Goal: Task Accomplishment & Management: Complete application form

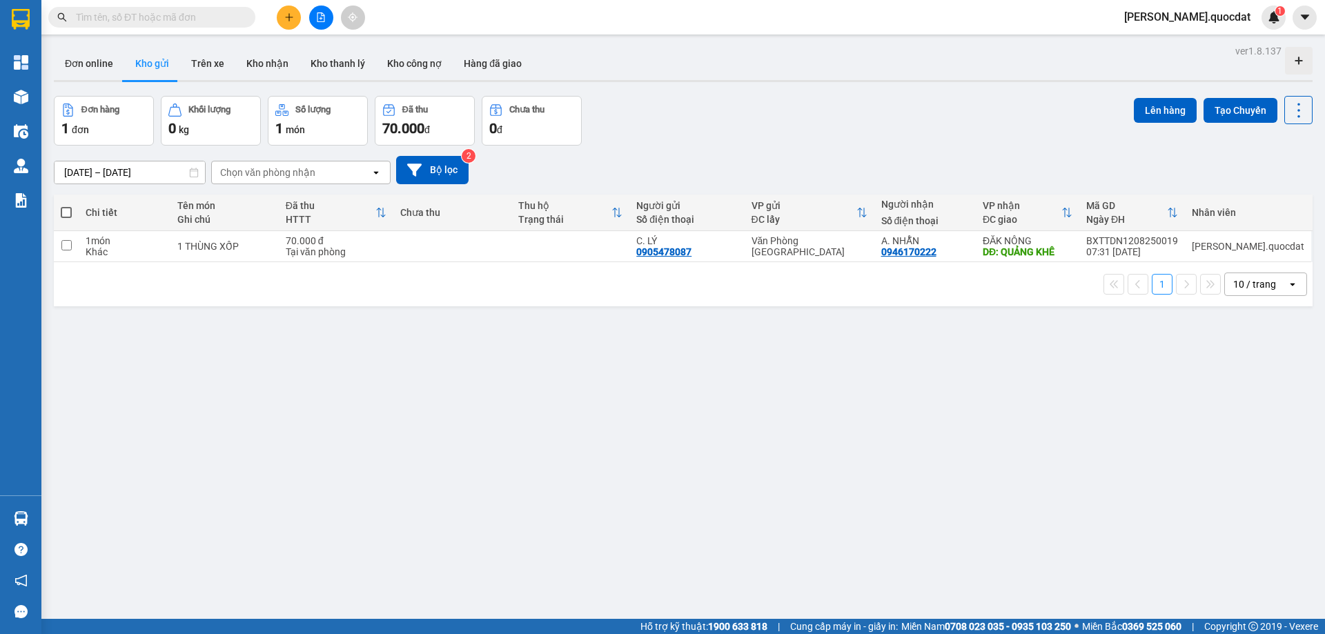
click at [690, 111] on div "Đơn hàng 1 đơn Khối lượng 0 kg Số lượng 1 món Đã thu 70.000 đ Chưa thu 0 đ Lên …" at bounding box center [683, 121] width 1259 height 50
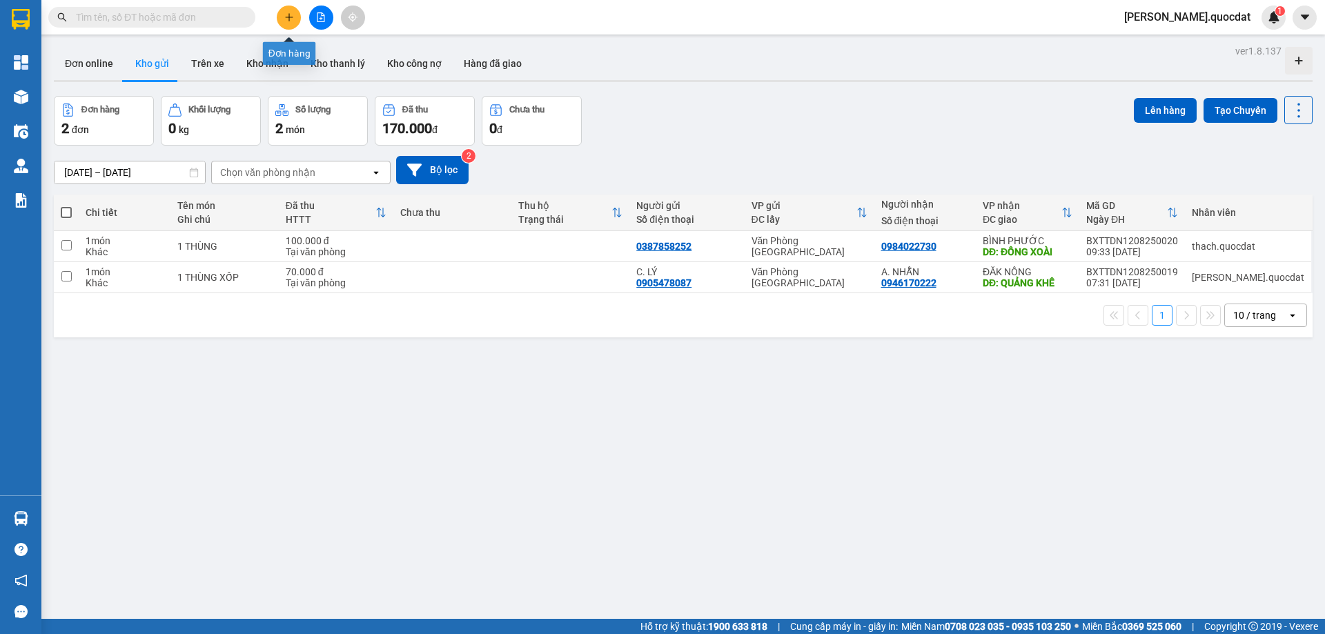
click at [279, 11] on button at bounding box center [289, 18] width 24 height 24
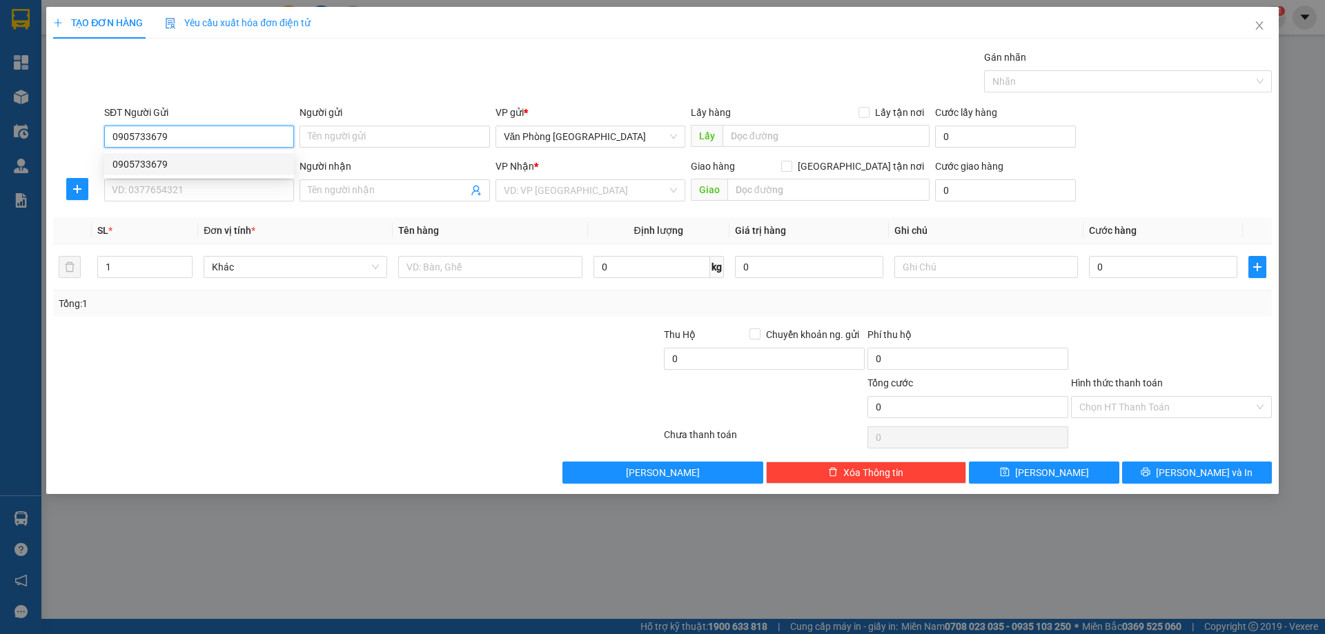
click at [151, 164] on div "0905733679" at bounding box center [199, 164] width 173 height 15
type input "0905733679"
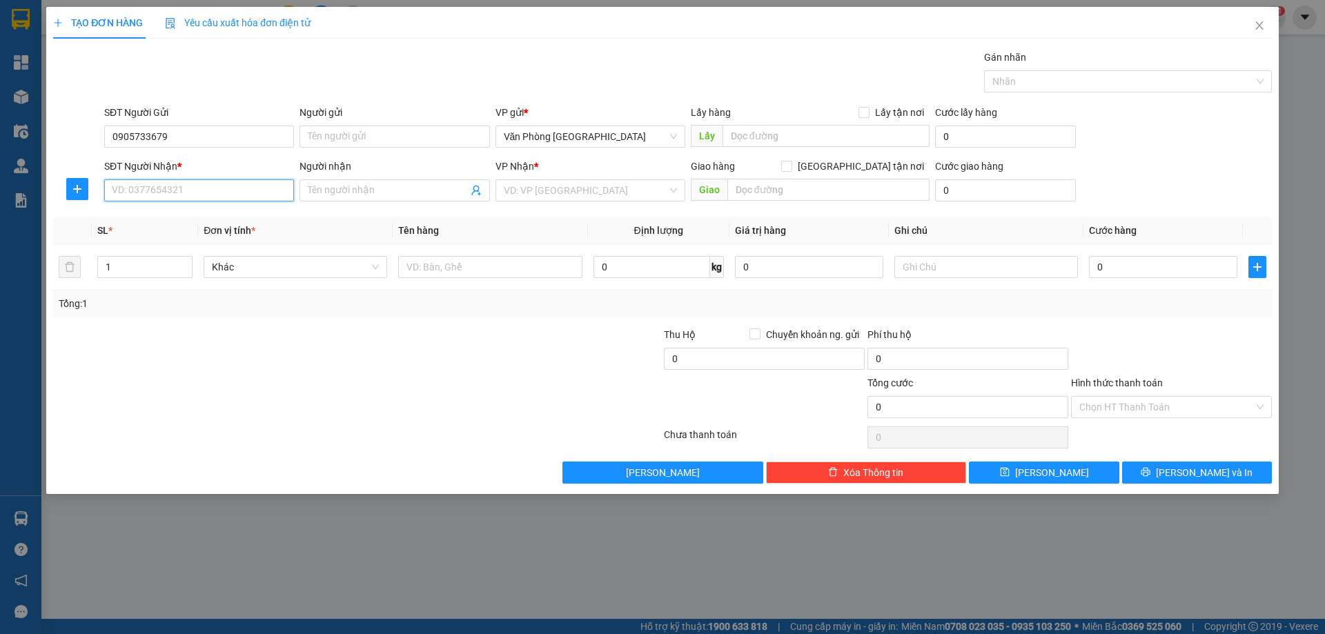
click at [164, 200] on input "SĐT Người Nhận *" at bounding box center [199, 190] width 190 height 22
click at [152, 228] on div "0948701888" at bounding box center [199, 218] width 190 height 22
type input "0948701888"
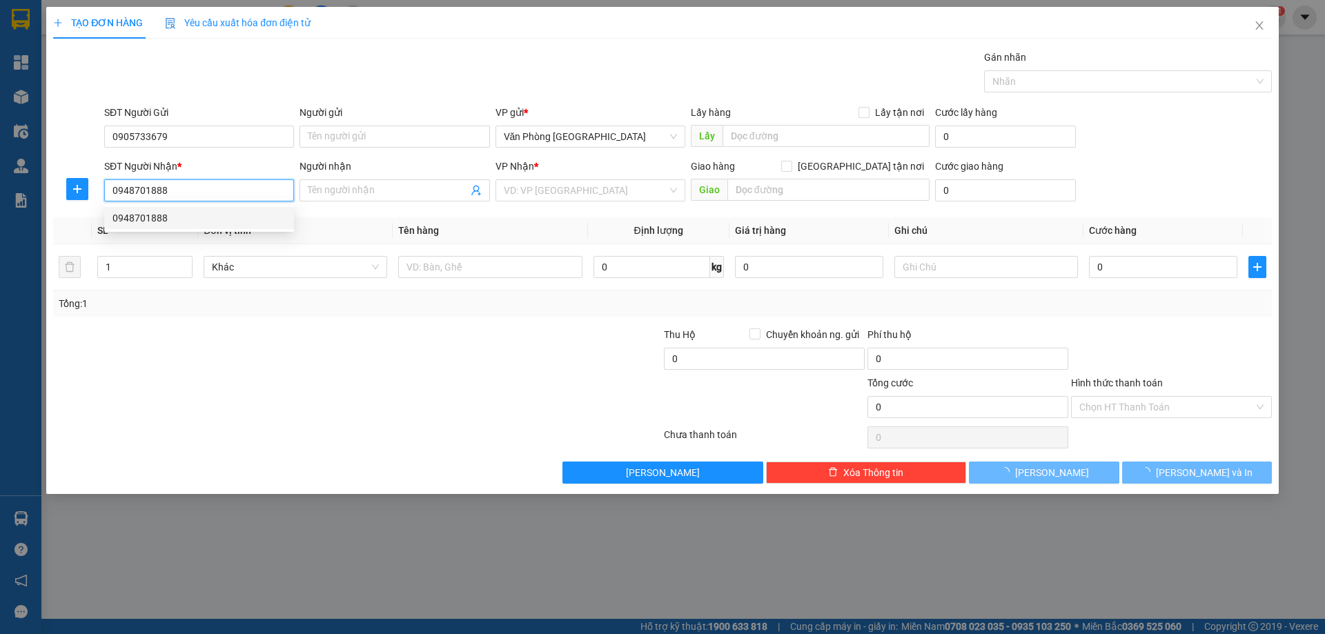
type input "BẾN BUÔN MÊ"
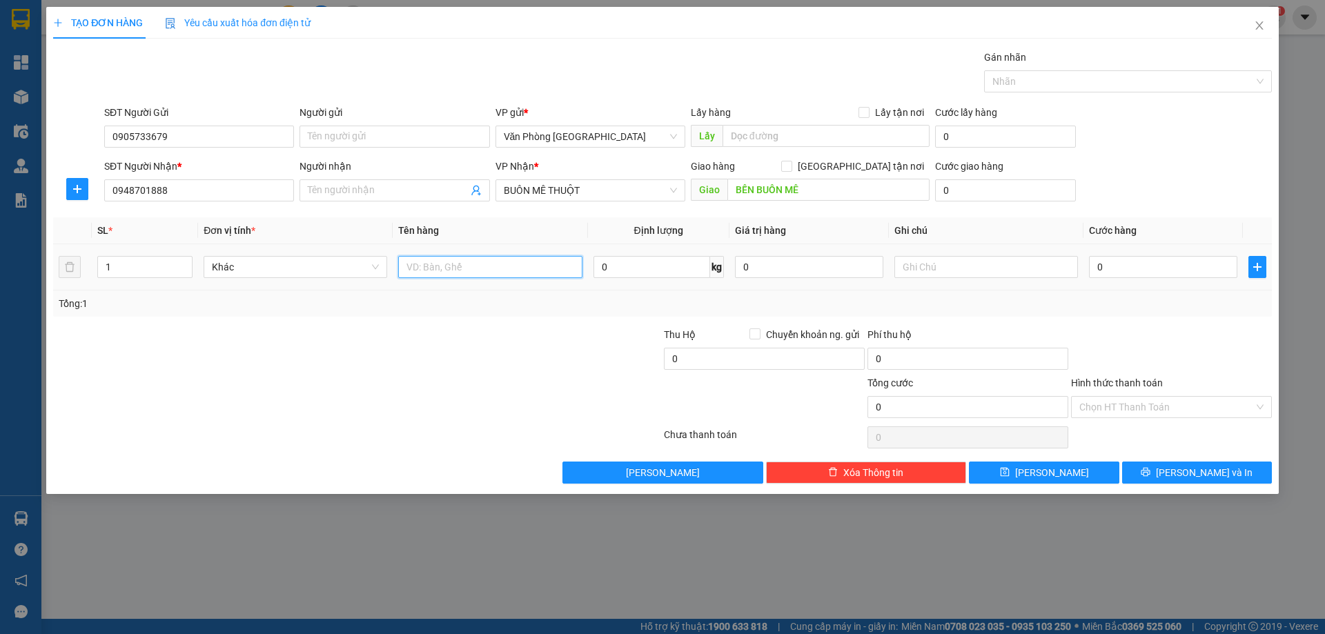
click at [516, 270] on input "text" at bounding box center [490, 267] width 184 height 22
type input "1 THÙNG"
click at [174, 190] on input "0948701888" at bounding box center [199, 190] width 190 height 22
click at [1222, 263] on input "0" at bounding box center [1163, 267] width 148 height 22
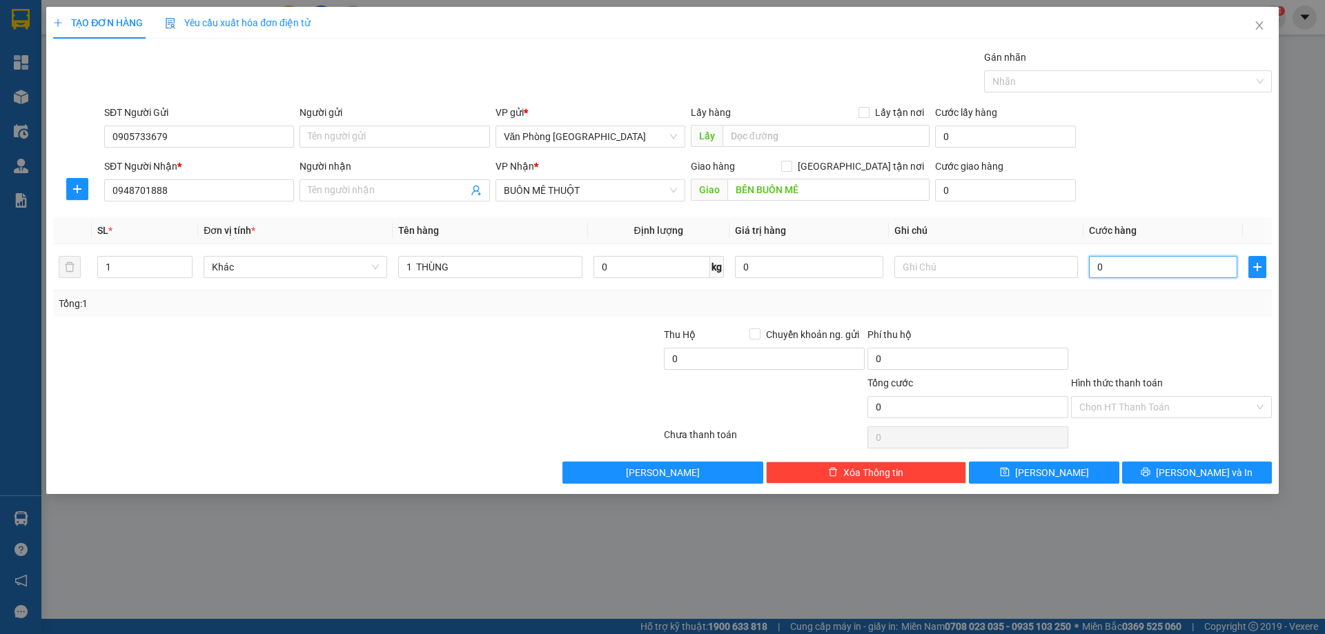
type input "5"
type input "50"
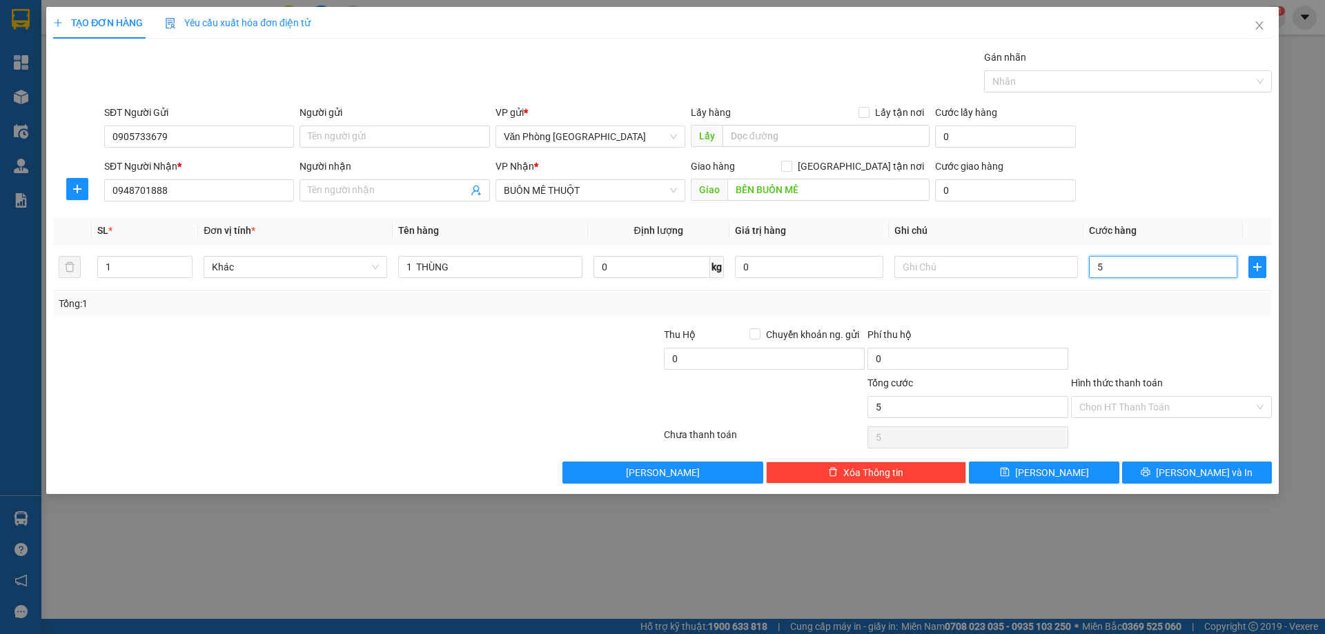
type input "50"
type input "50.000"
click at [1172, 327] on div at bounding box center [1172, 351] width 204 height 48
click at [1153, 402] on input "Hình thức thanh toán" at bounding box center [1167, 407] width 175 height 21
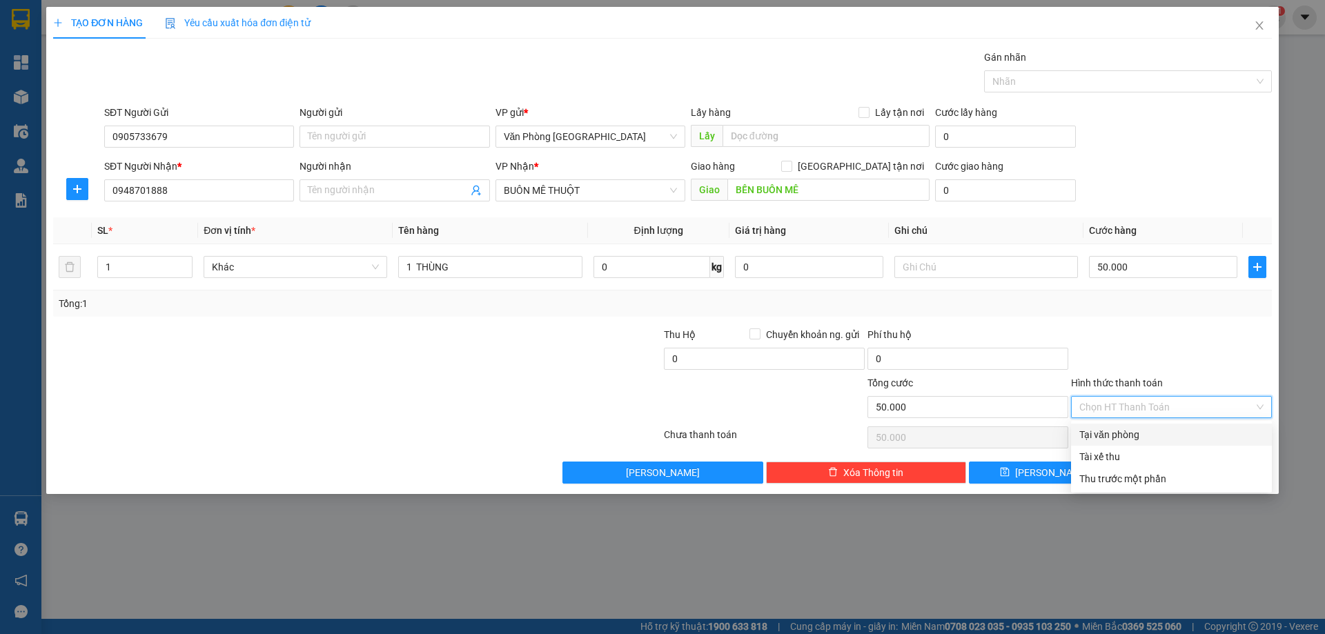
click at [1119, 430] on div "Tại văn phòng" at bounding box center [1172, 434] width 184 height 15
type input "0"
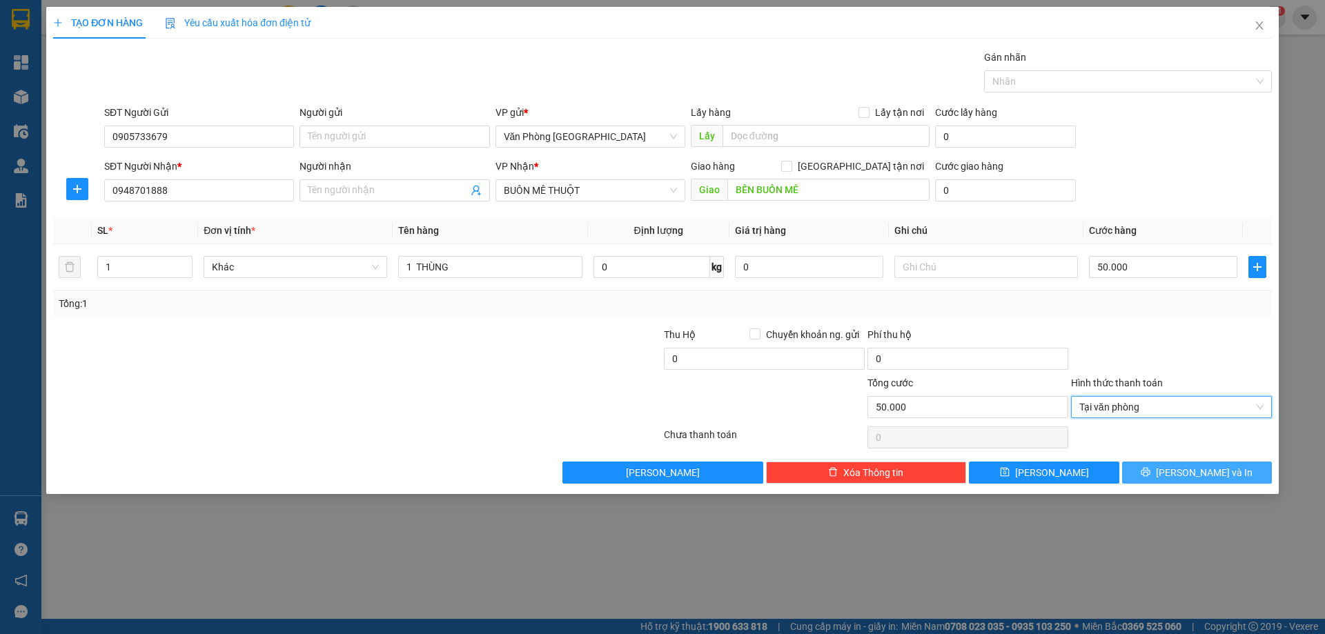
click at [1158, 471] on button "Lưu và In" at bounding box center [1197, 473] width 150 height 22
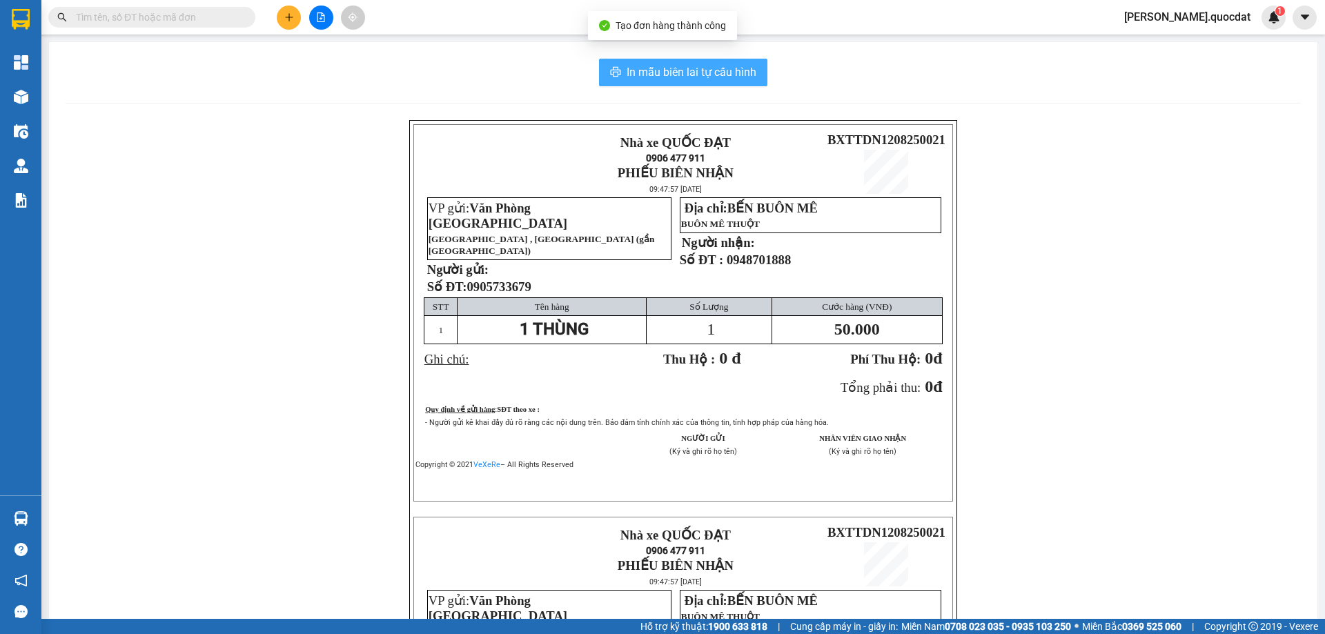
click at [610, 69] on icon "printer" at bounding box center [615, 71] width 11 height 11
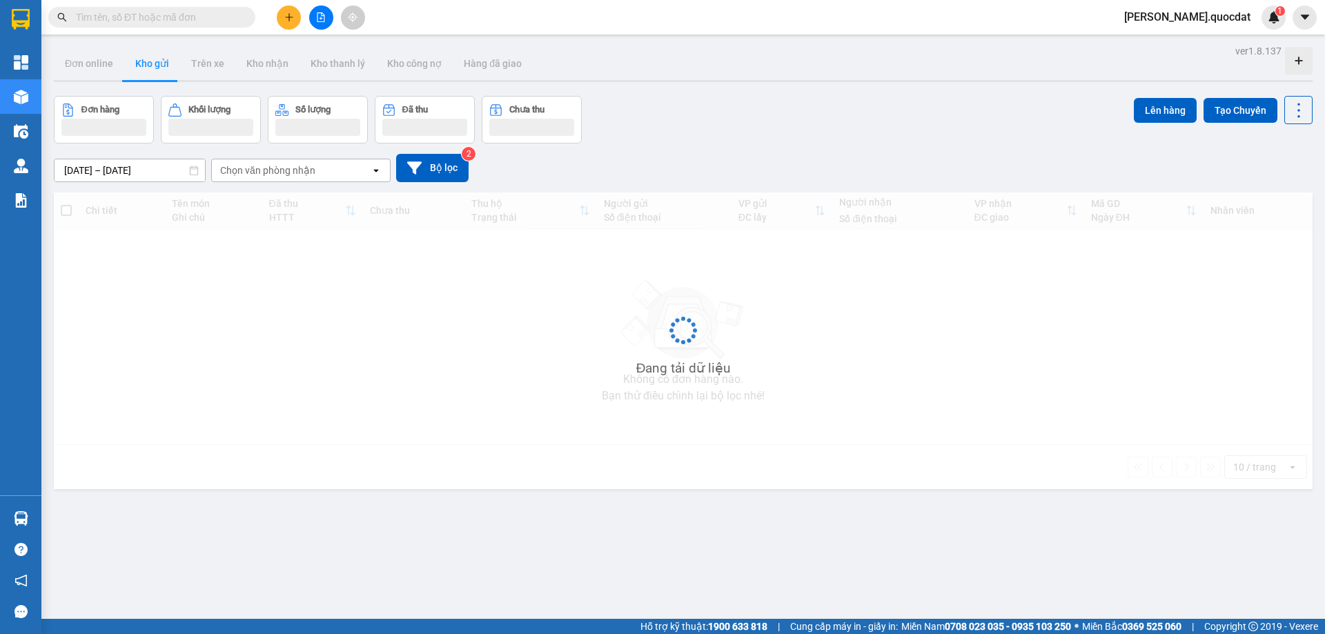
click at [147, 6] on div "Kết quả tìm kiếm ( 0 ) Bộ lọc No Data" at bounding box center [134, 18] width 269 height 24
click at [171, 17] on input "text" at bounding box center [157, 17] width 163 height 15
paste input "0948701888"
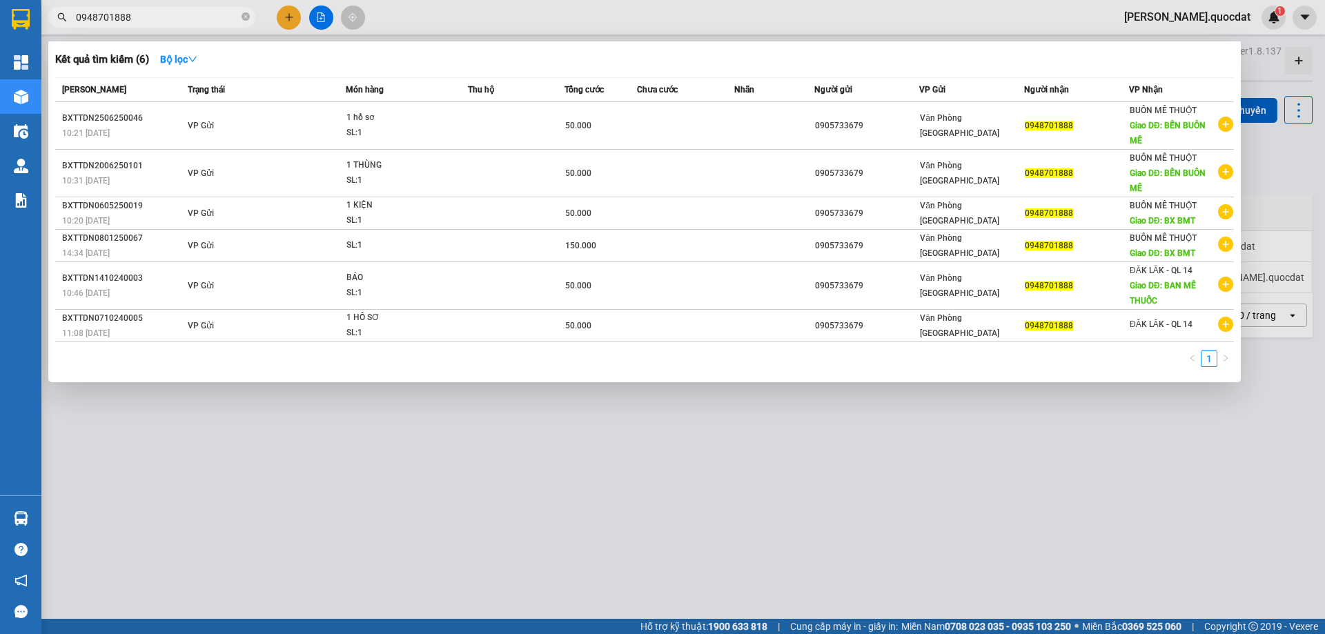
type input "0948701888"
click at [289, 7] on div at bounding box center [662, 317] width 1325 height 634
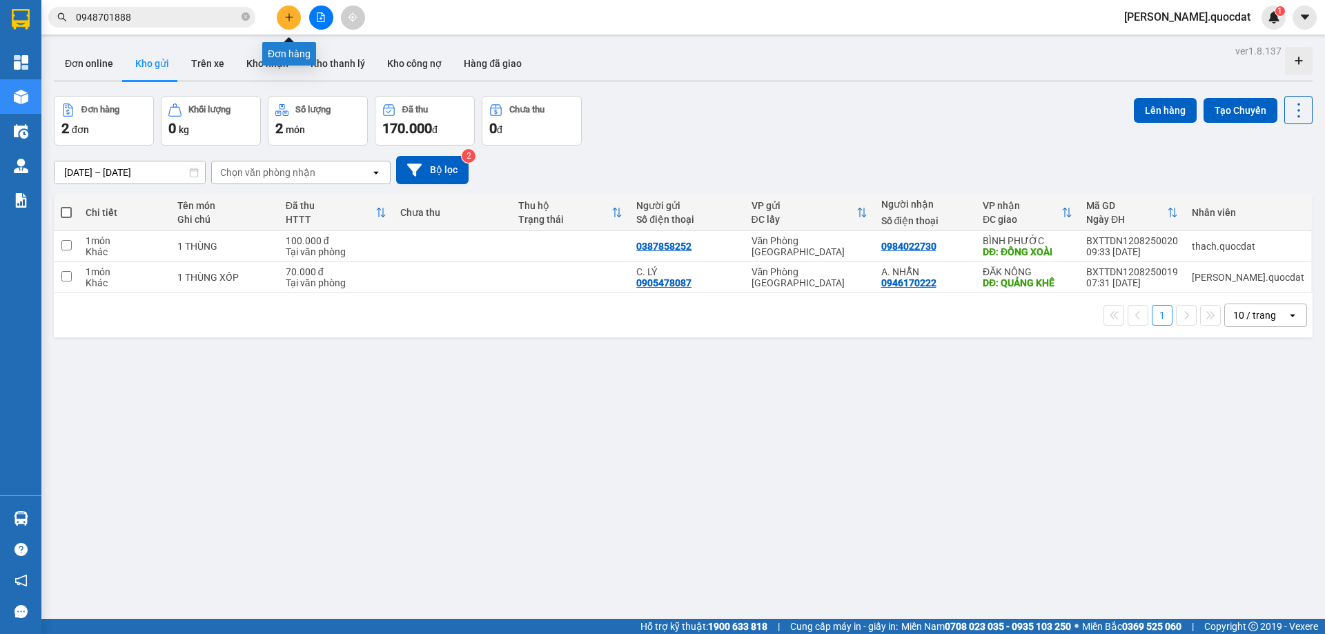
click at [288, 19] on icon "plus" at bounding box center [289, 17] width 10 height 10
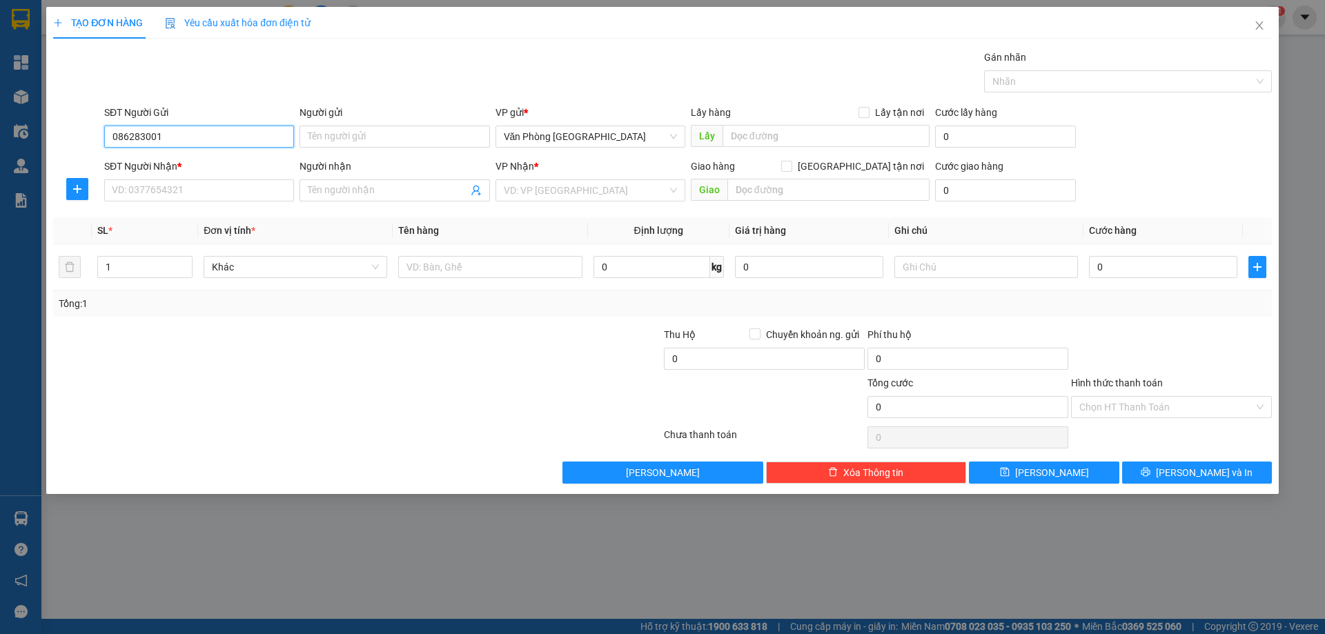
type input "0862830019"
click at [178, 126] on input "0862830019" at bounding box center [199, 137] width 190 height 22
click at [170, 188] on input "SĐT Người Nhận *" at bounding box center [199, 190] width 190 height 22
paste input "0862830019"
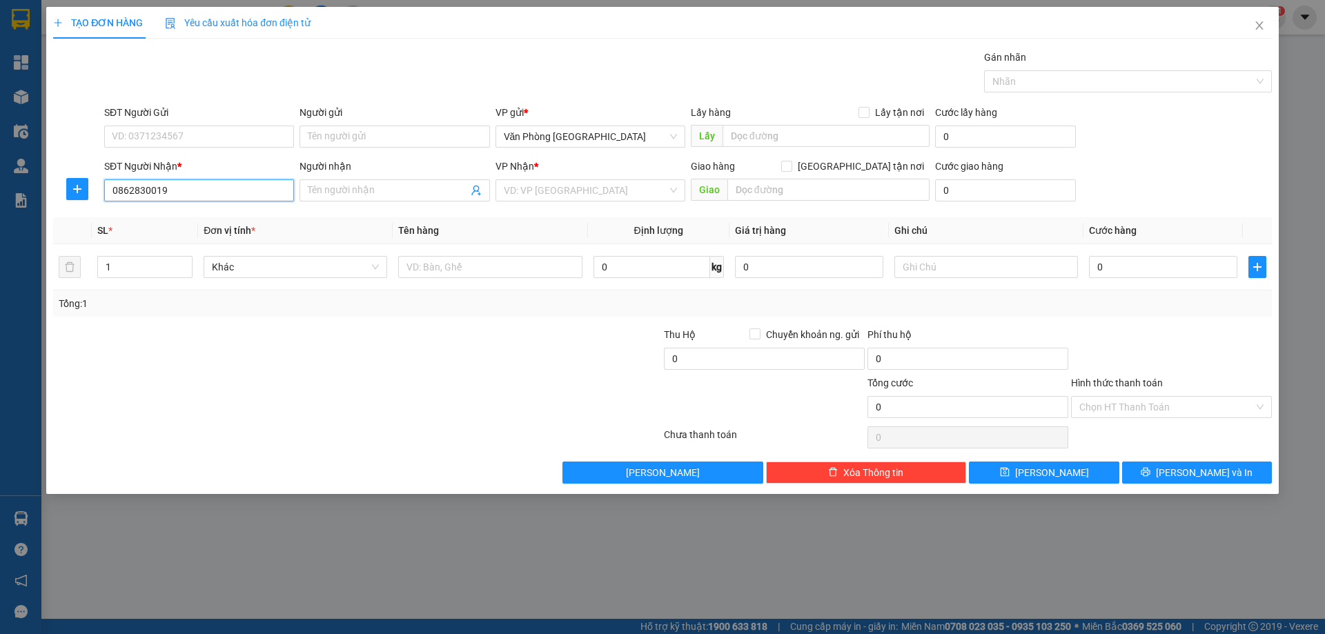
click at [241, 196] on input "0862830019" at bounding box center [199, 190] width 190 height 22
type input "0862830019"
click at [195, 133] on input "SĐT Người Gửi" at bounding box center [199, 137] width 190 height 22
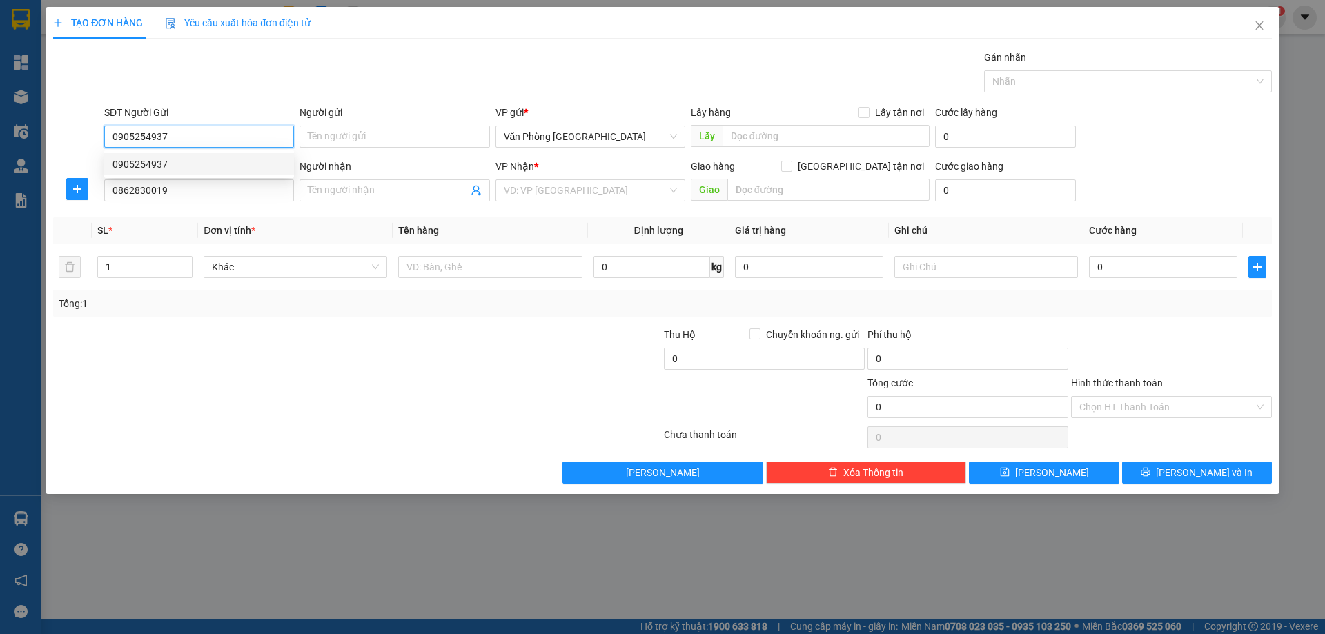
click at [148, 166] on div "0905254937" at bounding box center [199, 164] width 173 height 15
type input "0905254937"
click at [602, 194] on input "search" at bounding box center [586, 190] width 164 height 21
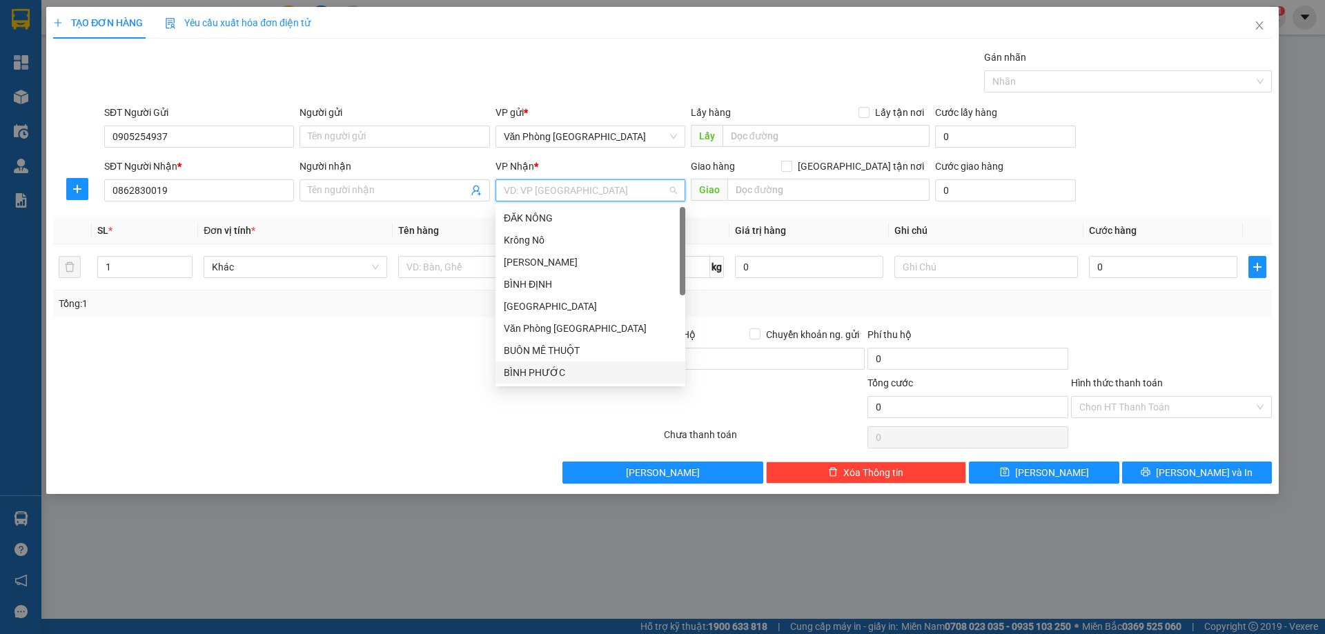
click at [544, 371] on div "BÌNH PHƯỚC" at bounding box center [590, 372] width 173 height 15
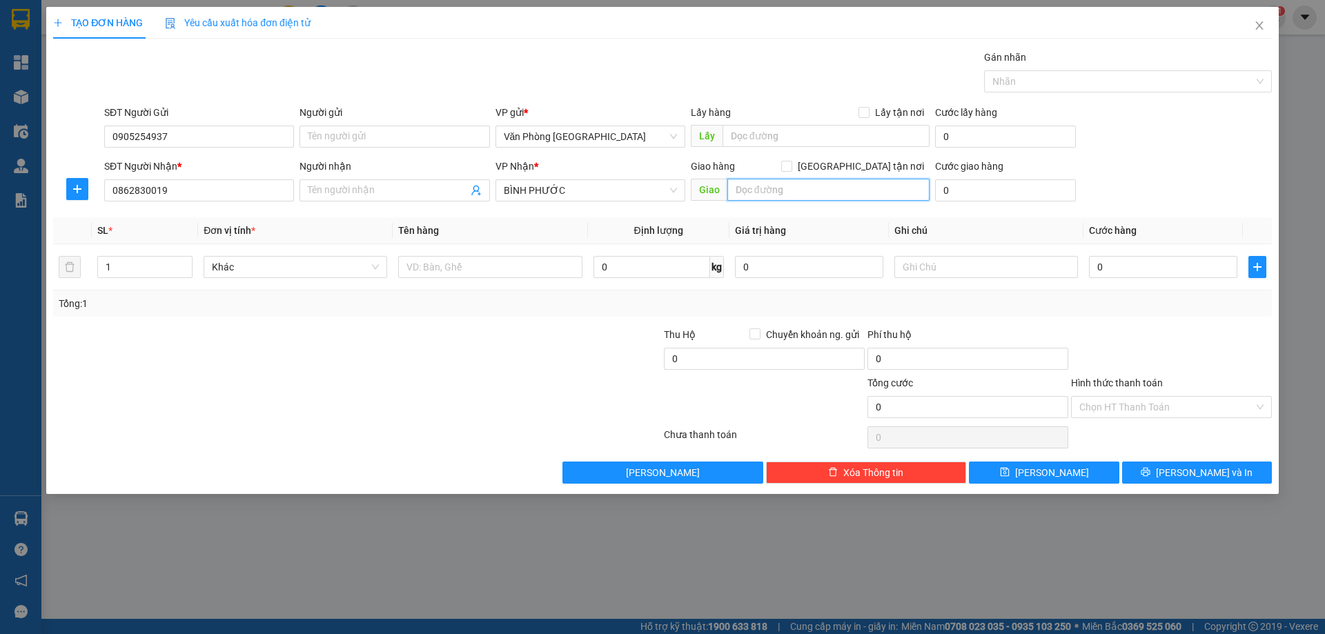
click at [820, 196] on input "text" at bounding box center [829, 190] width 202 height 22
type input "t"
type input "c"
click at [820, 191] on input "text" at bounding box center [829, 190] width 202 height 22
type input "CÂY XĂNG HÙNG KHÁNH - THỌ SƠN"
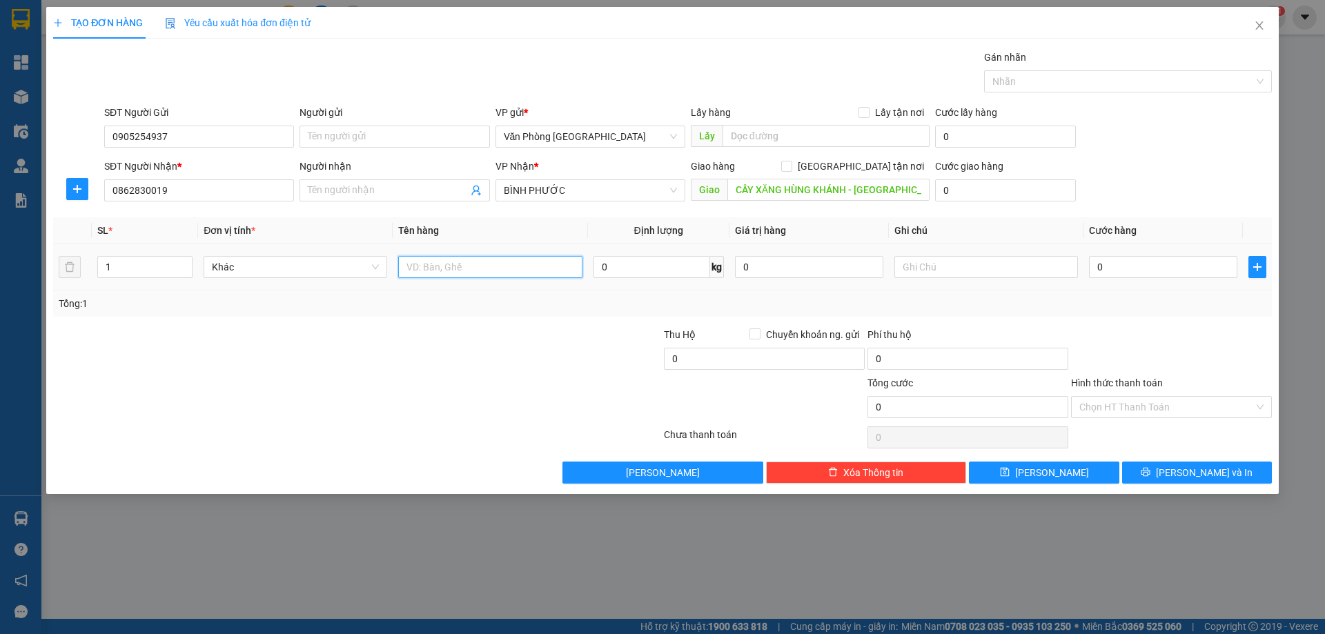
click at [499, 257] on input "text" at bounding box center [490, 267] width 184 height 22
type input "1 THÙNG"
type input "7"
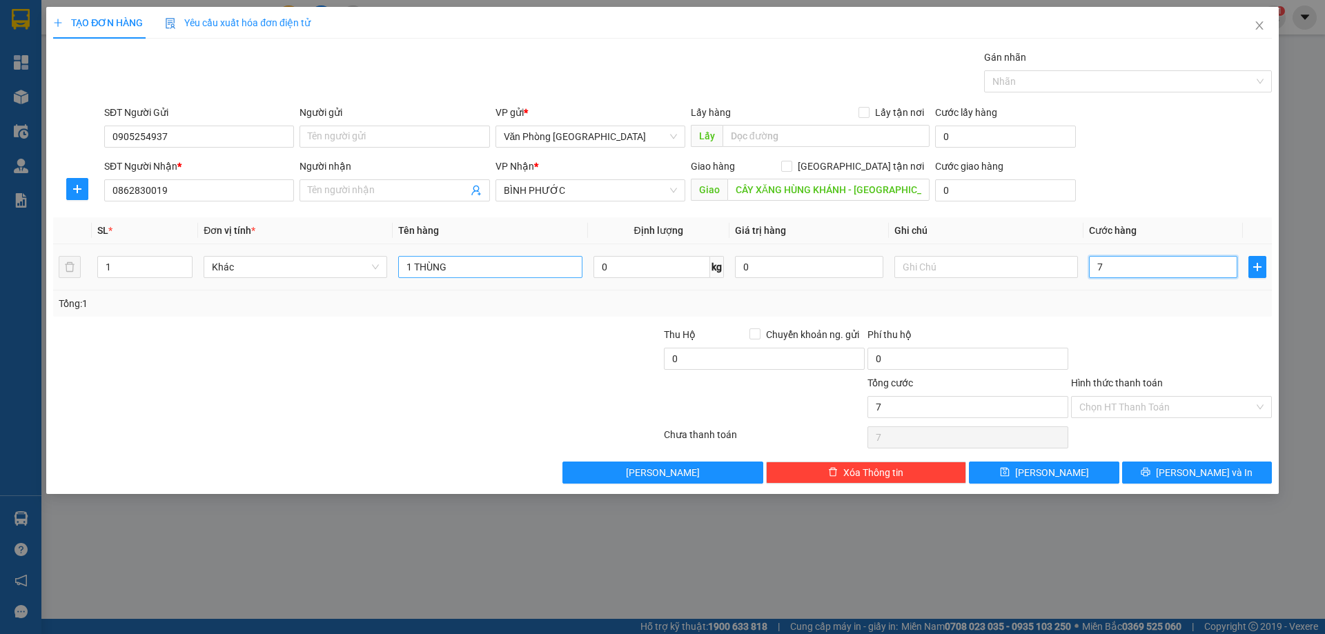
type input "70"
type input "70.000"
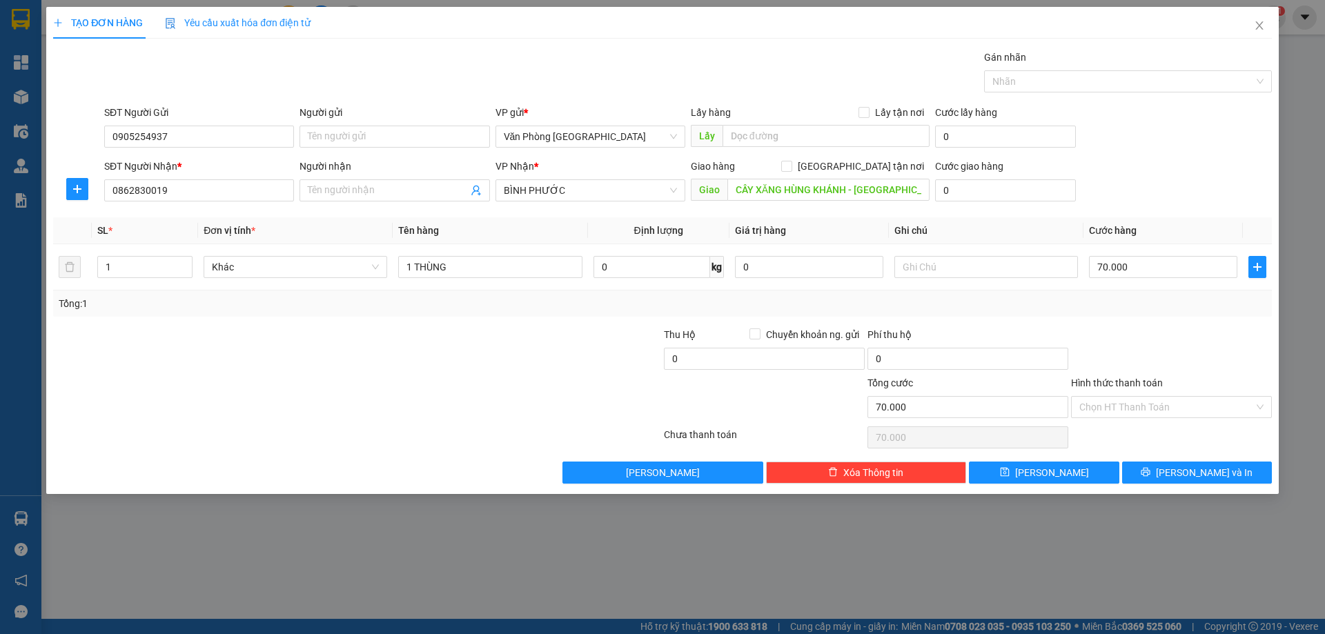
click at [1158, 345] on div at bounding box center [1172, 351] width 204 height 48
click at [1192, 414] on input "Hình thức thanh toán" at bounding box center [1167, 407] width 175 height 21
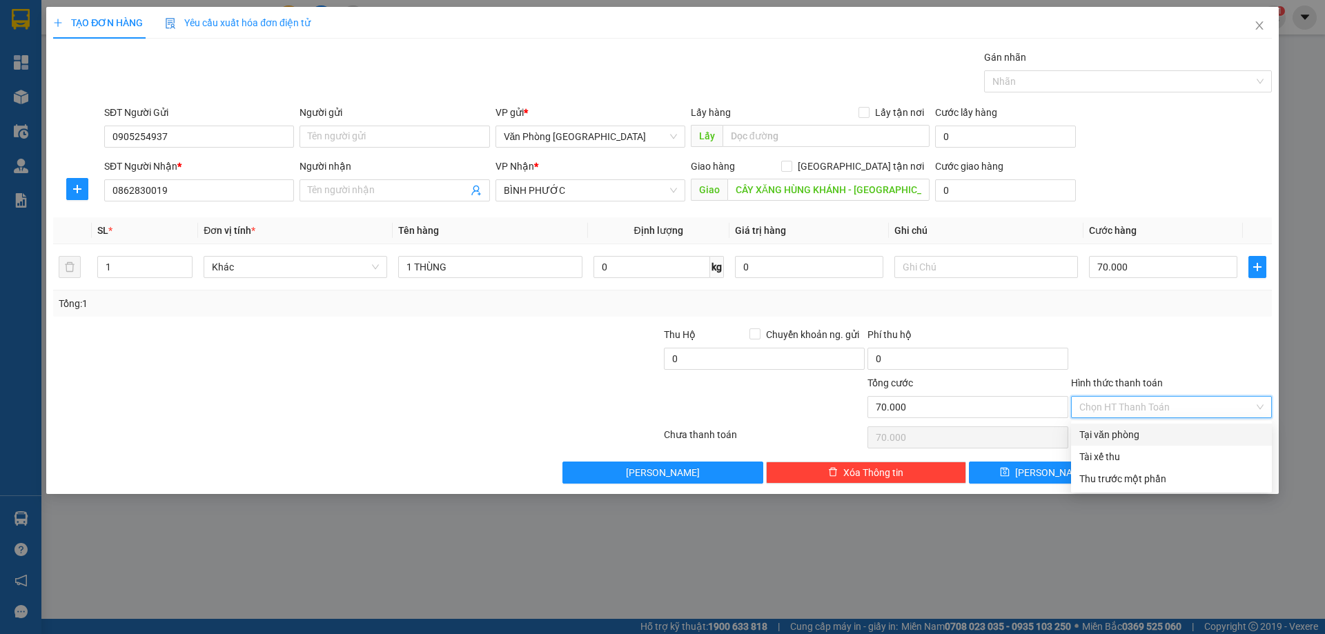
click at [1153, 435] on div "Tại văn phòng" at bounding box center [1172, 434] width 184 height 15
type input "0"
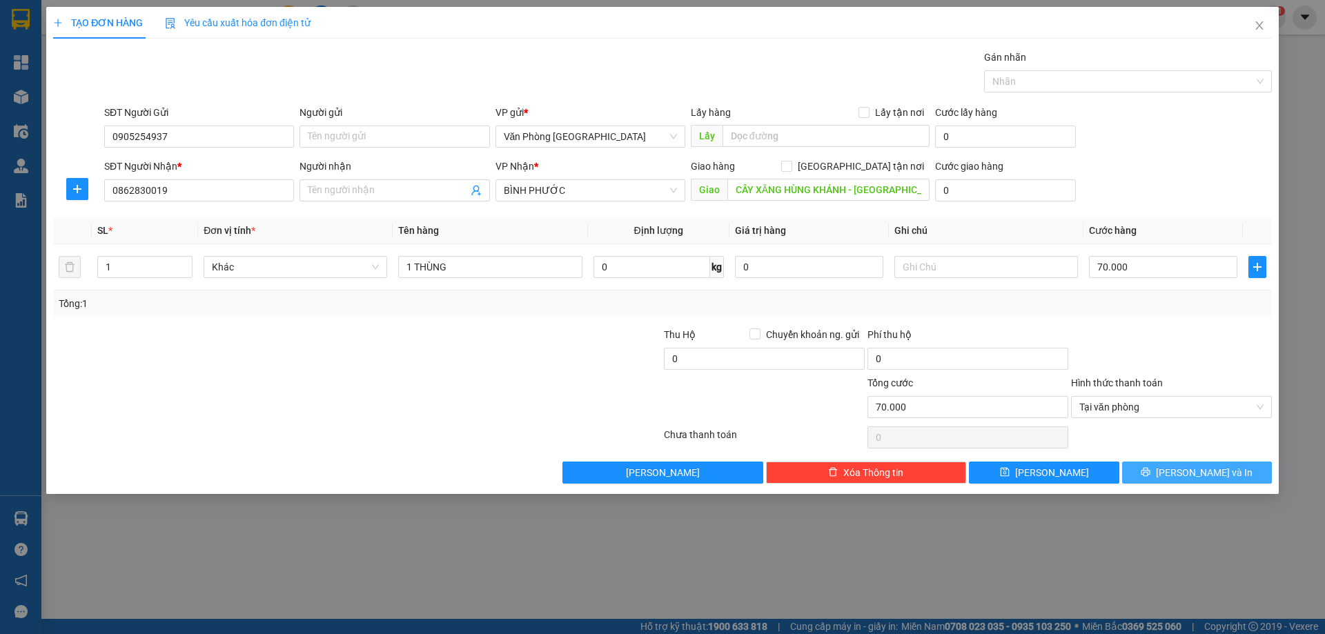
click at [1151, 476] on icon "printer" at bounding box center [1146, 472] width 10 height 10
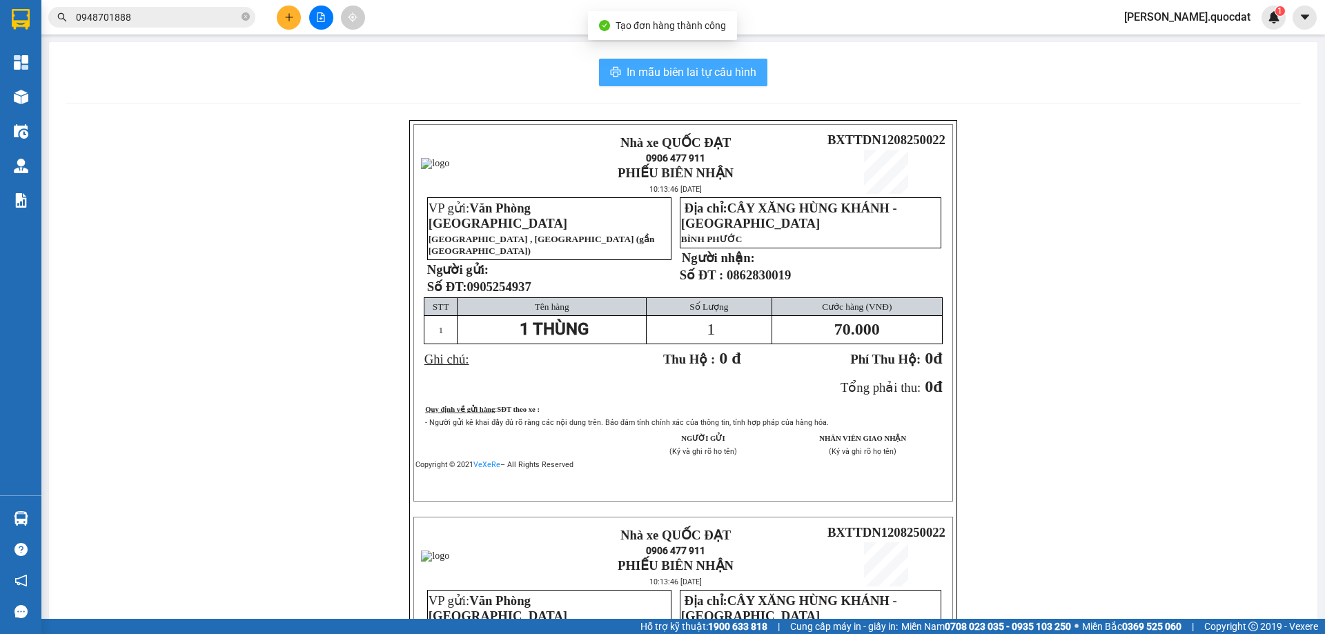
click at [683, 71] on span "In mẫu biên lai tự cấu hình" at bounding box center [692, 72] width 130 height 17
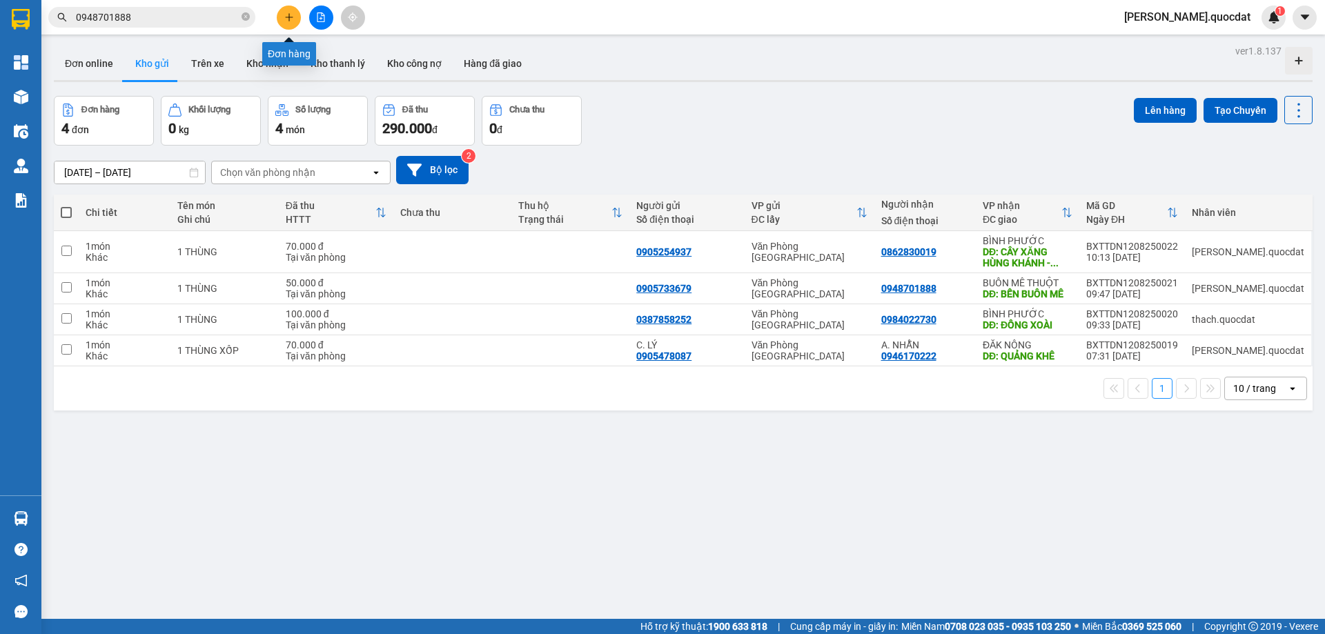
click at [281, 7] on div at bounding box center [321, 18] width 104 height 24
click at [280, 21] on button at bounding box center [289, 18] width 24 height 24
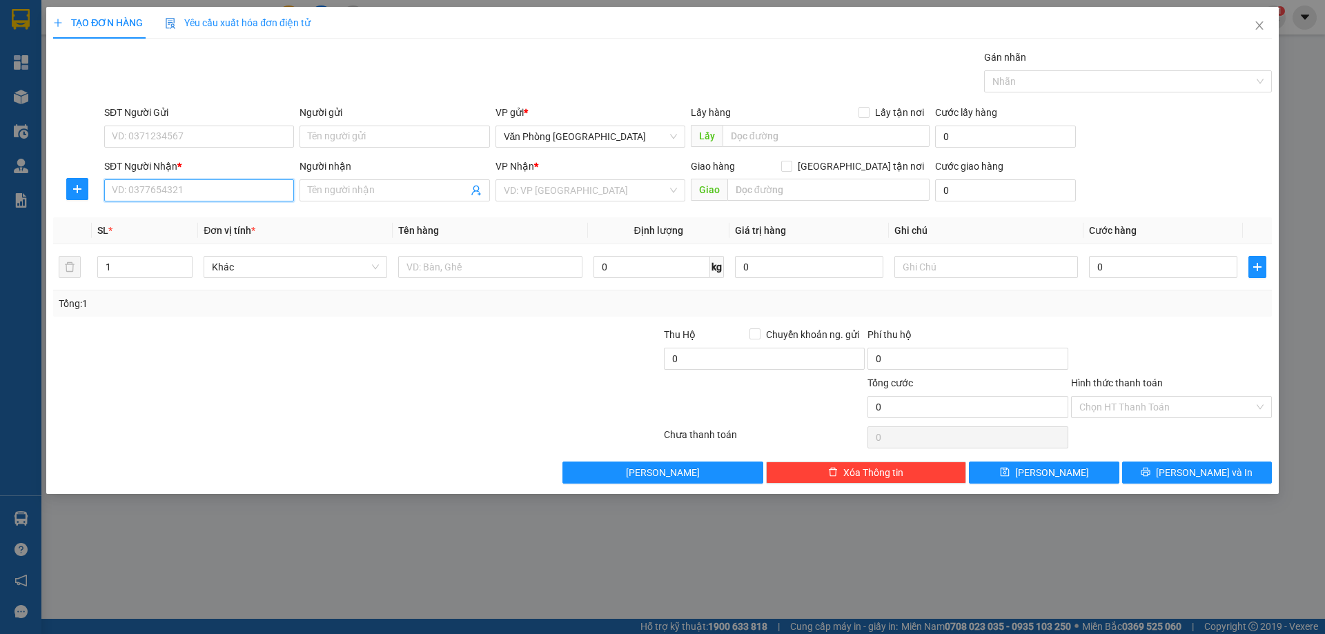
click at [217, 183] on input "SĐT Người Nhận *" at bounding box center [199, 190] width 190 height 22
click at [208, 137] on input "SĐT Người Gửi" at bounding box center [199, 137] width 190 height 22
type input "0799419718"
click at [139, 186] on input "SĐT Người Nhận *" at bounding box center [199, 190] width 190 height 22
type input "0938184348"
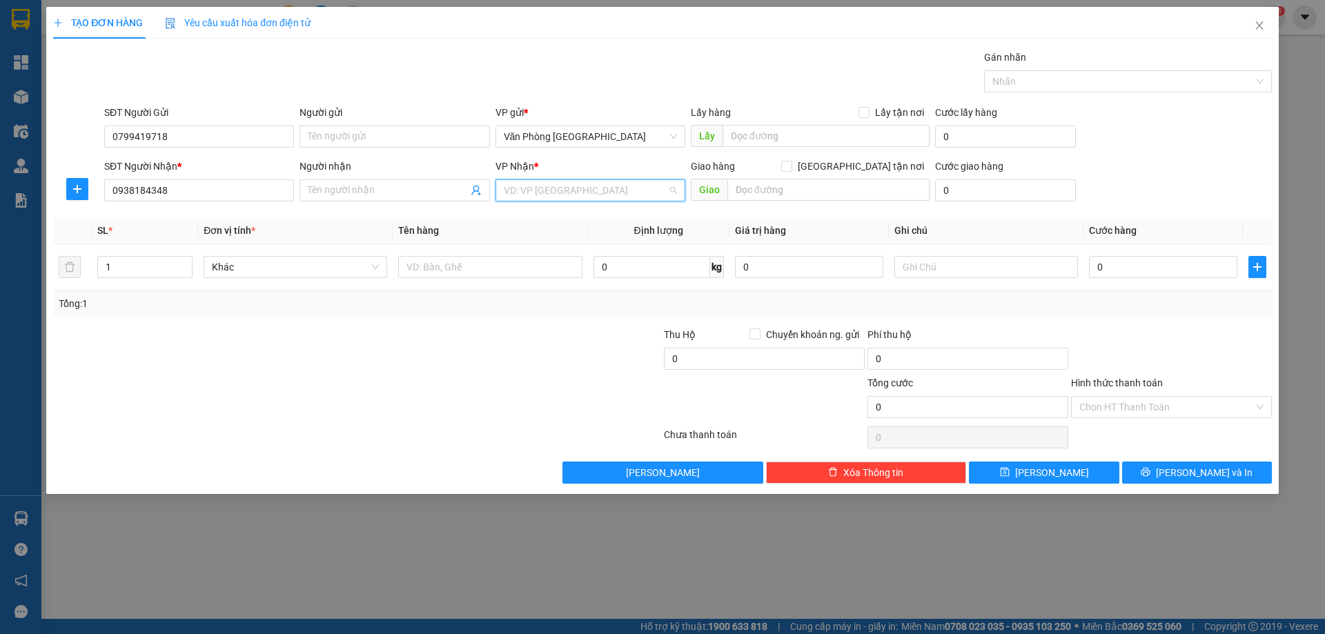
click at [611, 190] on input "search" at bounding box center [586, 190] width 164 height 21
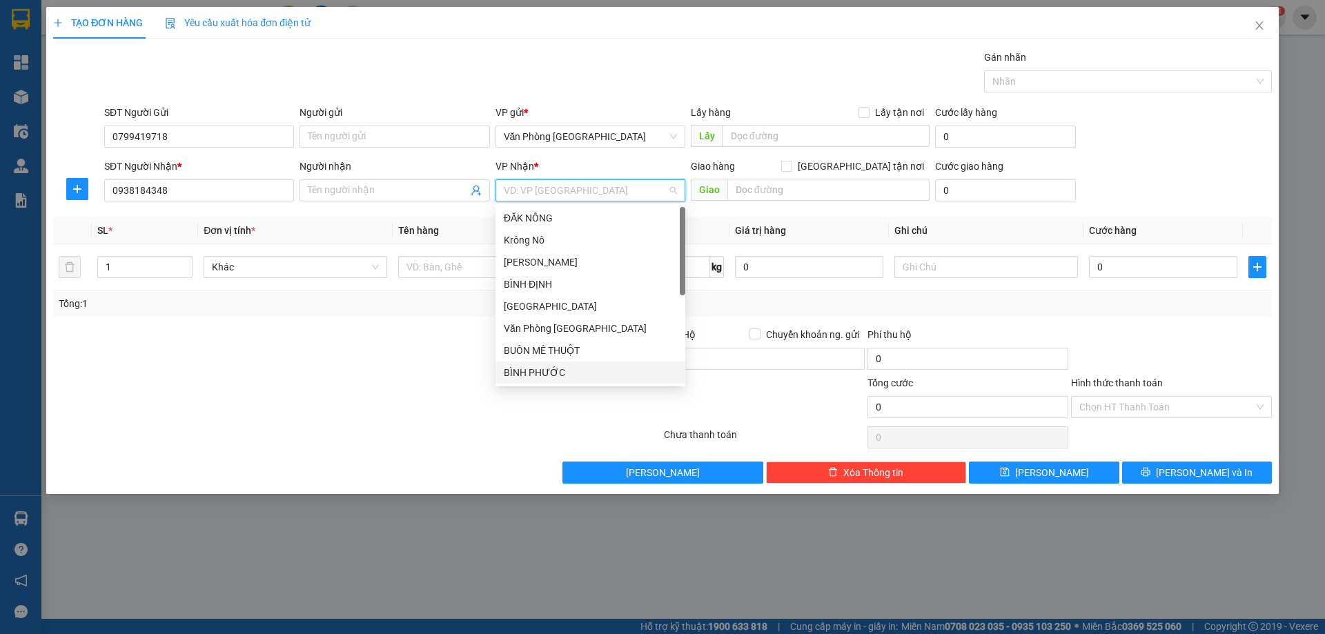
click at [569, 377] on div "BÌNH PHƯỚC" at bounding box center [590, 372] width 173 height 15
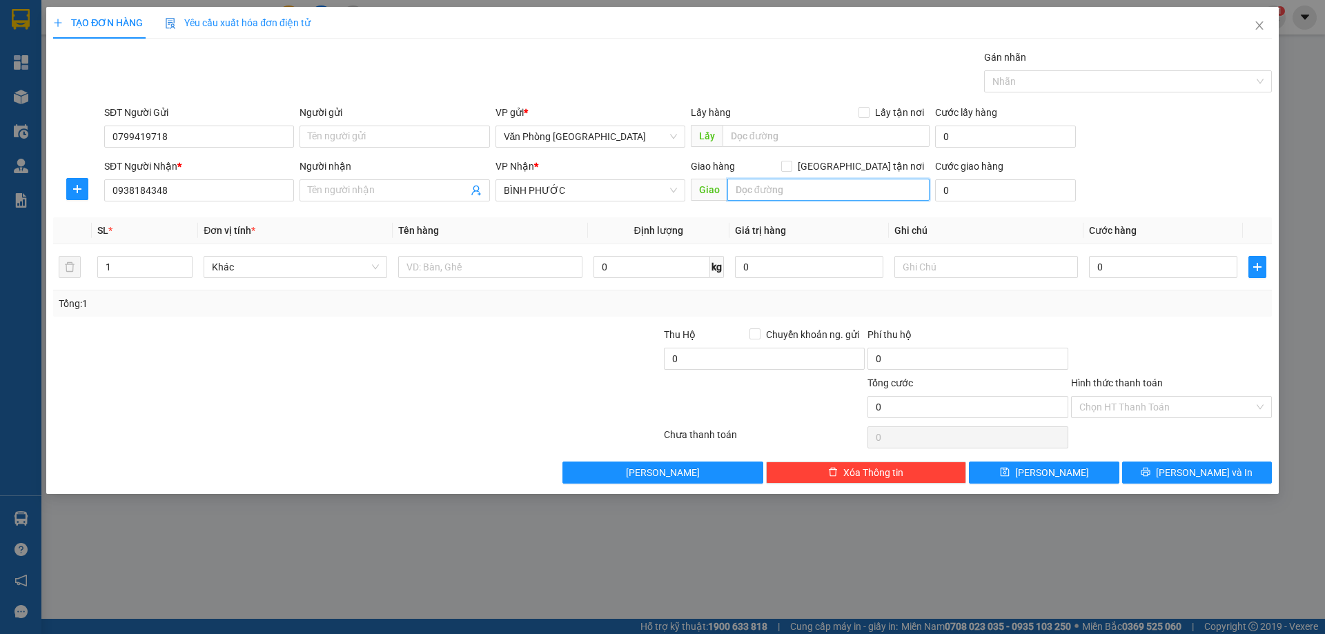
click at [812, 195] on input "text" at bounding box center [829, 190] width 202 height 22
type input "PHƯỚC LONG"
click at [444, 278] on div at bounding box center [490, 267] width 184 height 28
click at [444, 273] on input "text" at bounding box center [490, 267] width 184 height 22
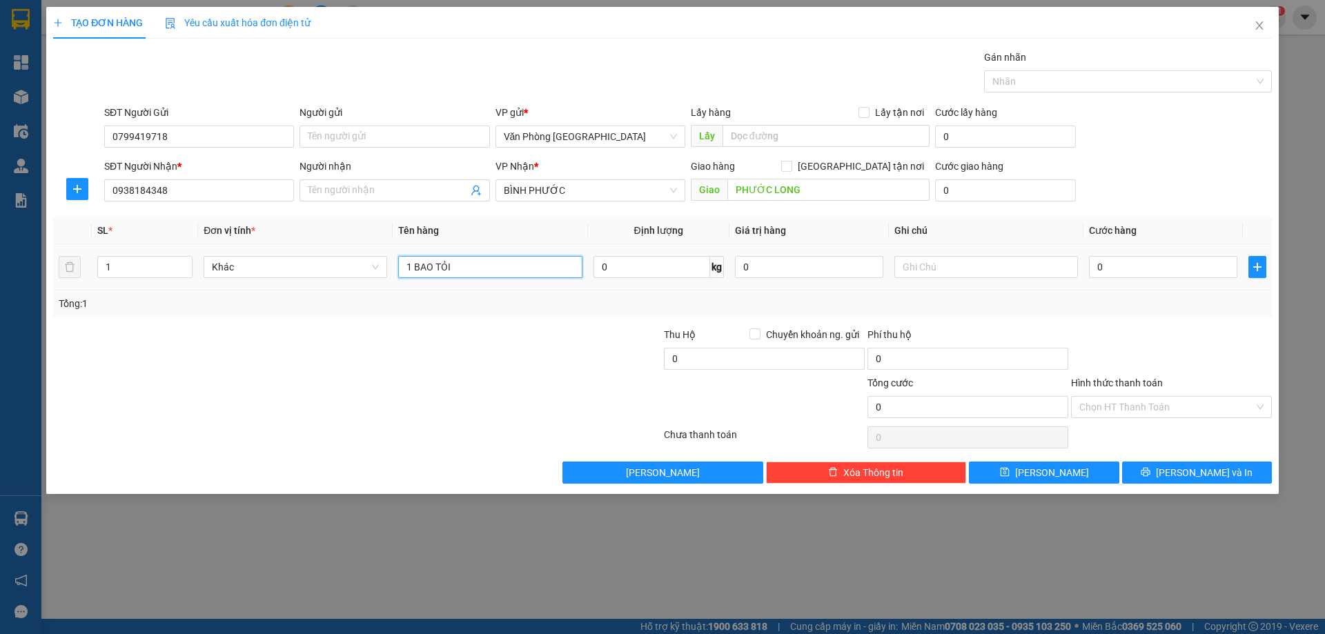
type input "1 BAO TỎI"
type input "1"
type input "10"
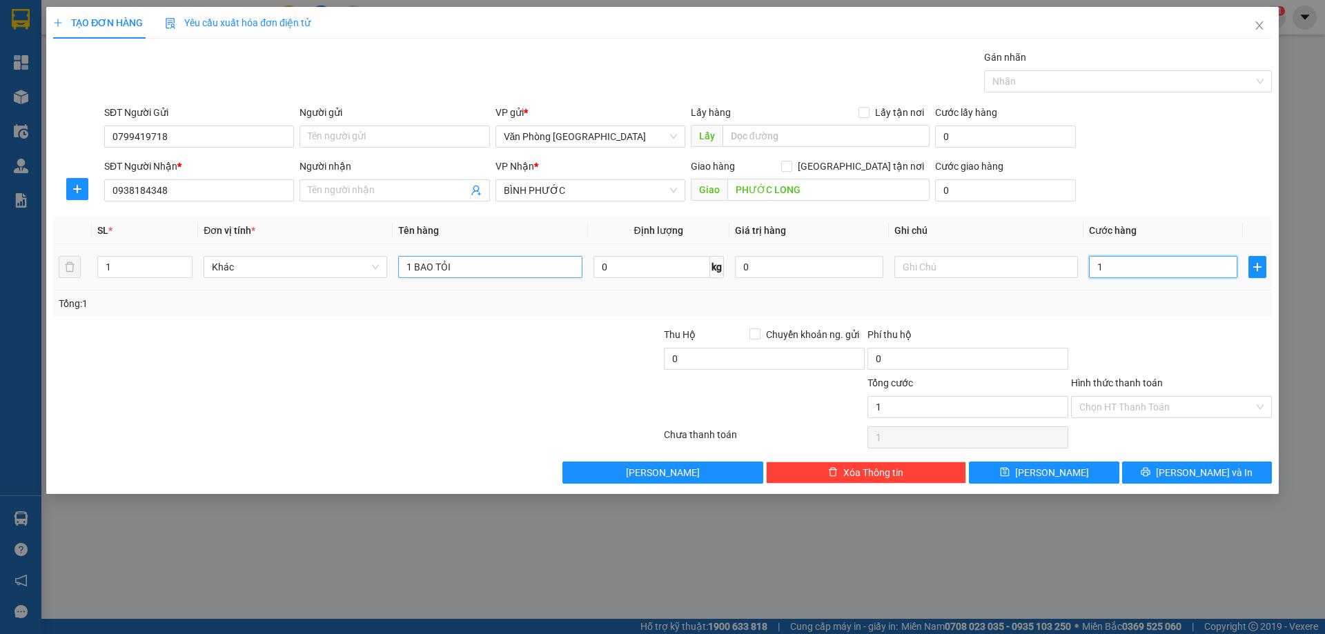
type input "10"
type input "100"
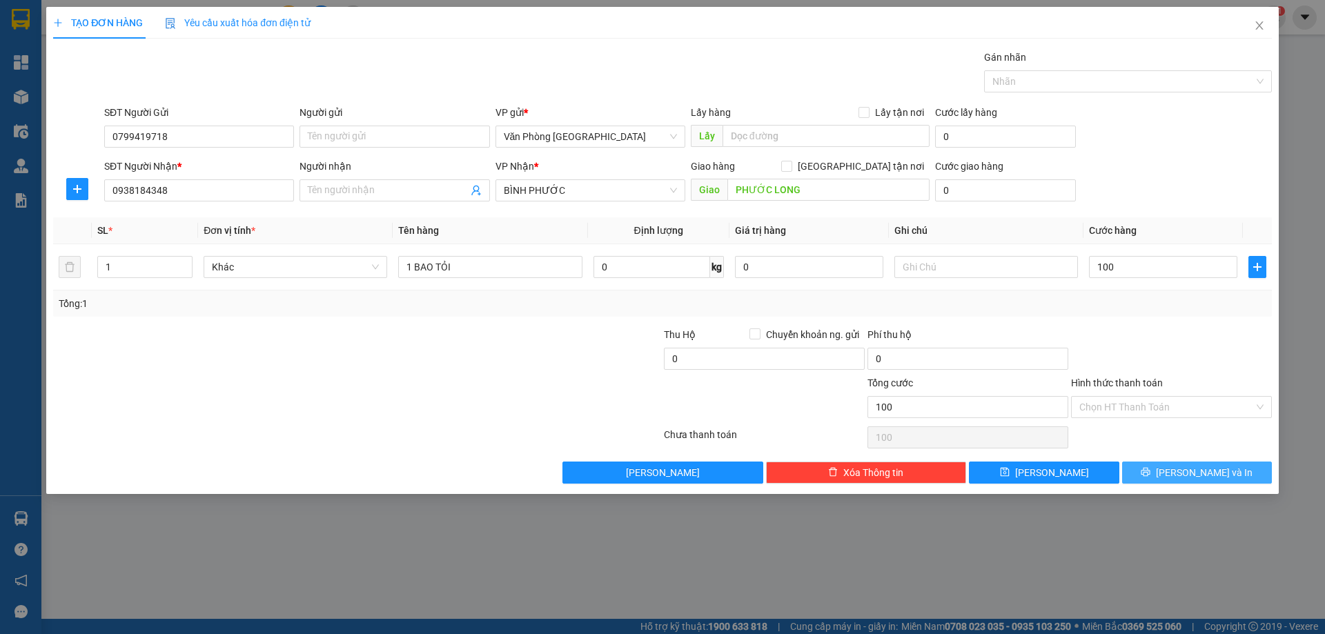
type input "100.000"
click at [1207, 478] on span "Lưu và In" at bounding box center [1204, 472] width 97 height 15
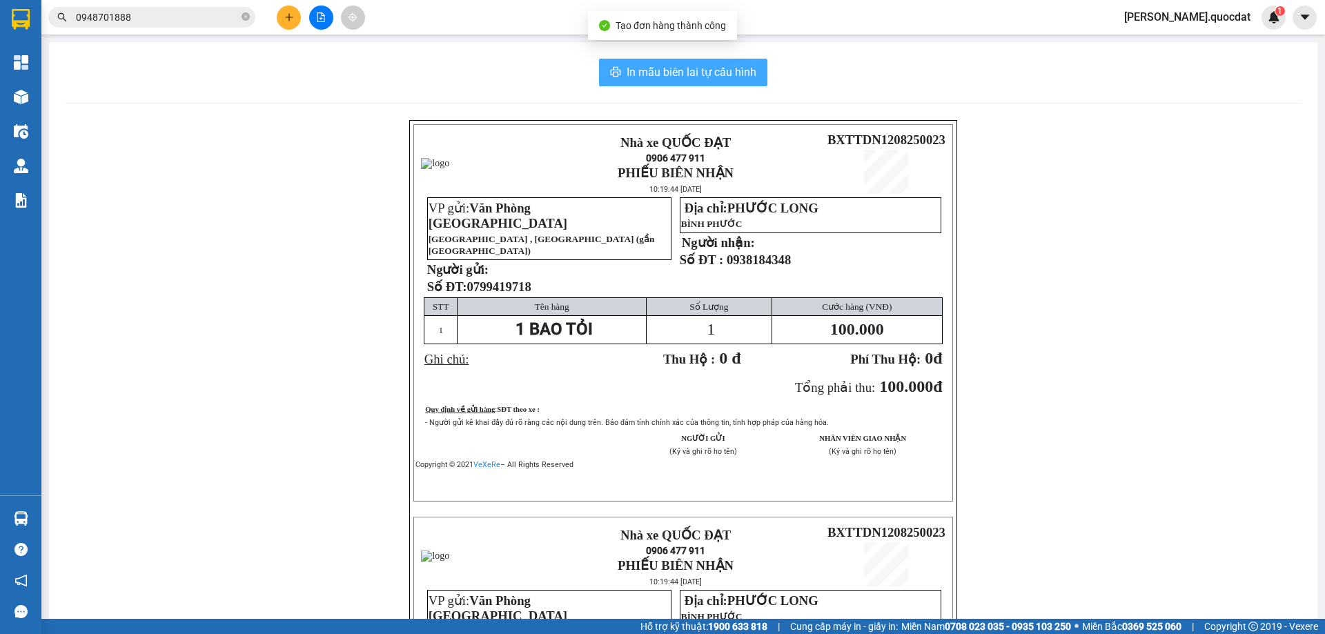
click at [643, 84] on button "In mẫu biên lai tự cấu hình" at bounding box center [683, 73] width 168 height 28
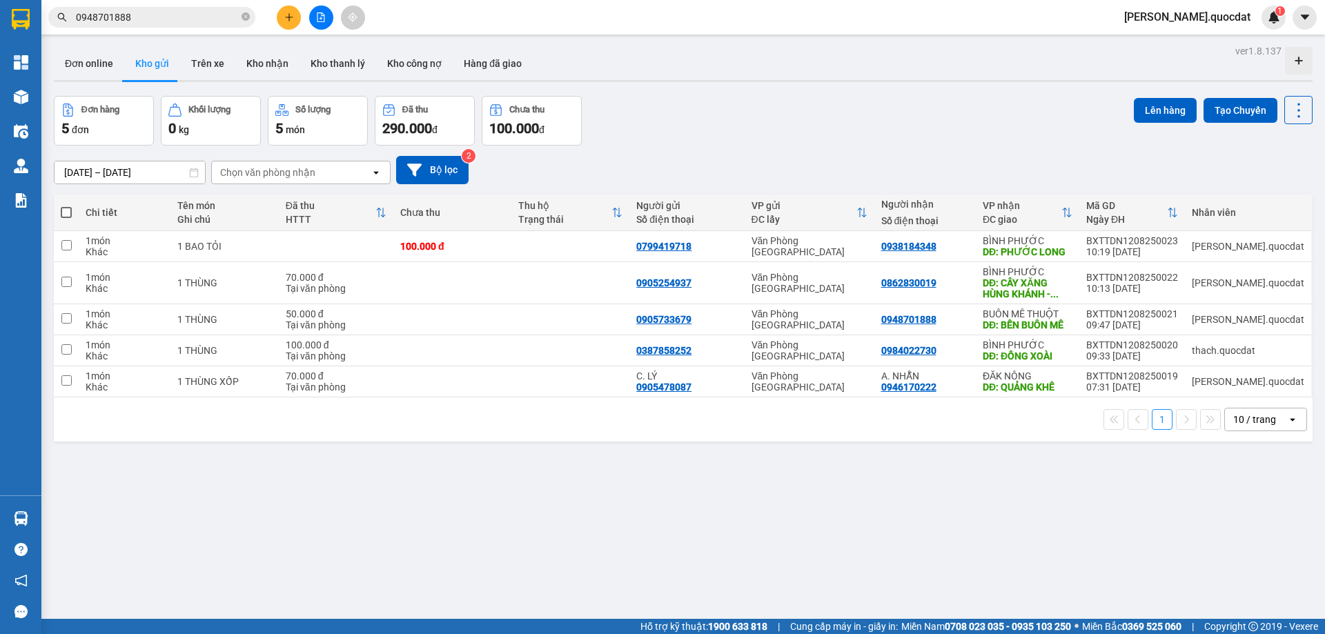
click at [302, 22] on div at bounding box center [321, 18] width 104 height 24
click at [289, 14] on icon "plus" at bounding box center [289, 17] width 1 height 8
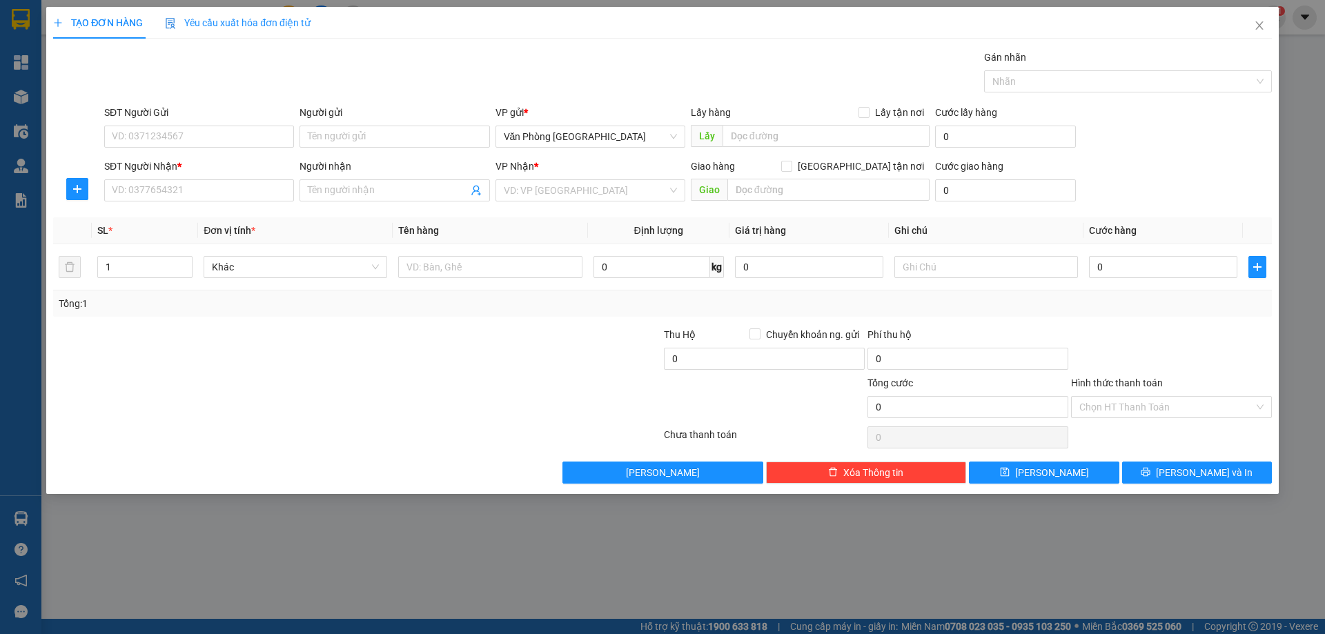
drag, startPoint x: 133, startPoint y: 178, endPoint x: 136, endPoint y: 193, distance: 14.9
click at [133, 179] on div "SĐT Người Nhận *" at bounding box center [199, 169] width 190 height 21
click at [136, 193] on input "SĐT Người Nhận *" at bounding box center [199, 190] width 190 height 22
click at [182, 179] on input "0363164178" at bounding box center [199, 190] width 190 height 22
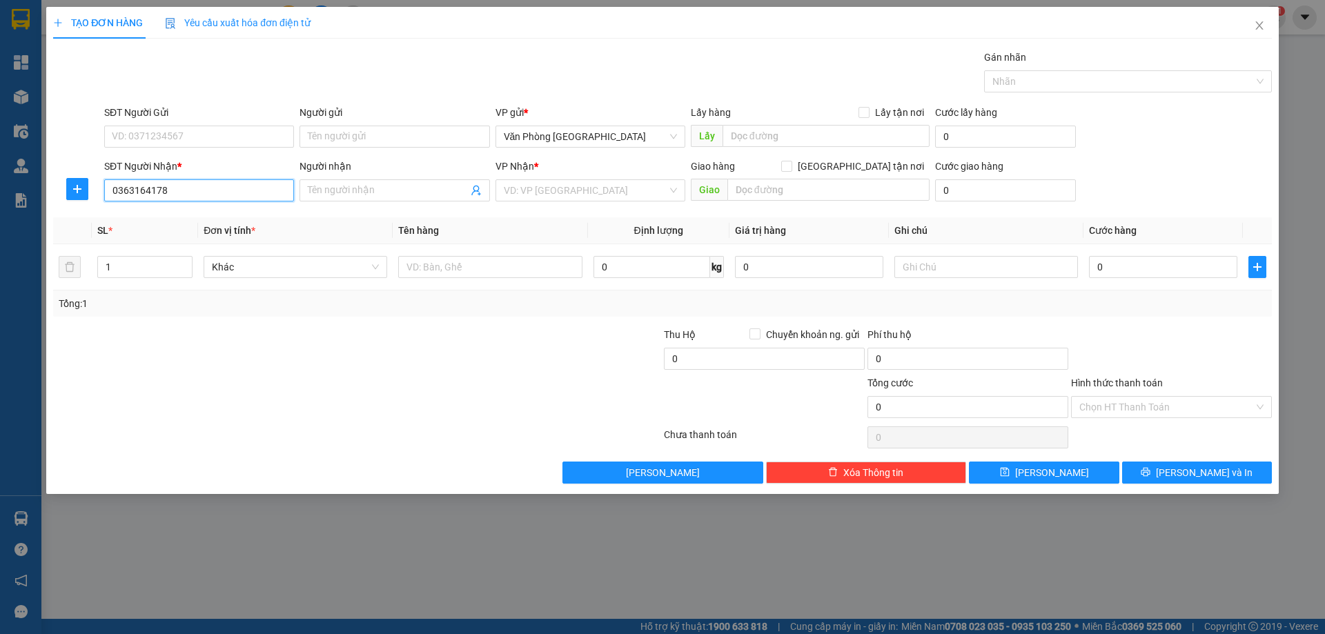
click at [182, 184] on input "0363164178" at bounding box center [199, 190] width 190 height 22
type input "0363164178"
click at [214, 124] on div "SĐT Người Gửi" at bounding box center [199, 115] width 190 height 21
click at [563, 189] on input "search" at bounding box center [586, 190] width 164 height 21
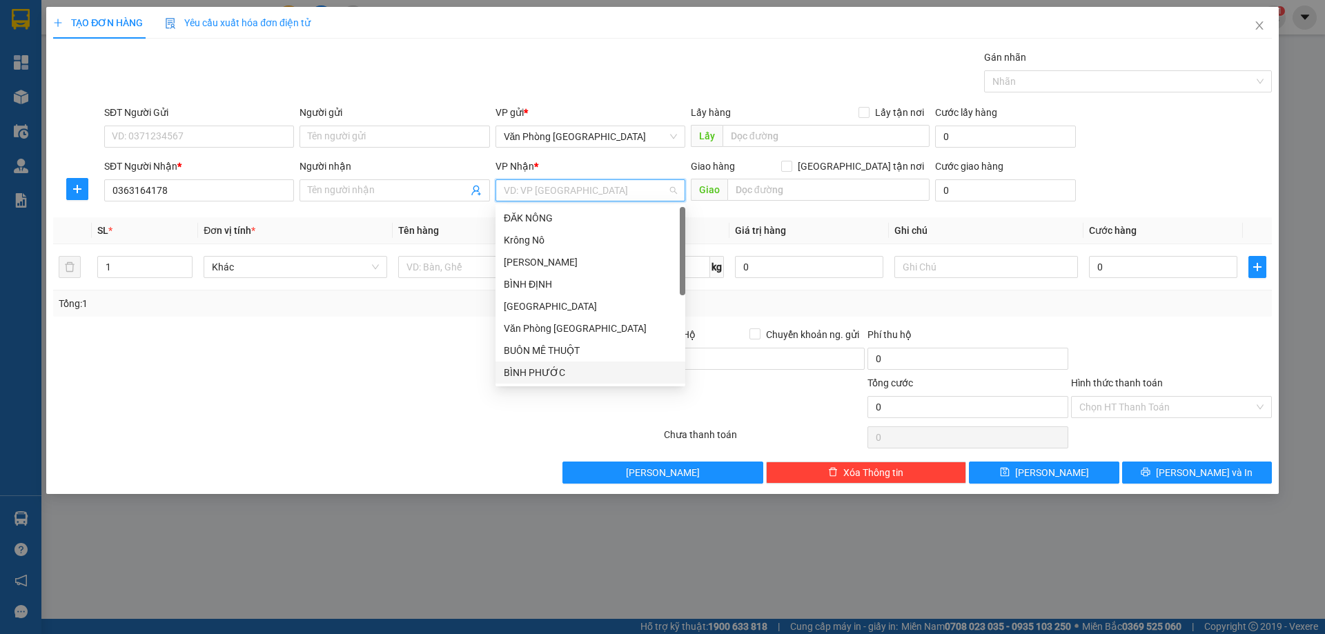
click at [555, 373] on div "BÌNH PHƯỚC" at bounding box center [590, 372] width 173 height 15
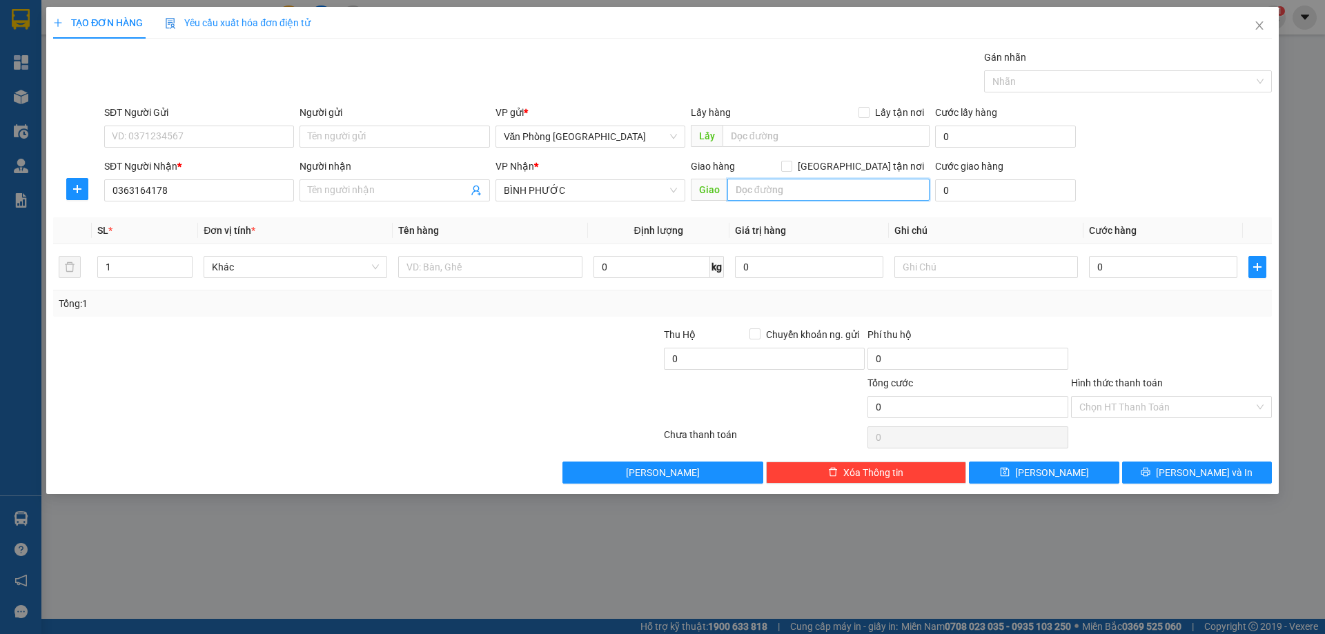
click at [797, 189] on input "text" at bounding box center [829, 190] width 202 height 22
type input "d"
type input "đ"
type input "D"
type input "ĐỒNG XOÀI"
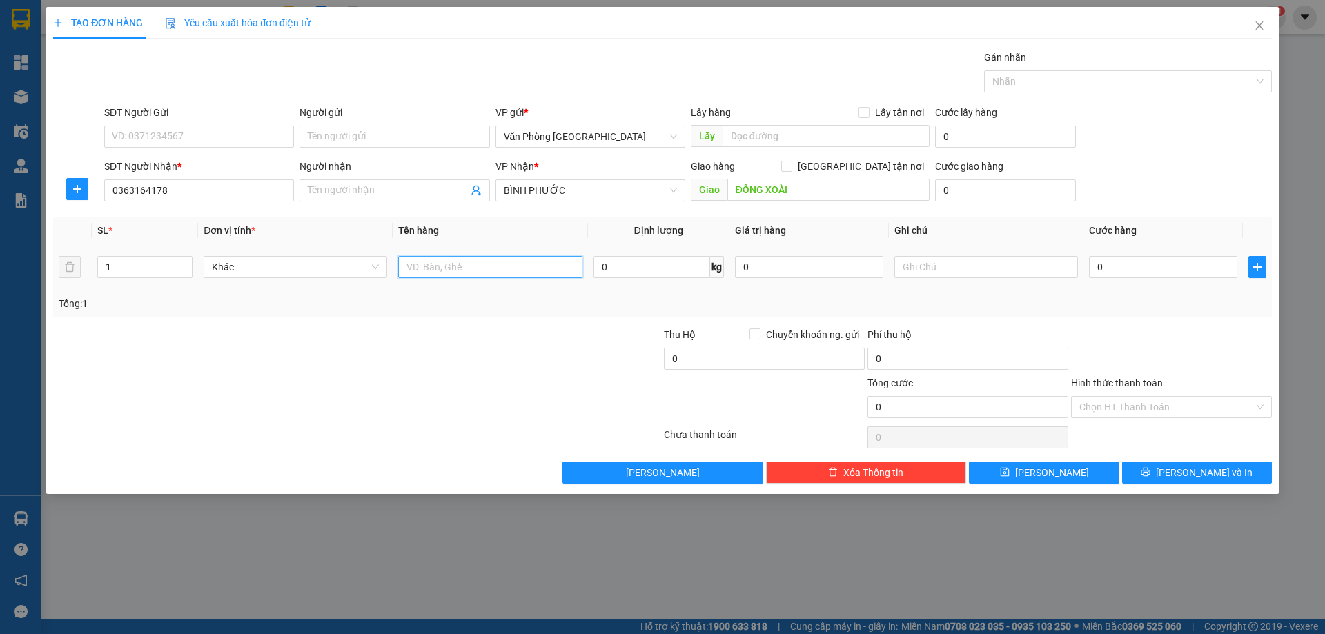
click at [467, 273] on input "text" at bounding box center [490, 267] width 184 height 22
type input "1 THÙNG"
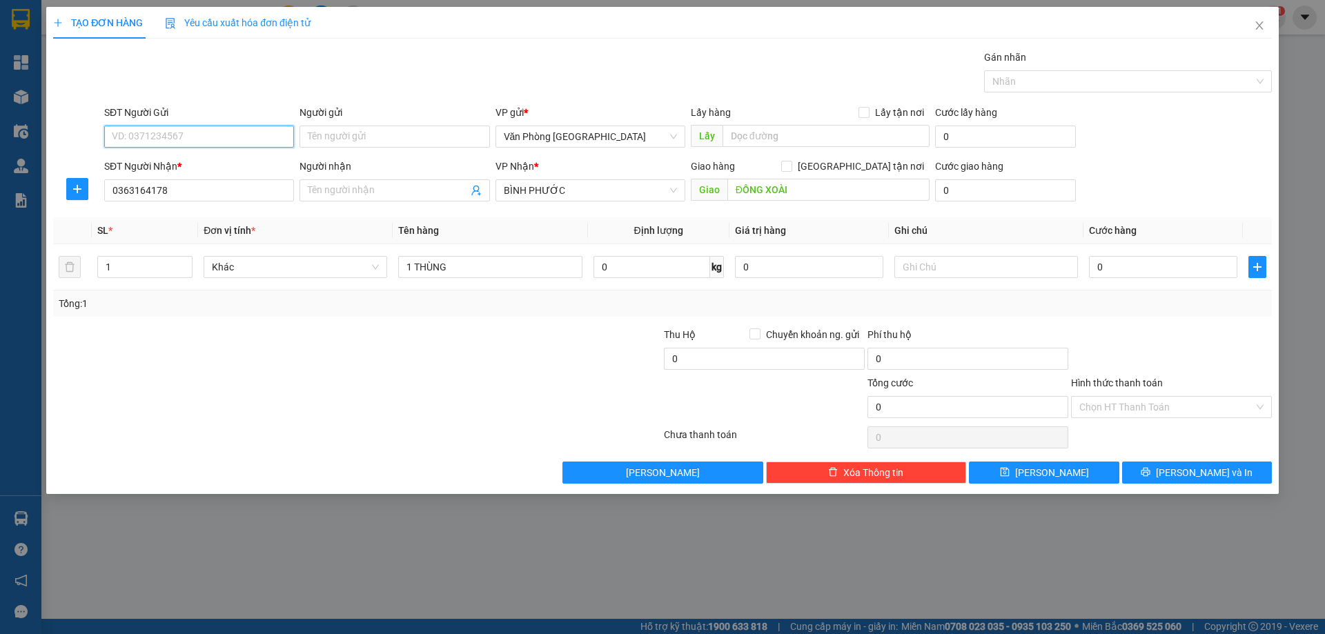
click at [210, 133] on input "SĐT Người Gửi" at bounding box center [199, 137] width 190 height 22
type input "0901955852"
click at [144, 166] on div "0901955852 - ngọc" at bounding box center [199, 164] width 173 height 15
type input "ngọc"
type input "0901955852"
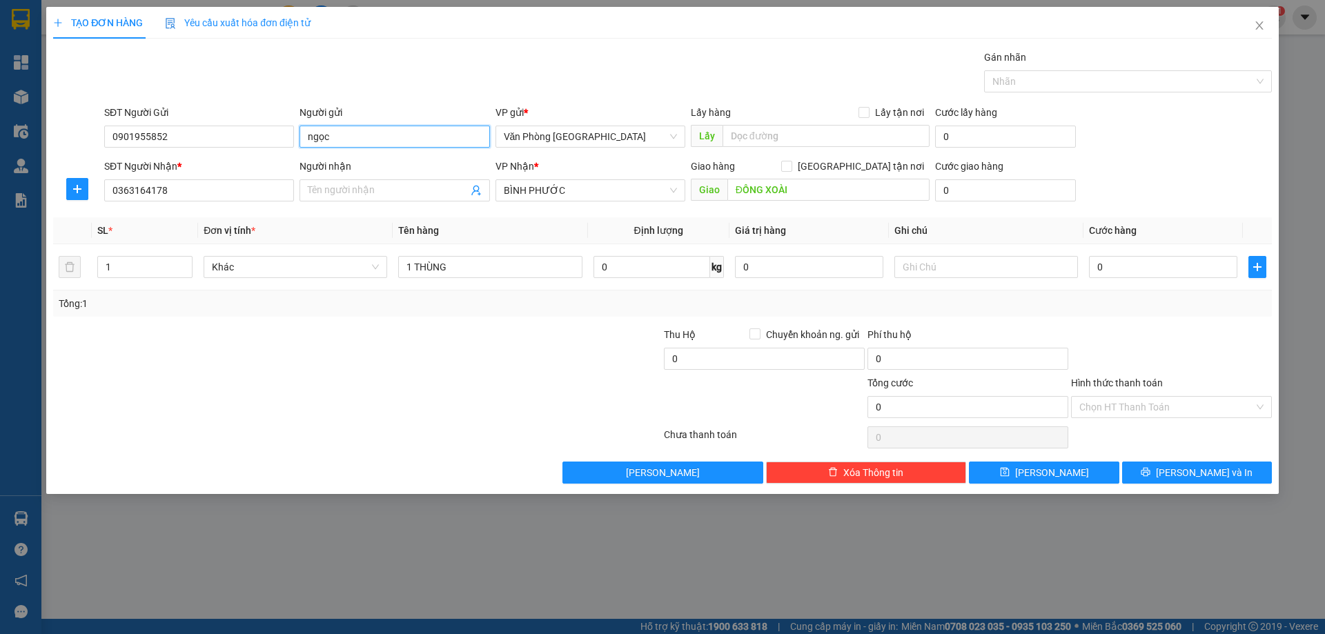
click at [372, 143] on input "ngọc" at bounding box center [395, 137] width 190 height 22
drag, startPoint x: 644, startPoint y: 322, endPoint x: 524, endPoint y: 304, distance: 121.5
click at [643, 322] on div "Transit Pickup Surcharge Ids Transit Deliver Surcharge Ids Transit Deliver Surc…" at bounding box center [662, 267] width 1219 height 434
click at [215, 202] on div "SĐT Người Nhận * 0363164178" at bounding box center [199, 183] width 190 height 48
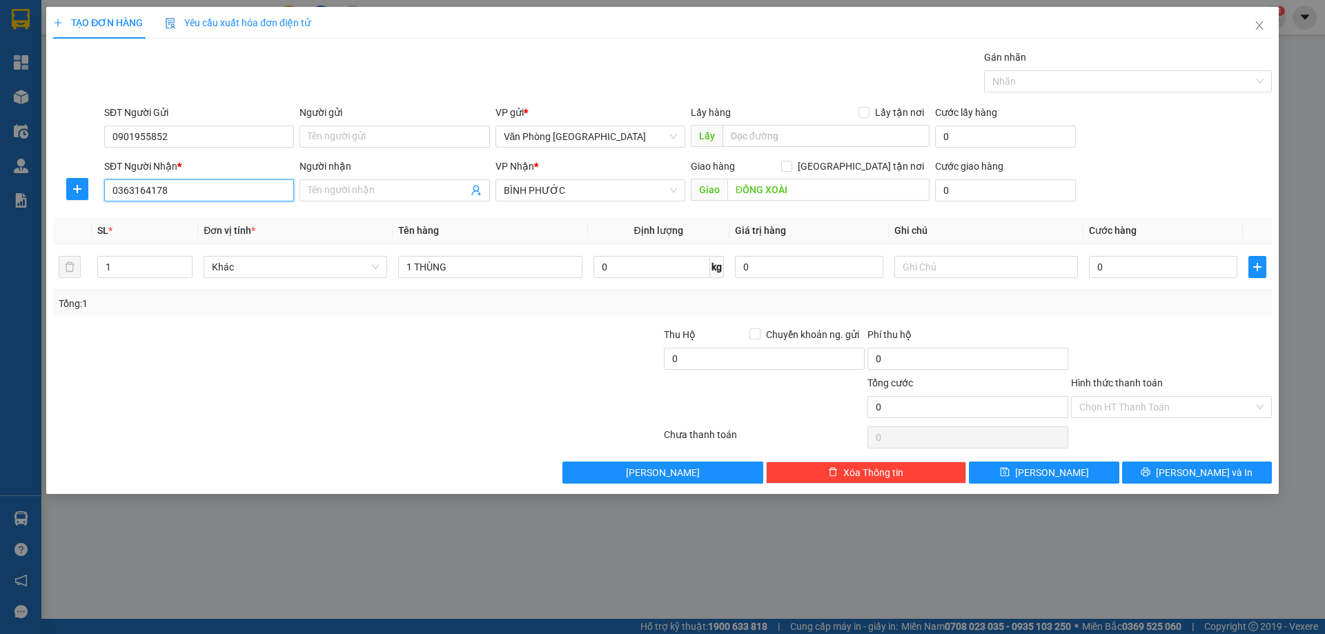
click at [215, 195] on input "0363164178" at bounding box center [199, 190] width 190 height 22
click at [1120, 269] on input "0" at bounding box center [1163, 267] width 148 height 22
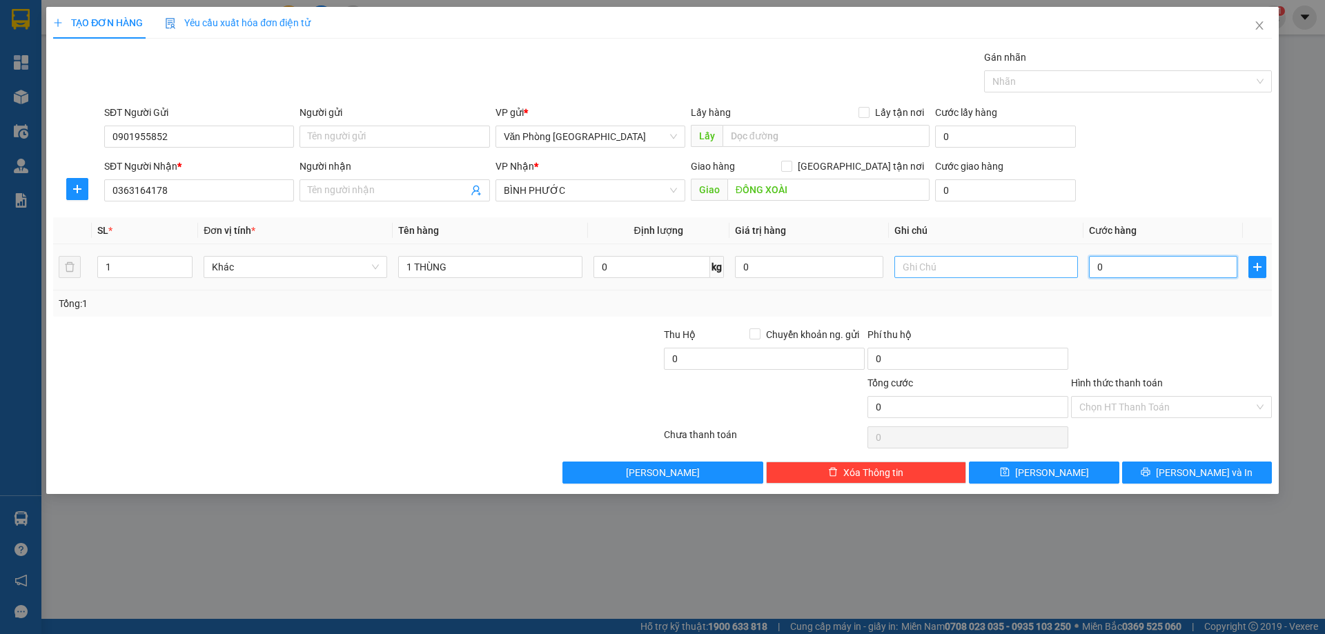
type input "2"
type input "20"
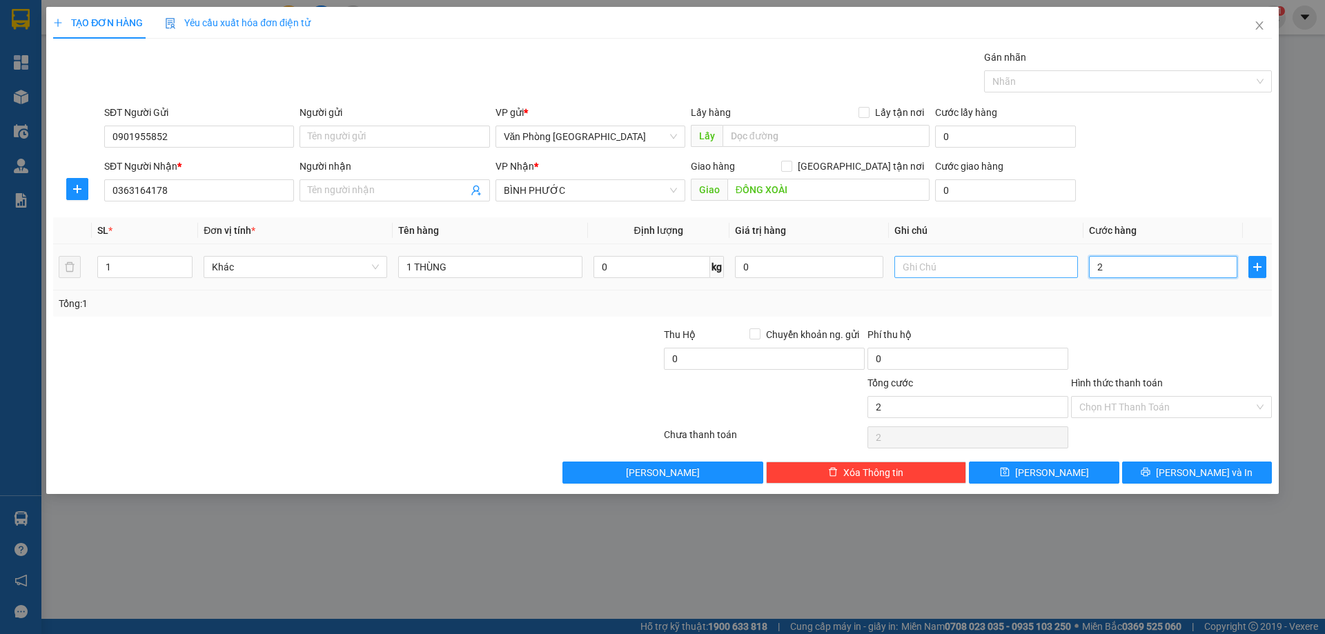
type input "20"
type input "200"
type input "200.000"
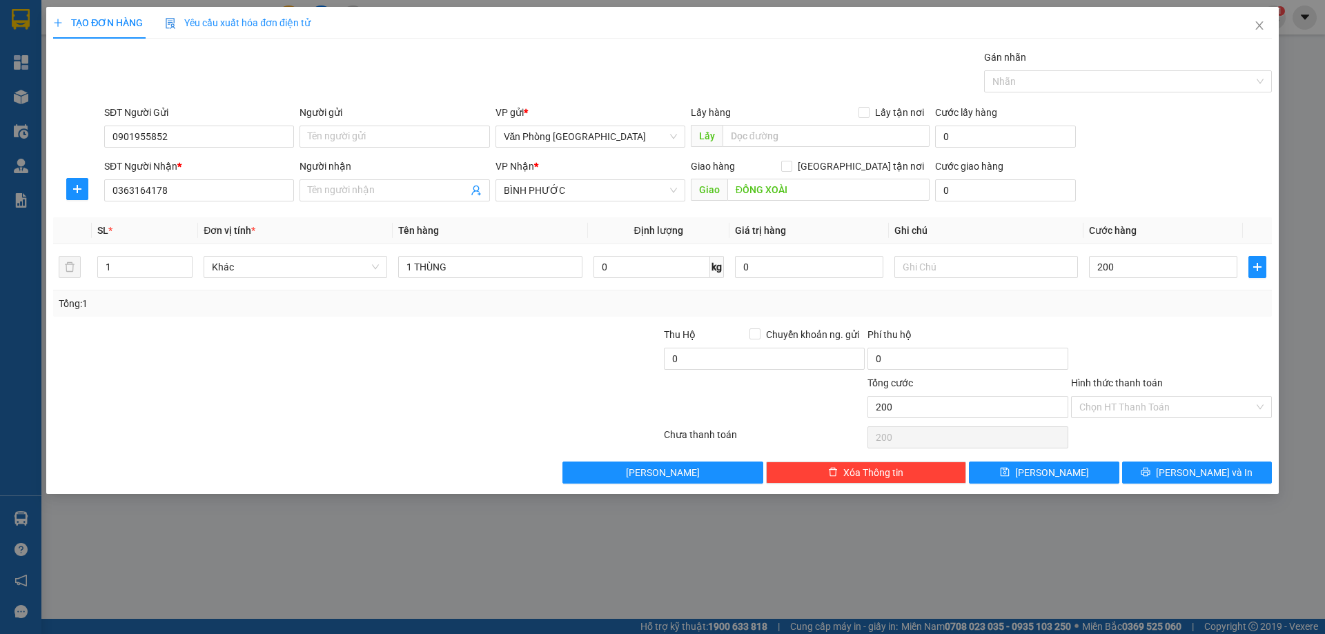
type input "200.000"
click at [1161, 330] on div at bounding box center [1172, 351] width 204 height 48
click at [1189, 474] on span "Lưu và In" at bounding box center [1204, 472] width 97 height 15
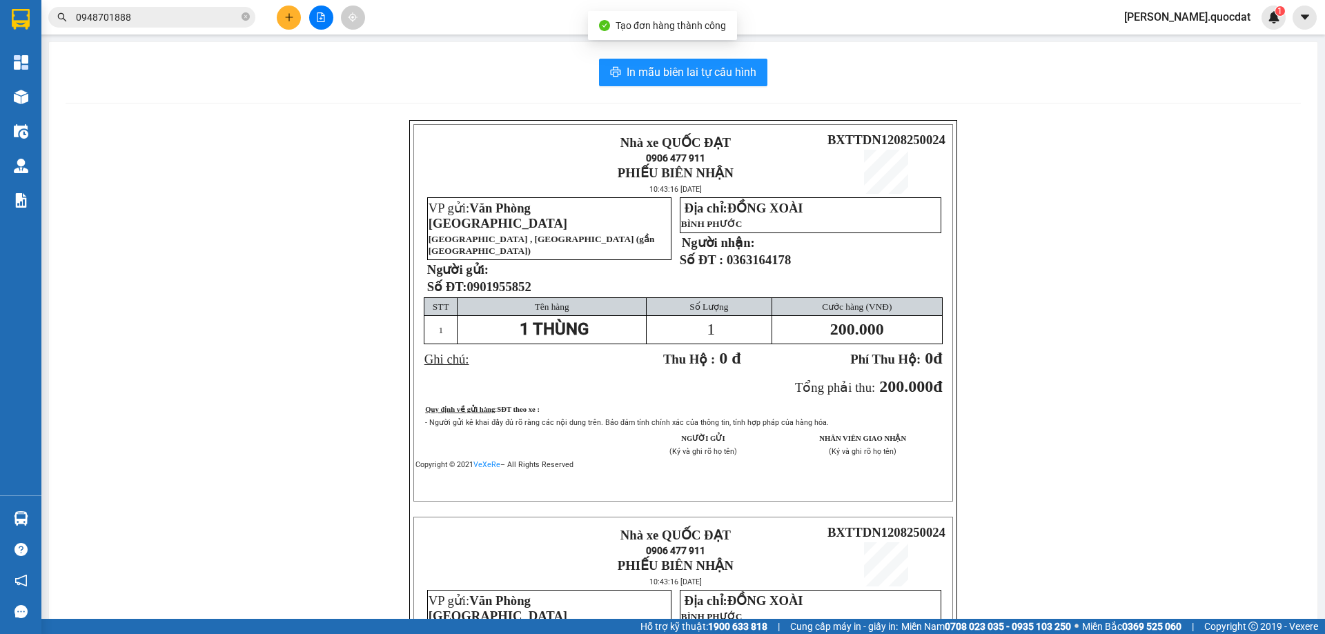
click at [665, 58] on div "In mẫu biên lai tự cấu hình Nhà xe QUỐC ĐẠT 0906 477 911 PHIẾU BIÊN NHẬN 10:43:…" at bounding box center [683, 487] width 1269 height 891
click at [687, 71] on span "In mẫu biên lai tự cấu hình" at bounding box center [692, 72] width 130 height 17
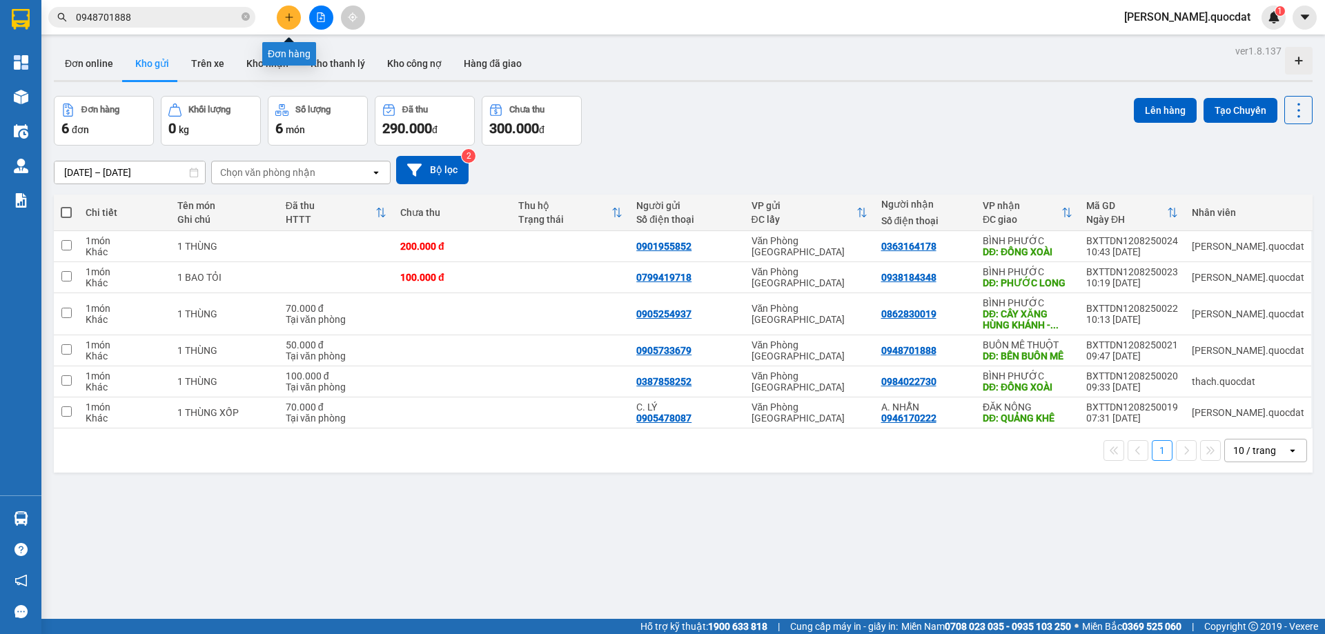
click at [281, 17] on button at bounding box center [289, 18] width 24 height 24
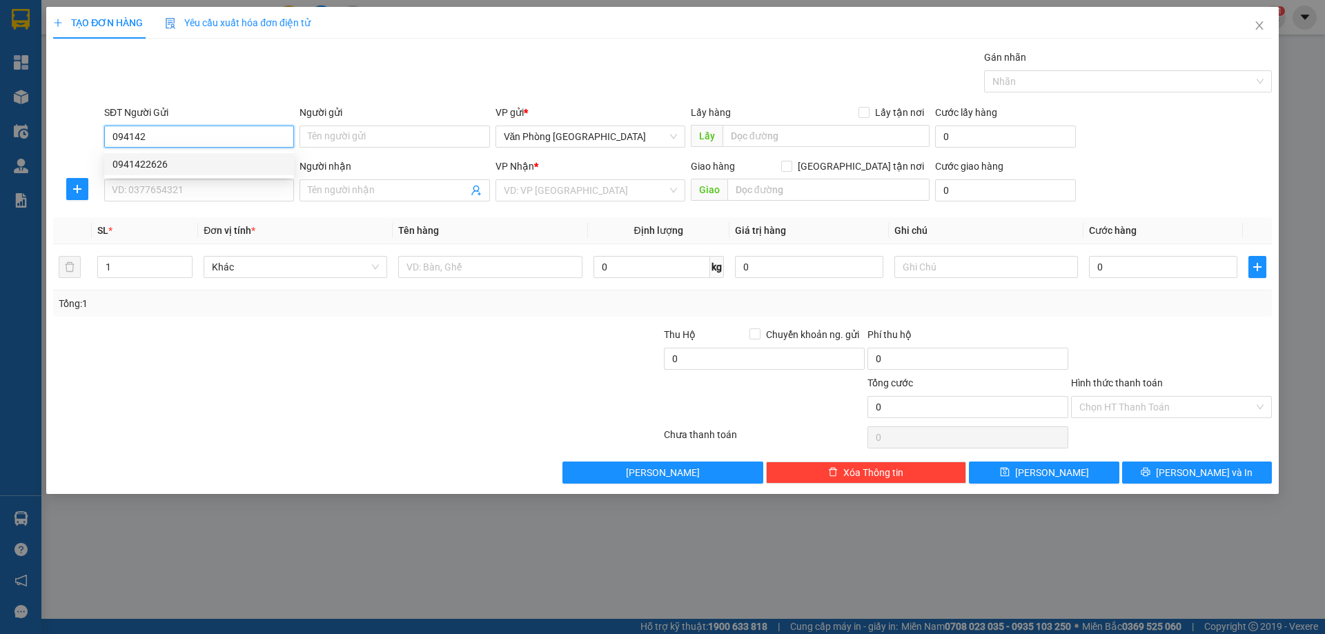
click at [151, 159] on div "0941422626" at bounding box center [199, 164] width 173 height 15
type input "0941422626"
click at [150, 202] on div "SĐT Người Nhận * VD: 0377654321" at bounding box center [199, 183] width 190 height 48
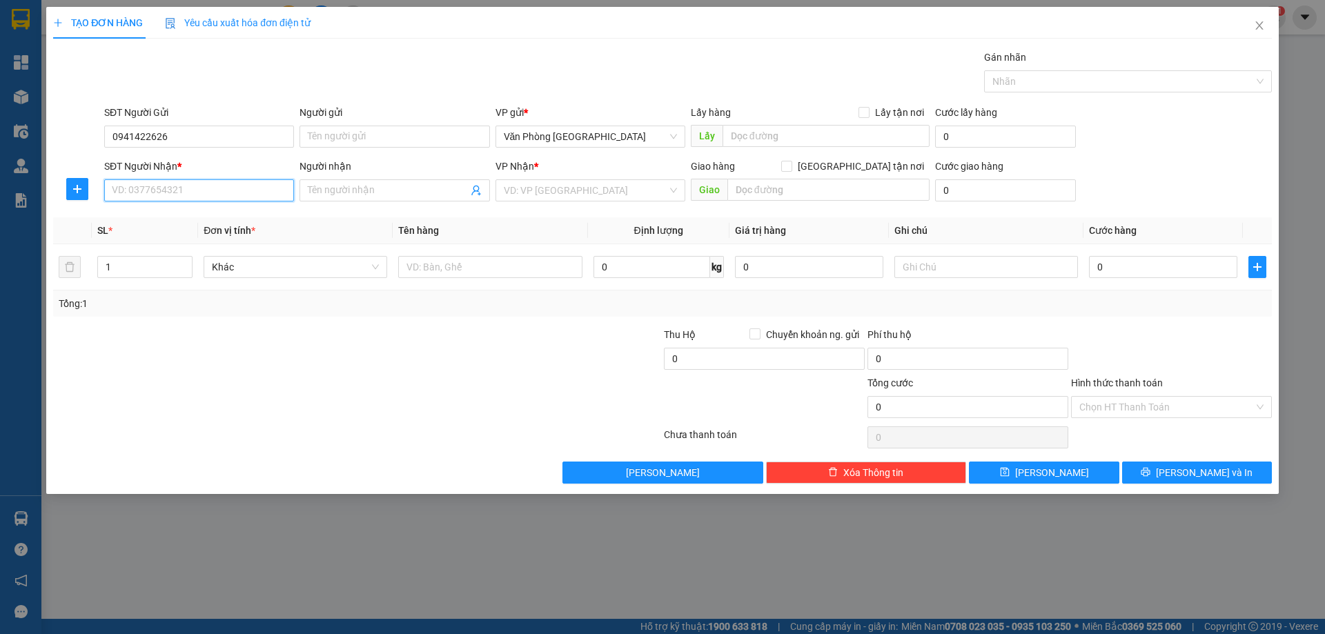
click at [157, 196] on input "SĐT Người Nhận *" at bounding box center [199, 190] width 190 height 22
click at [157, 246] on div "0972035673" at bounding box center [199, 240] width 173 height 15
type input "0972035673"
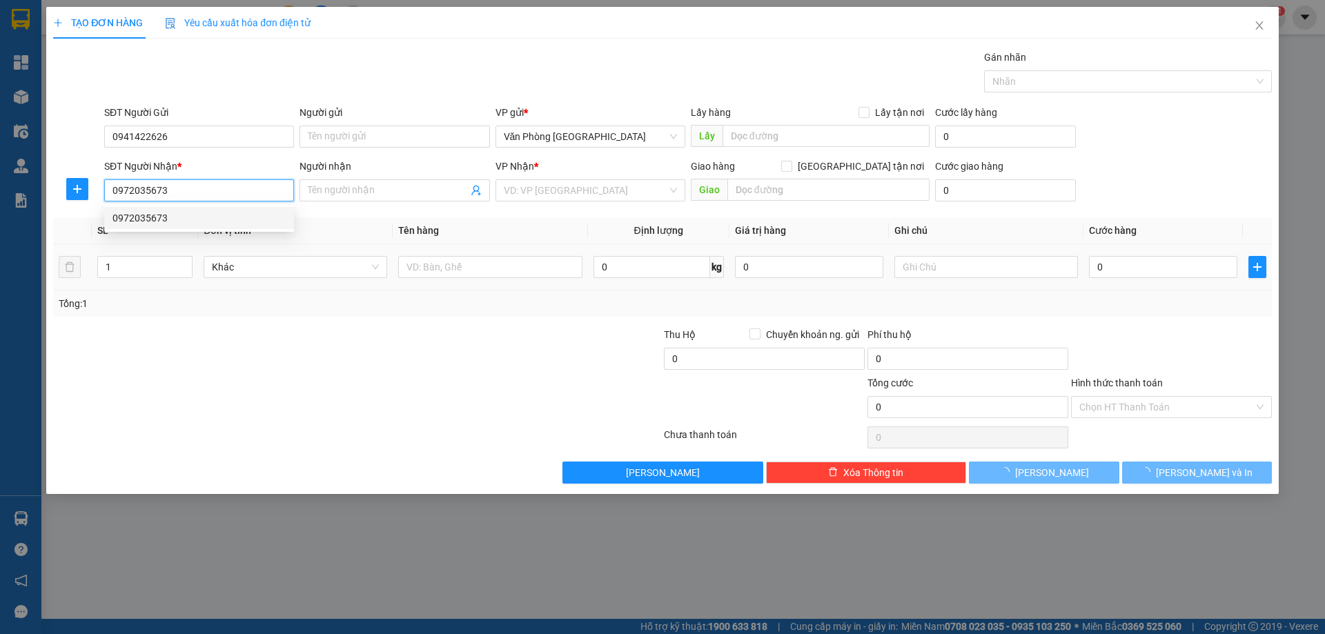
type input "PHƯỚC LONG"
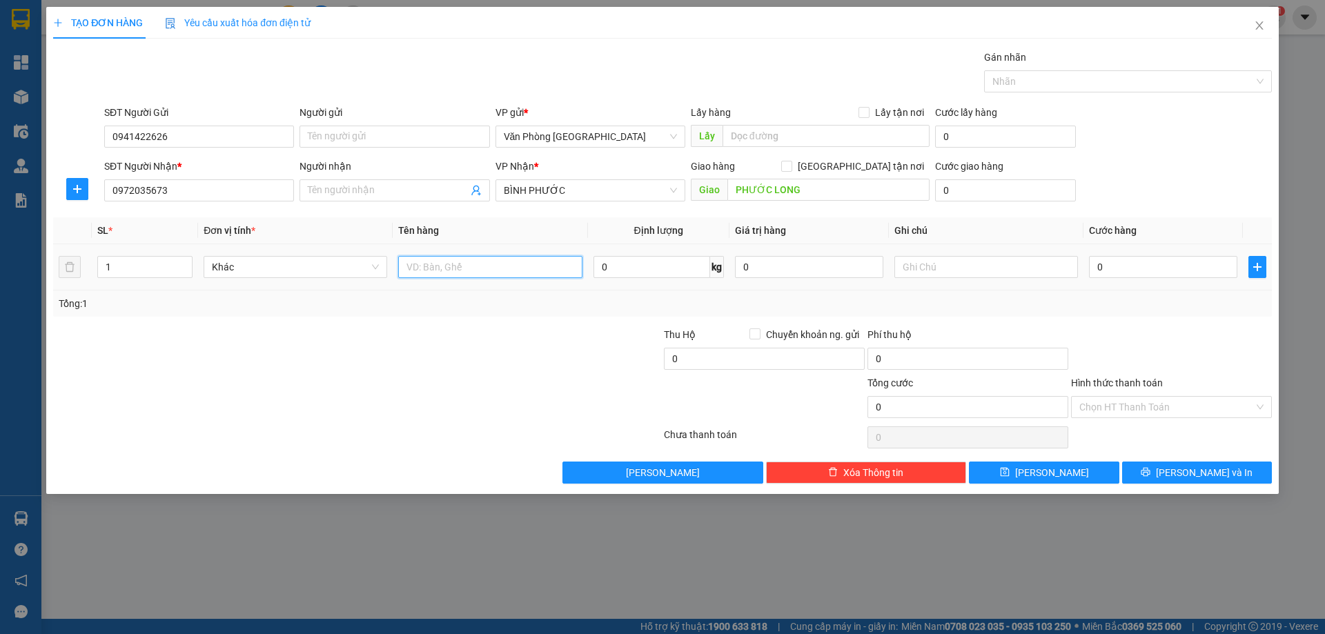
click at [473, 256] on input "text" at bounding box center [490, 267] width 184 height 22
type input "1 THÙNG"
type input "5"
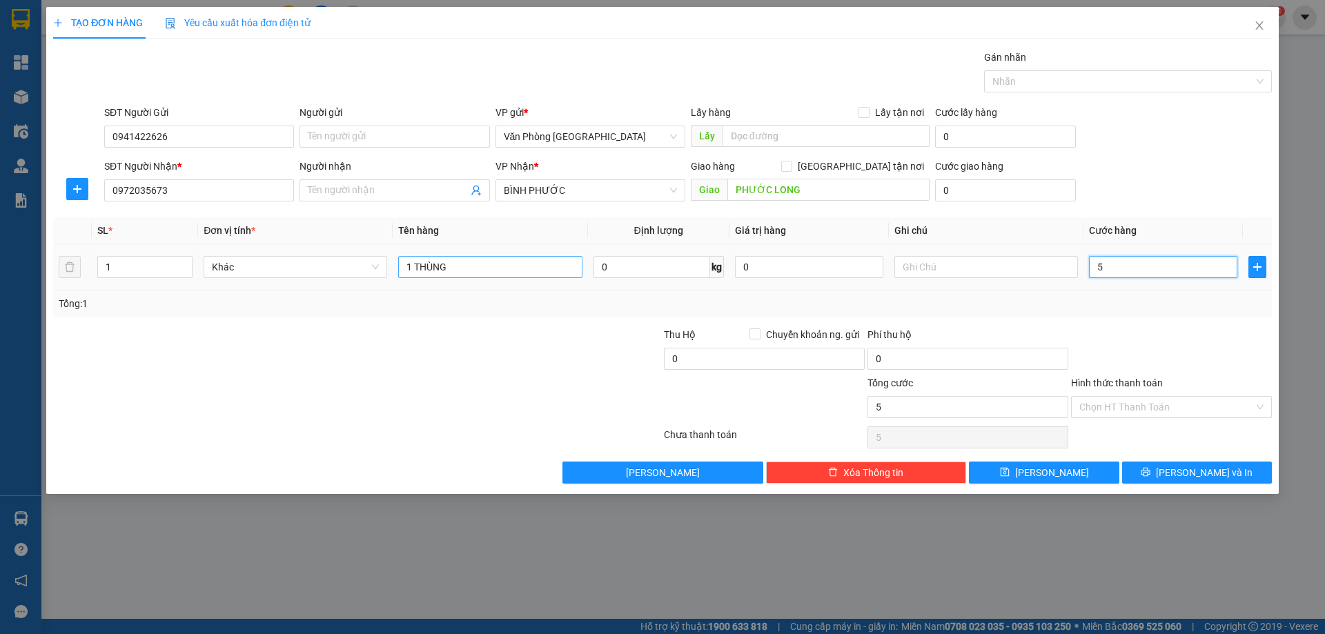
type input "50"
type input "50.000"
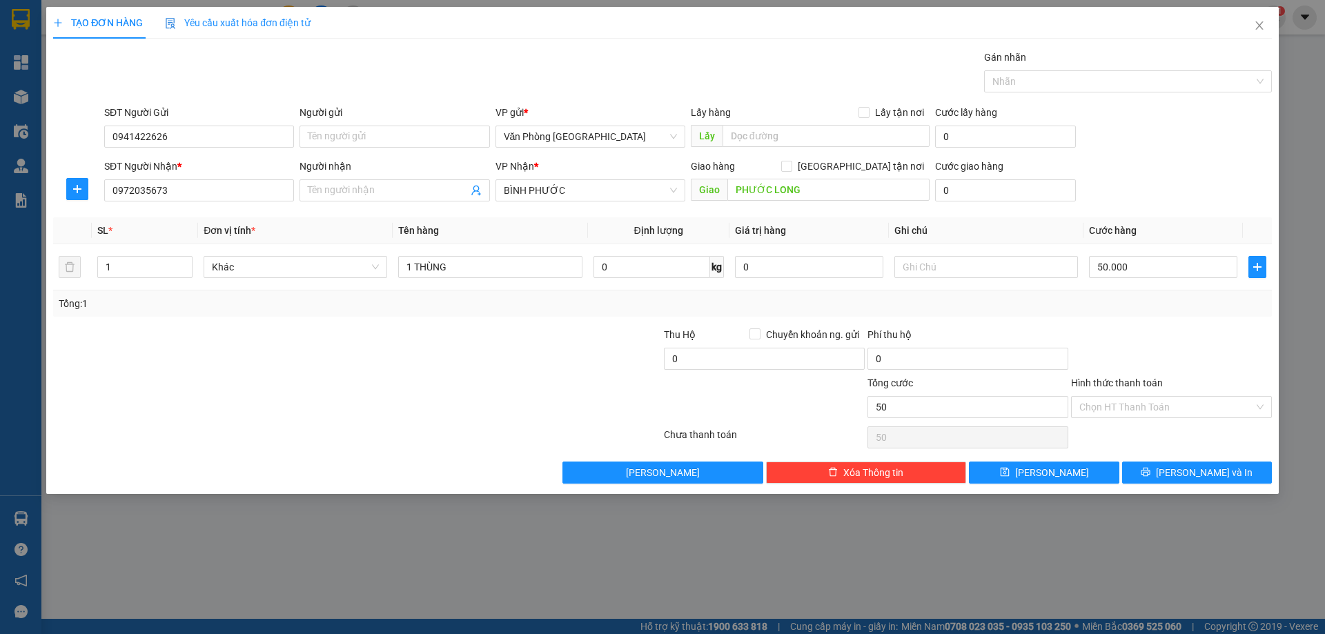
type input "50.000"
click at [1200, 363] on div at bounding box center [1172, 351] width 204 height 48
click at [1167, 483] on button "Lưu và In" at bounding box center [1197, 473] width 150 height 22
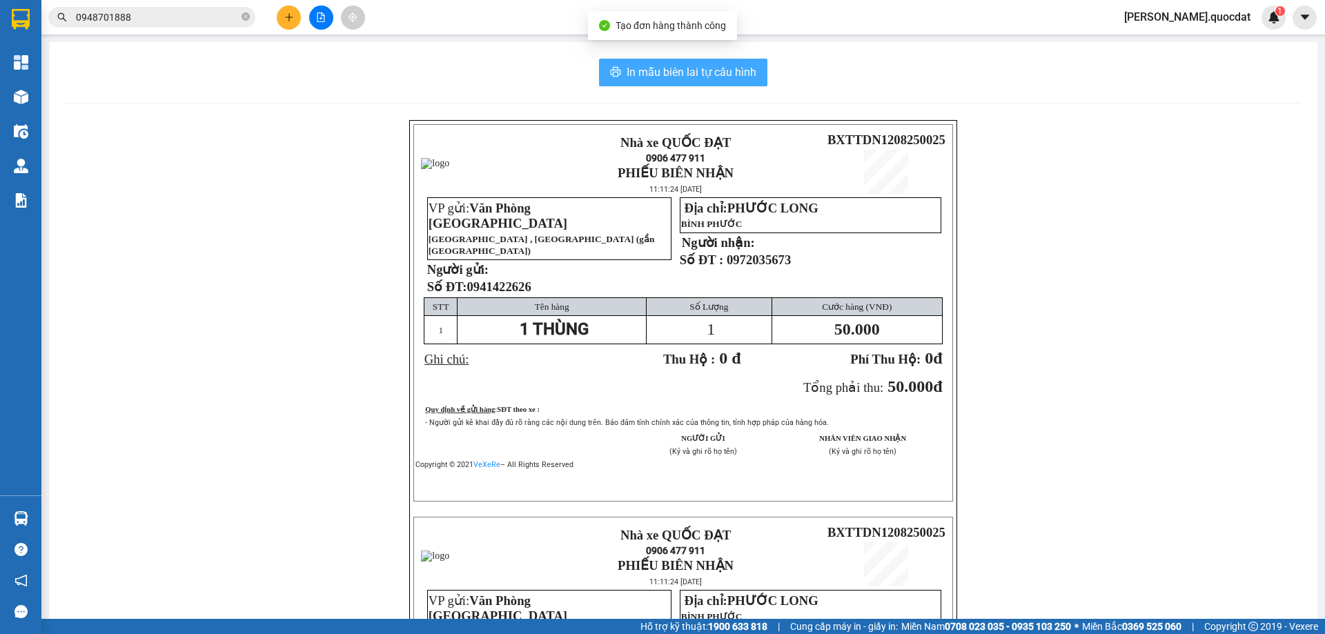
click at [661, 84] on button "In mẫu biên lai tự cấu hình" at bounding box center [683, 73] width 168 height 28
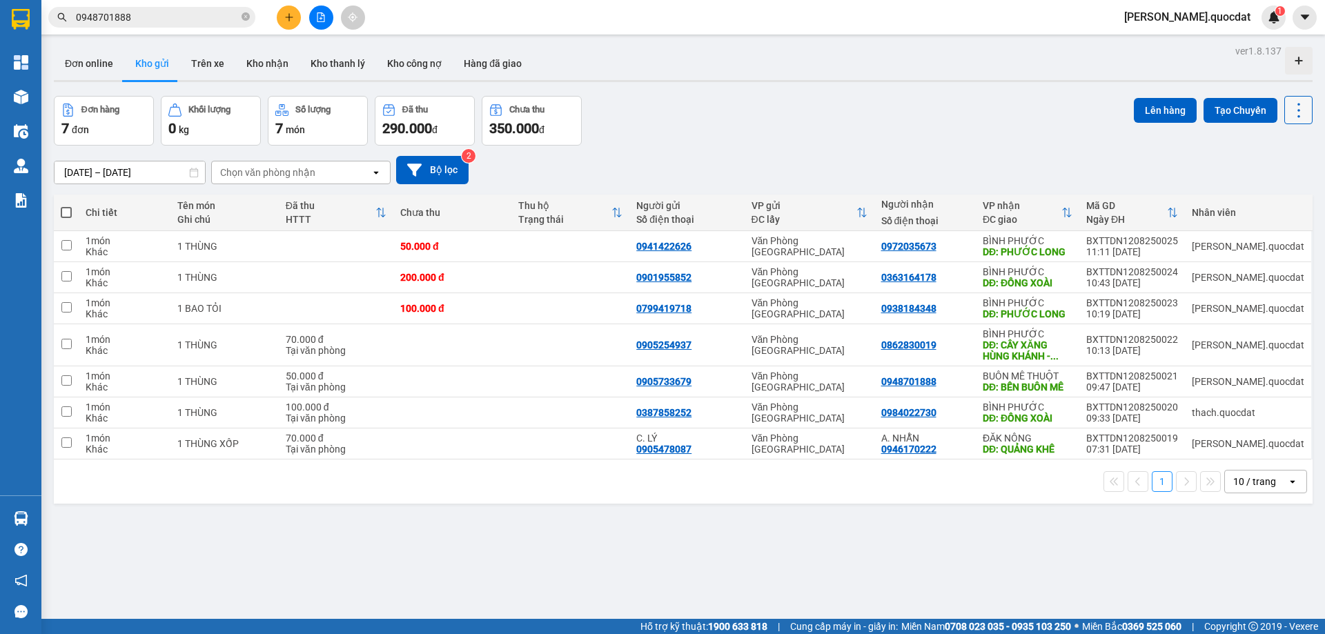
click at [1289, 111] on icon at bounding box center [1298, 110] width 19 height 19
click at [832, 80] on div at bounding box center [683, 81] width 1259 height 2
click at [765, 71] on div "Đơn online Kho gửi Trên xe Kho nhận Kho thanh lý Kho công nợ Hàng đã giao" at bounding box center [683, 65] width 1259 height 37
click at [654, 44] on div "ver 1.8.137 Đơn online Kho gửi Trên xe Kho nhận Kho thanh lý Kho công nợ Hàng đ…" at bounding box center [683, 358] width 1270 height 634
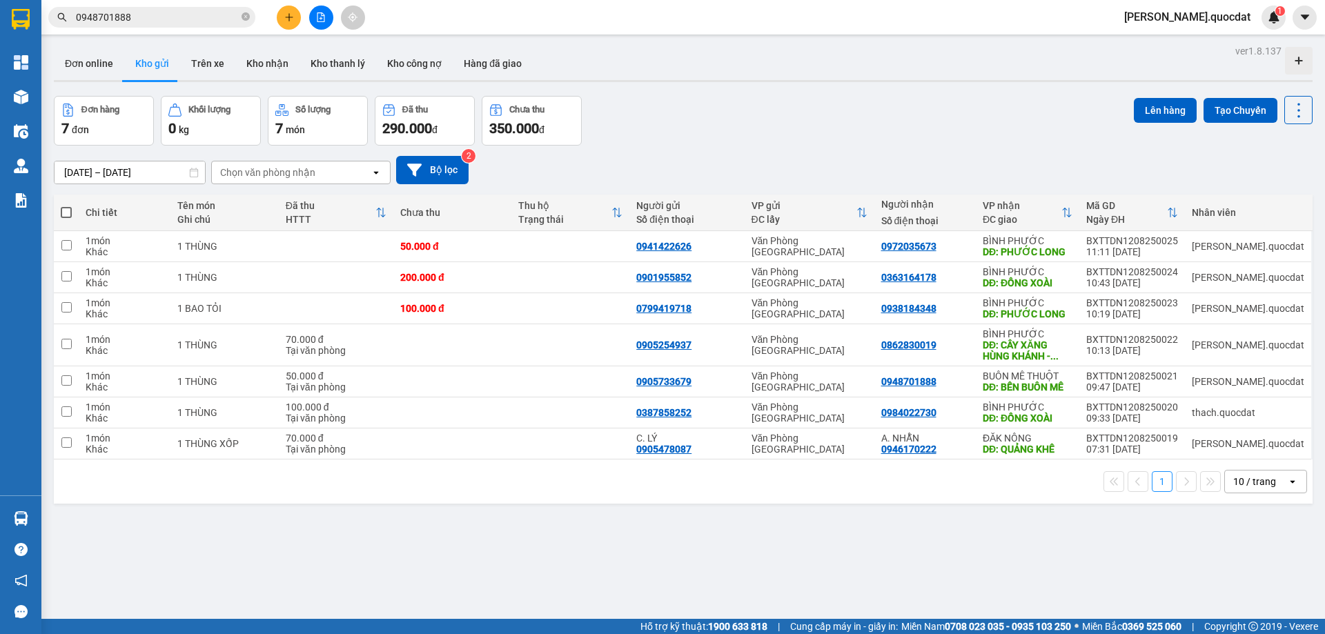
drag, startPoint x: 514, startPoint y: 51, endPoint x: 549, endPoint y: 37, distance: 38.5
click at [518, 51] on button "Hàng đã giao" at bounding box center [493, 63] width 80 height 33
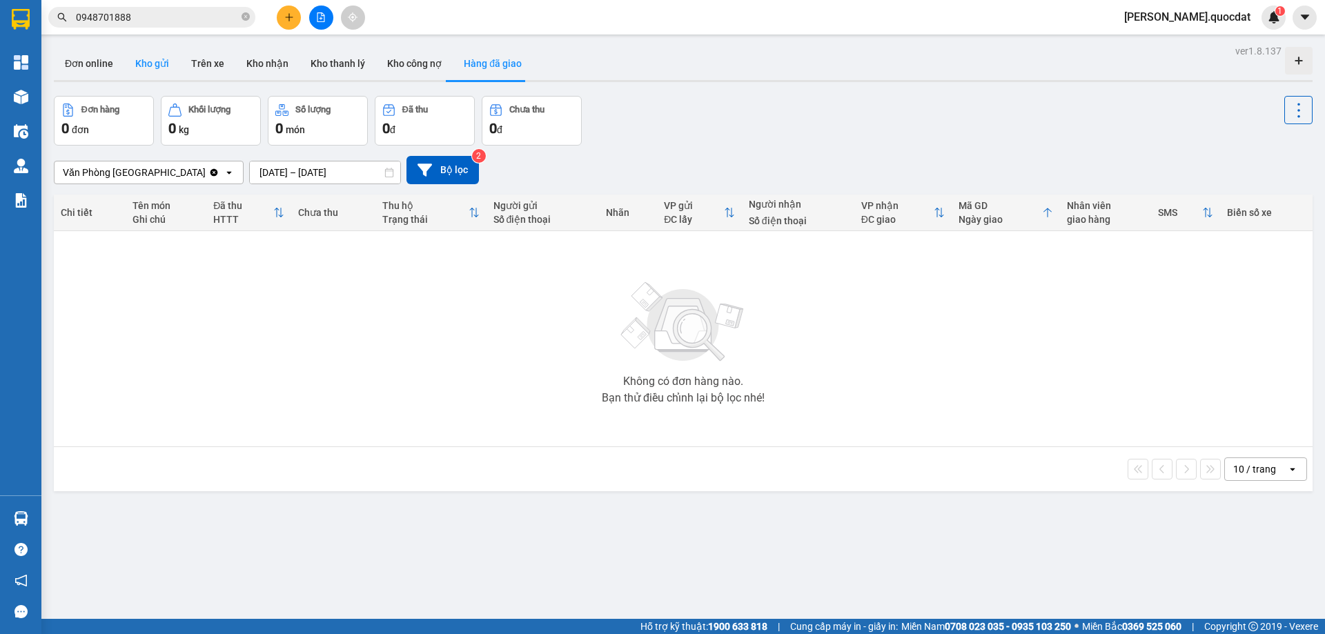
click at [150, 60] on button "Kho gửi" at bounding box center [152, 63] width 56 height 33
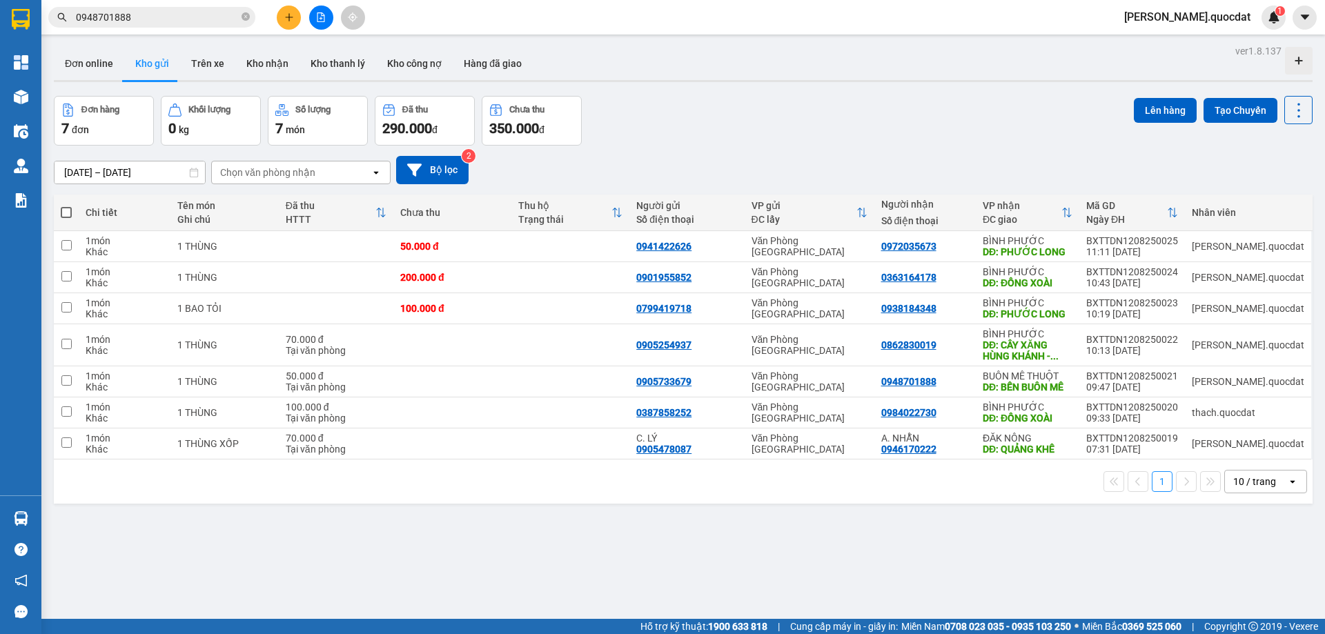
click at [826, 73] on div "Đơn online Kho gửi Trên xe Kho nhận Kho thanh lý Kho công nợ Hàng đã giao" at bounding box center [683, 65] width 1259 height 37
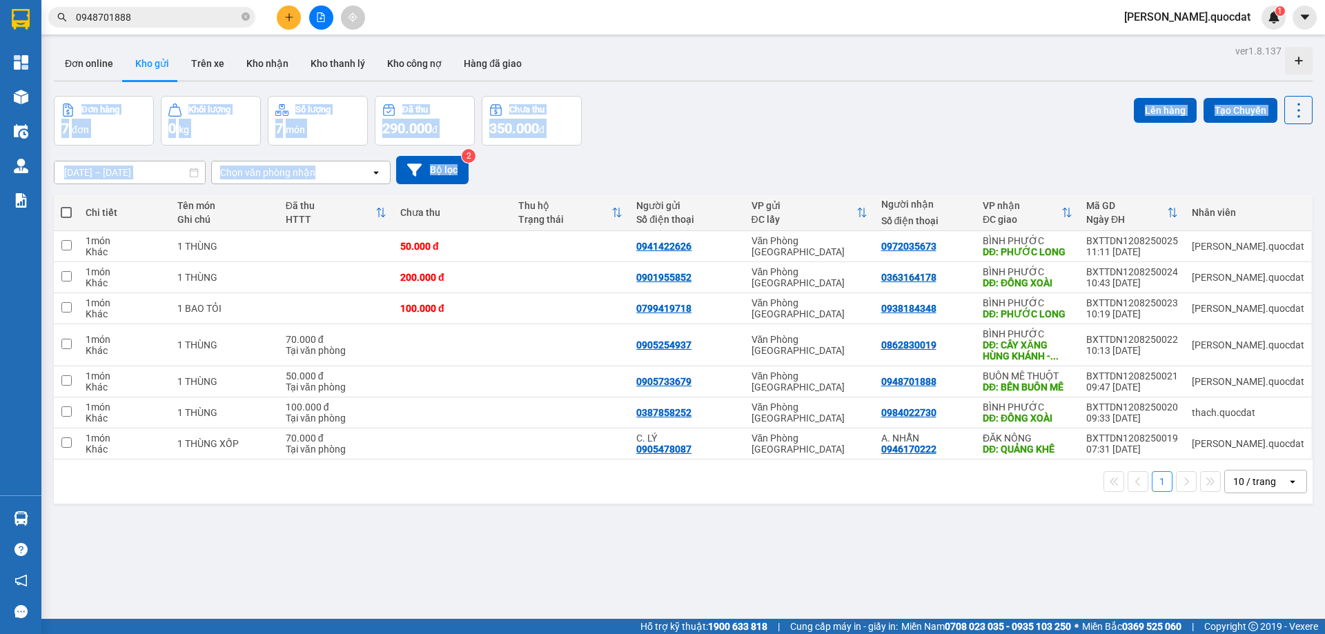
drag, startPoint x: 813, startPoint y: 81, endPoint x: 915, endPoint y: 124, distance: 111.0
click at [1025, 153] on div "ver 1.8.137 Đơn online Kho gửi Trên xe Kho nhận Kho thanh lý Kho công nợ Hàng đ…" at bounding box center [683, 358] width 1270 height 634
click at [860, 108] on div "Đơn hàng 7 đơn Khối lượng 0 kg Số lượng 7 món Đã thu 290.000 đ Chưa thu 350.000…" at bounding box center [683, 121] width 1259 height 50
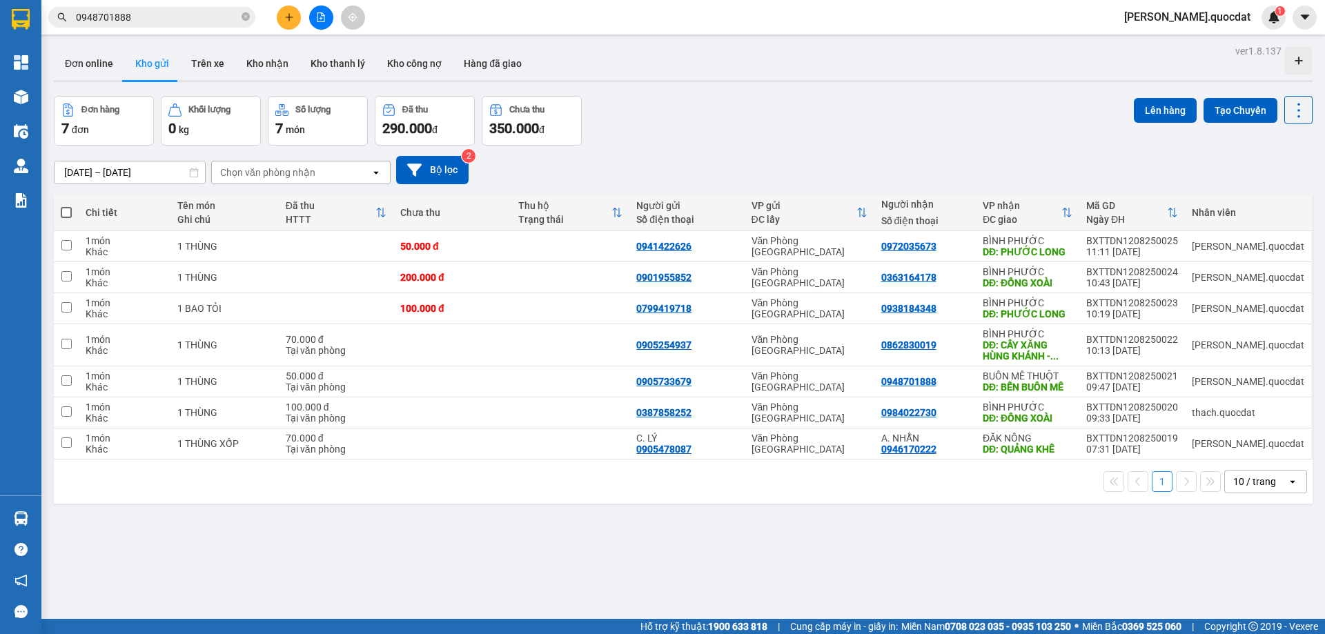
click at [939, 116] on div "Đơn hàng 7 đơn Khối lượng 0 kg Số lượng 7 món Đã thu 290.000 đ Chưa thu 350.000…" at bounding box center [683, 121] width 1259 height 50
click at [1234, 473] on div "10 / trang" at bounding box center [1256, 482] width 62 height 22
click at [1247, 465] on div "1 10 / trang open" at bounding box center [683, 482] width 1259 height 44
click at [1251, 480] on div "10 / trang" at bounding box center [1254, 482] width 43 height 14
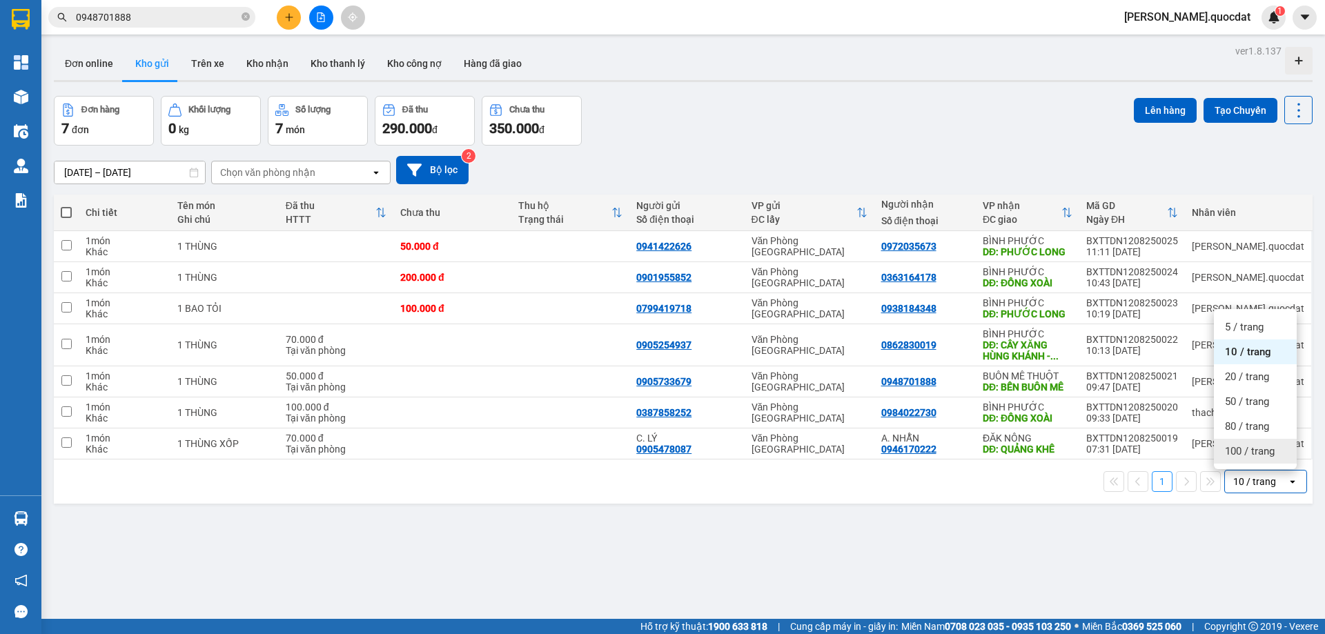
click at [1250, 453] on span "100 / trang" at bounding box center [1250, 452] width 50 height 14
click at [555, 320] on td at bounding box center [570, 308] width 118 height 31
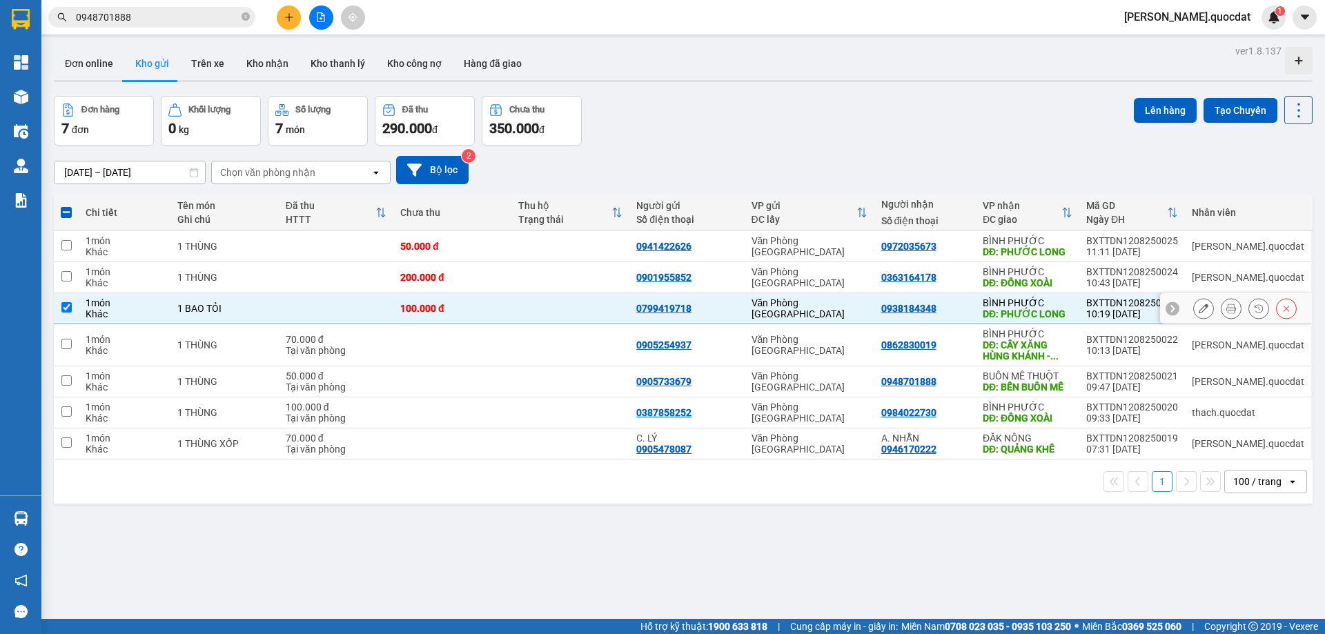
click at [556, 317] on td at bounding box center [570, 308] width 118 height 31
checkbox input "false"
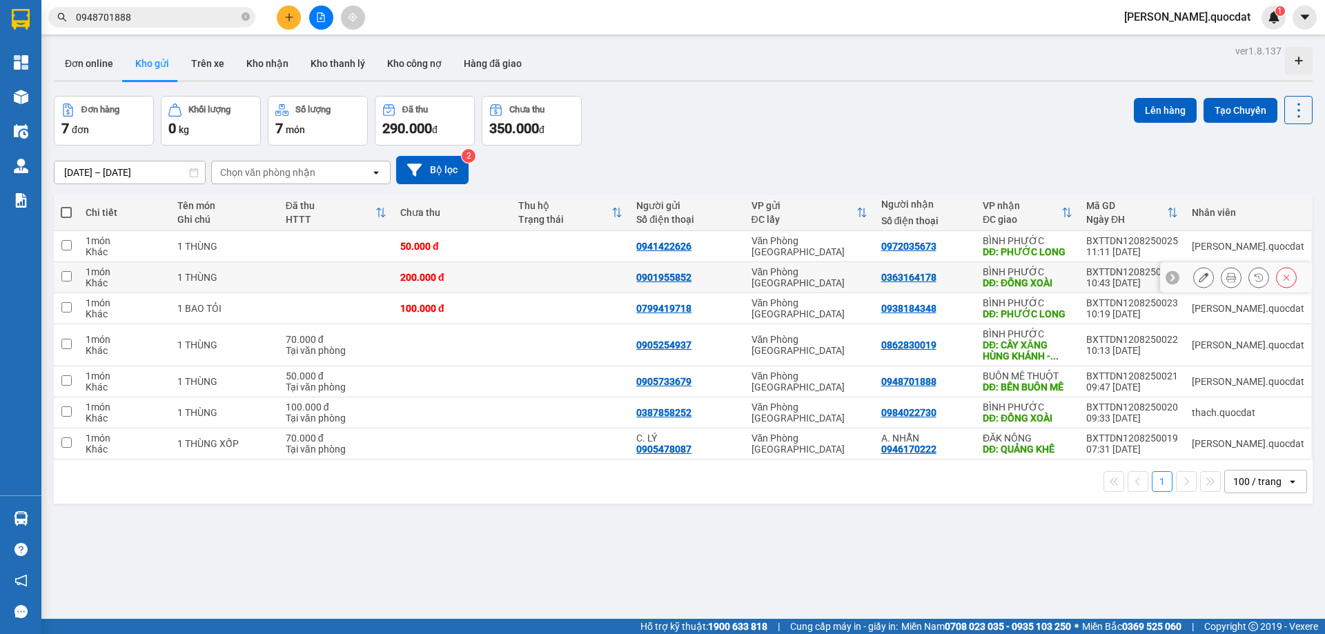
click at [587, 266] on td at bounding box center [570, 277] width 118 height 31
checkbox input "true"
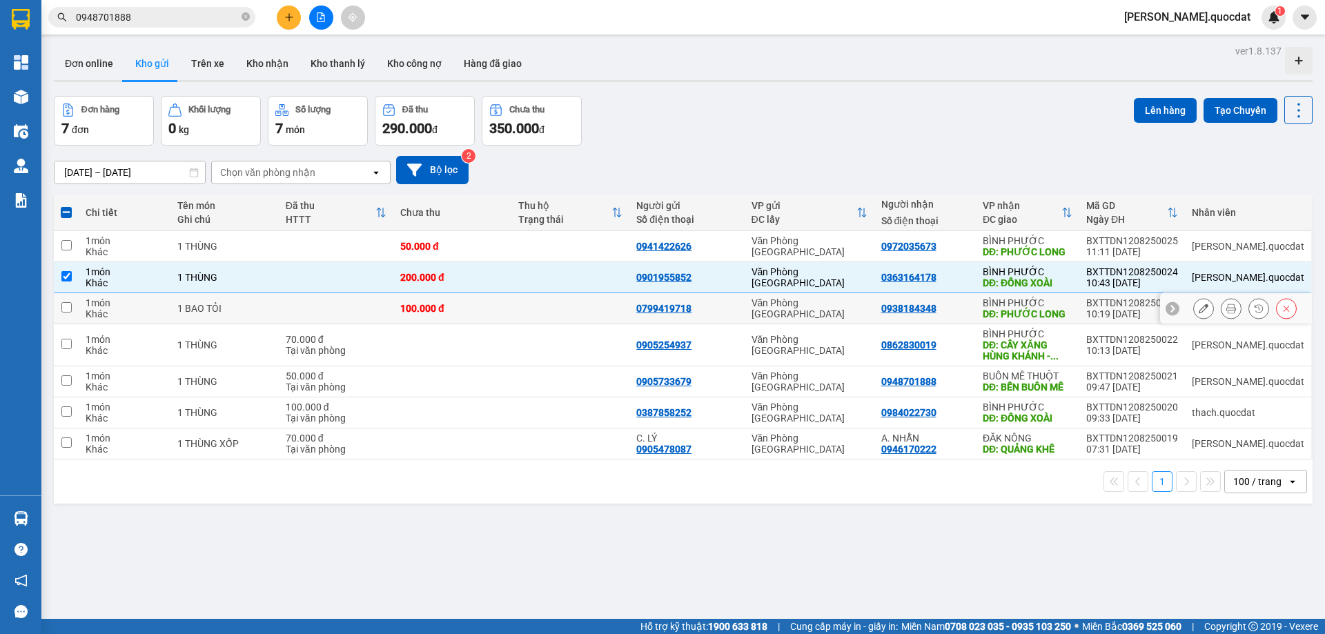
click at [547, 302] on td at bounding box center [570, 308] width 118 height 31
checkbox input "false"
click at [280, 10] on button at bounding box center [289, 18] width 24 height 24
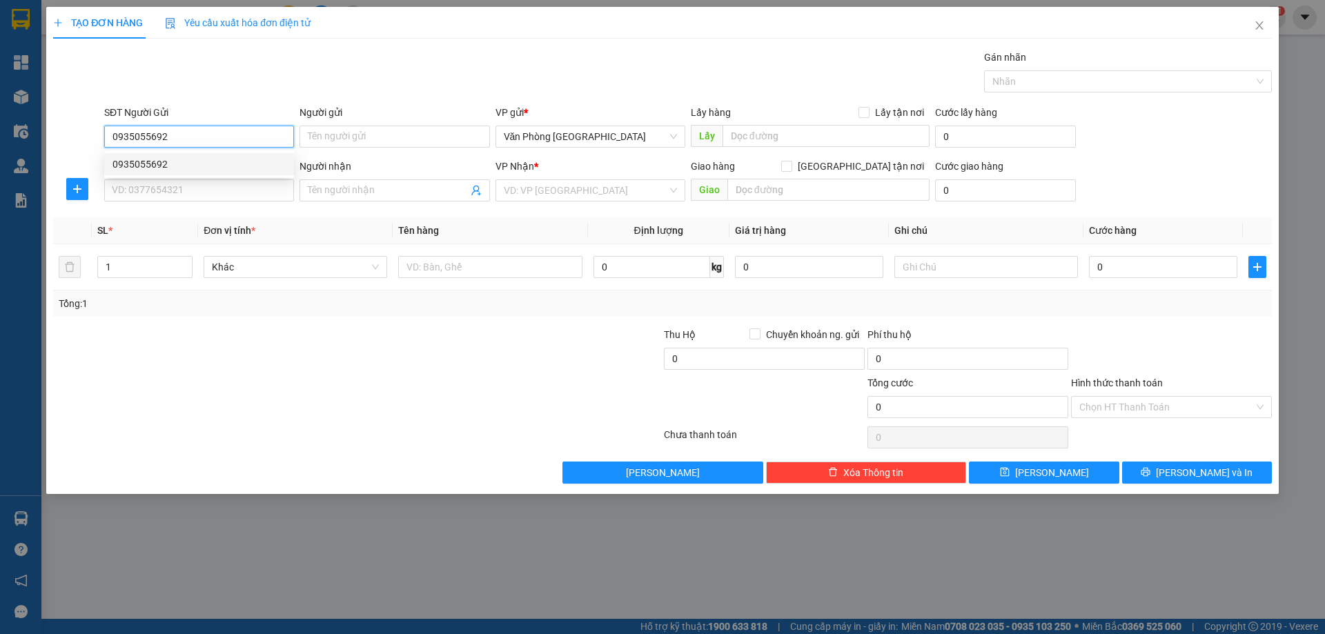
click at [166, 162] on div "0935055692" at bounding box center [199, 164] width 173 height 15
type input "0935055692"
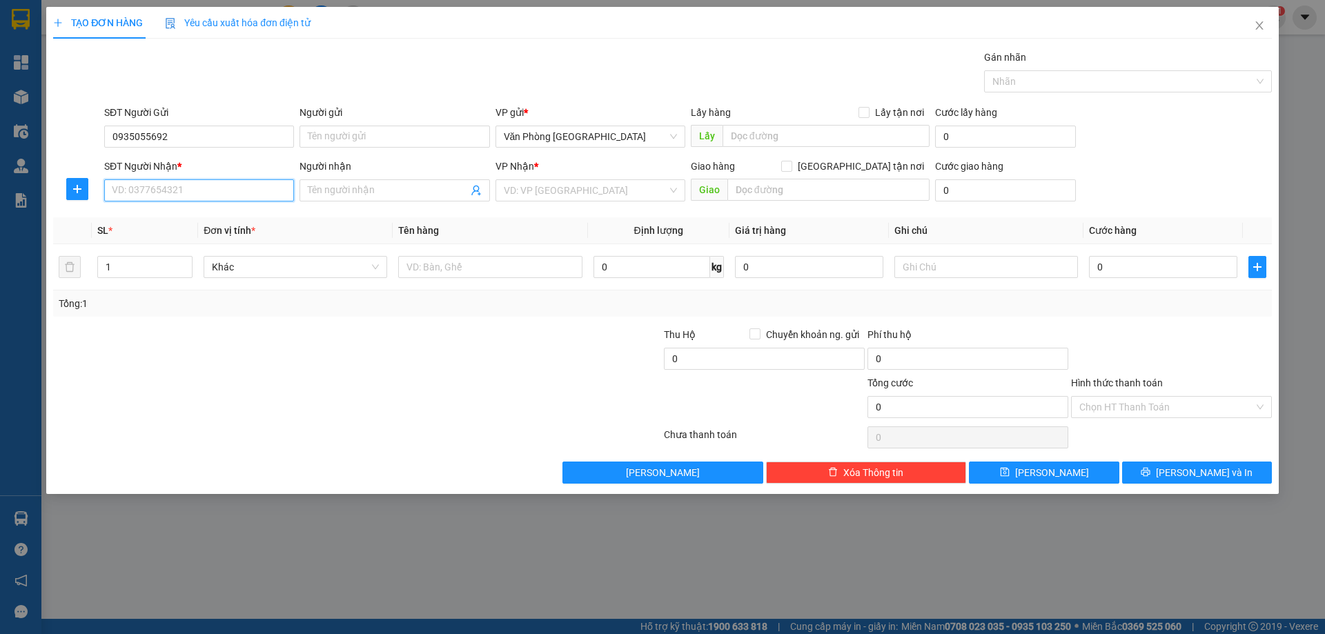
click at [171, 195] on input "SĐT Người Nhận *" at bounding box center [199, 190] width 190 height 22
click at [152, 217] on div "0362605899" at bounding box center [199, 218] width 173 height 15
type input "0362605899"
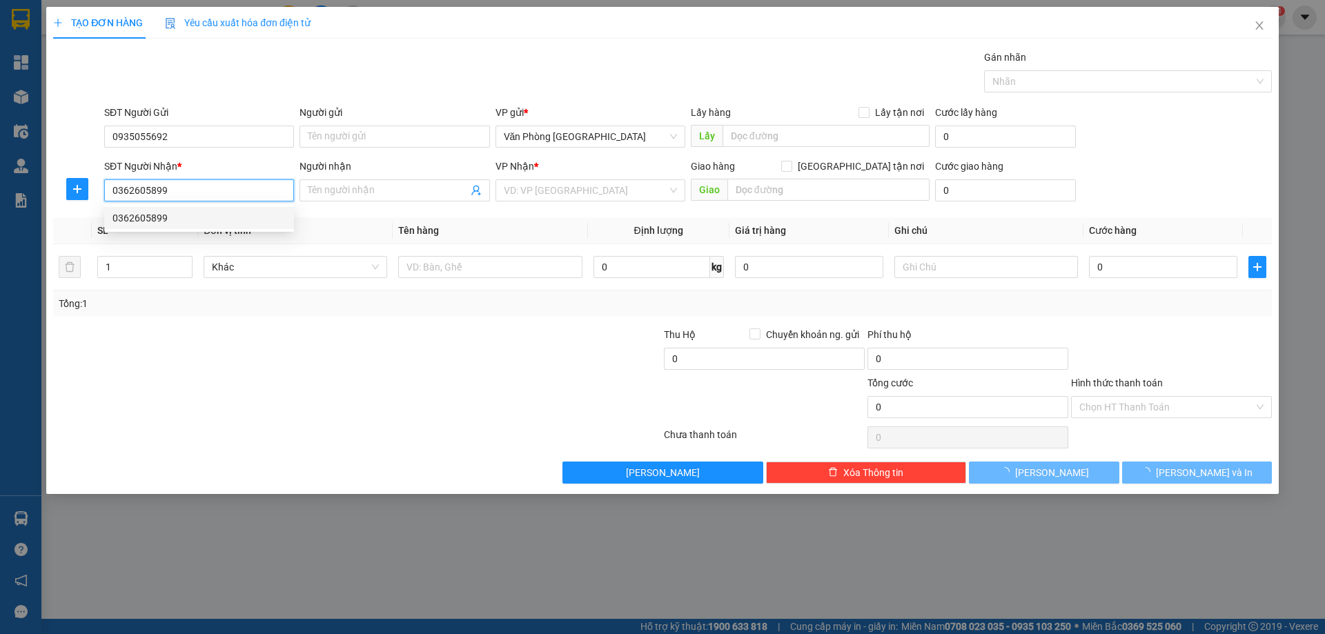
type input "GIA NGHĨA"
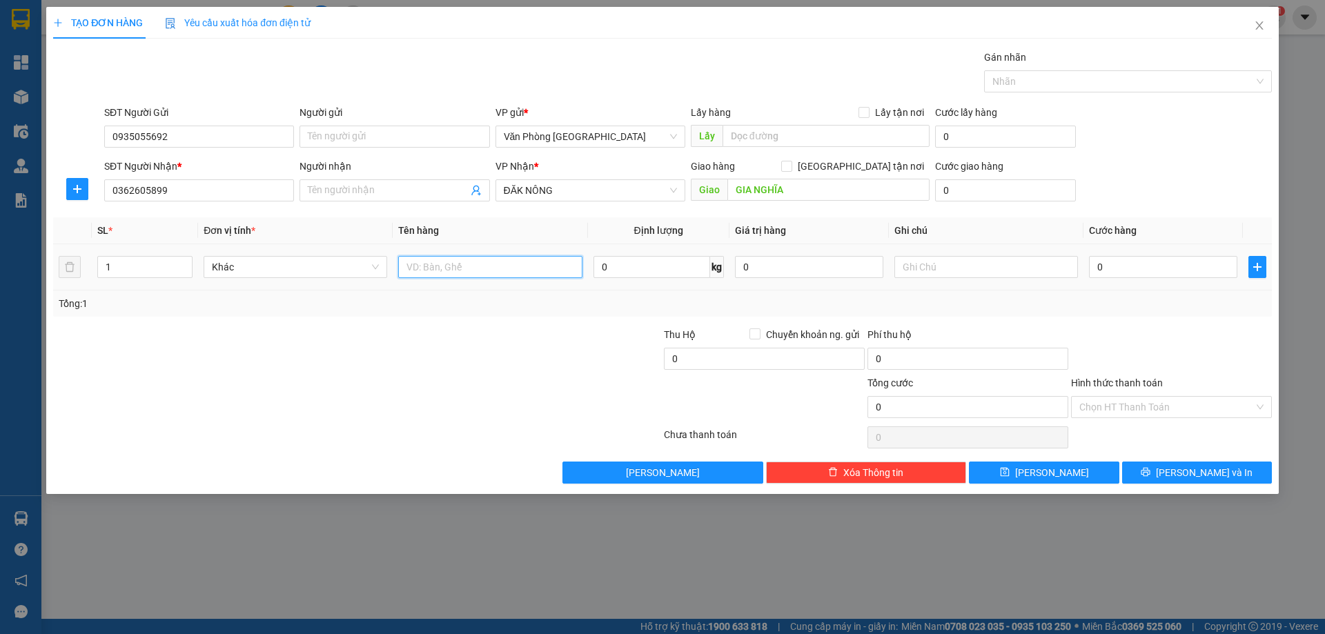
click at [552, 274] on input "text" at bounding box center [490, 267] width 184 height 22
type input "1 THÙNG"
type input "1"
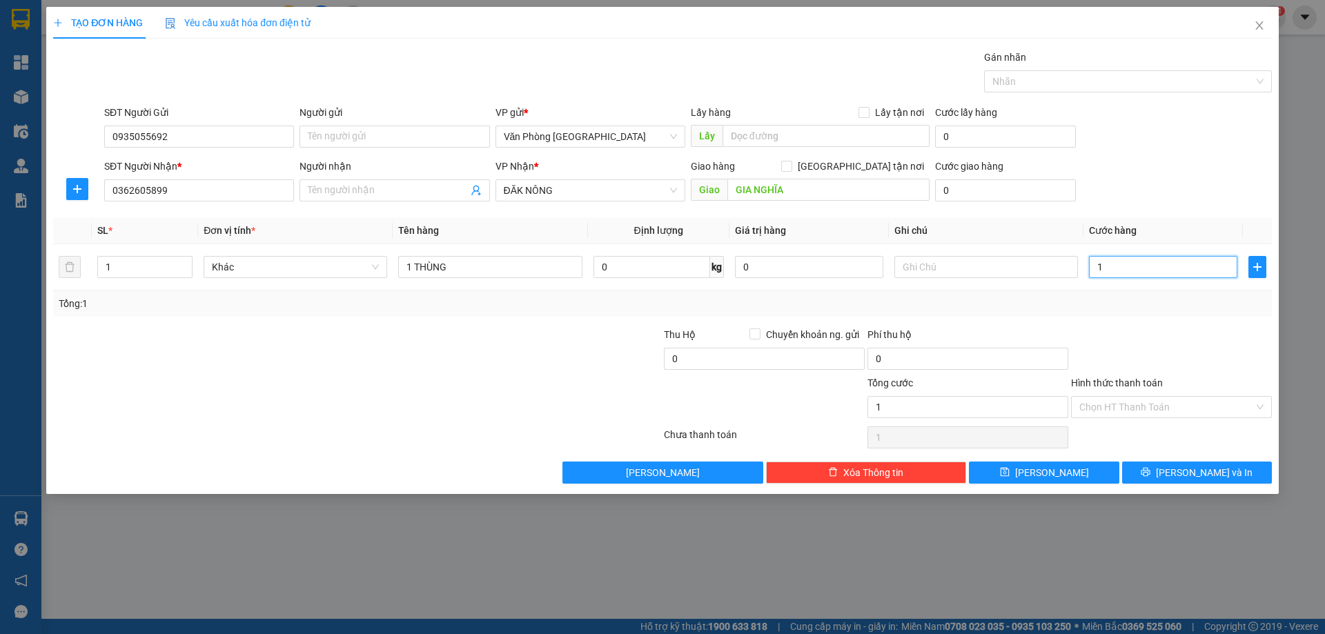
type input "10"
type input "100"
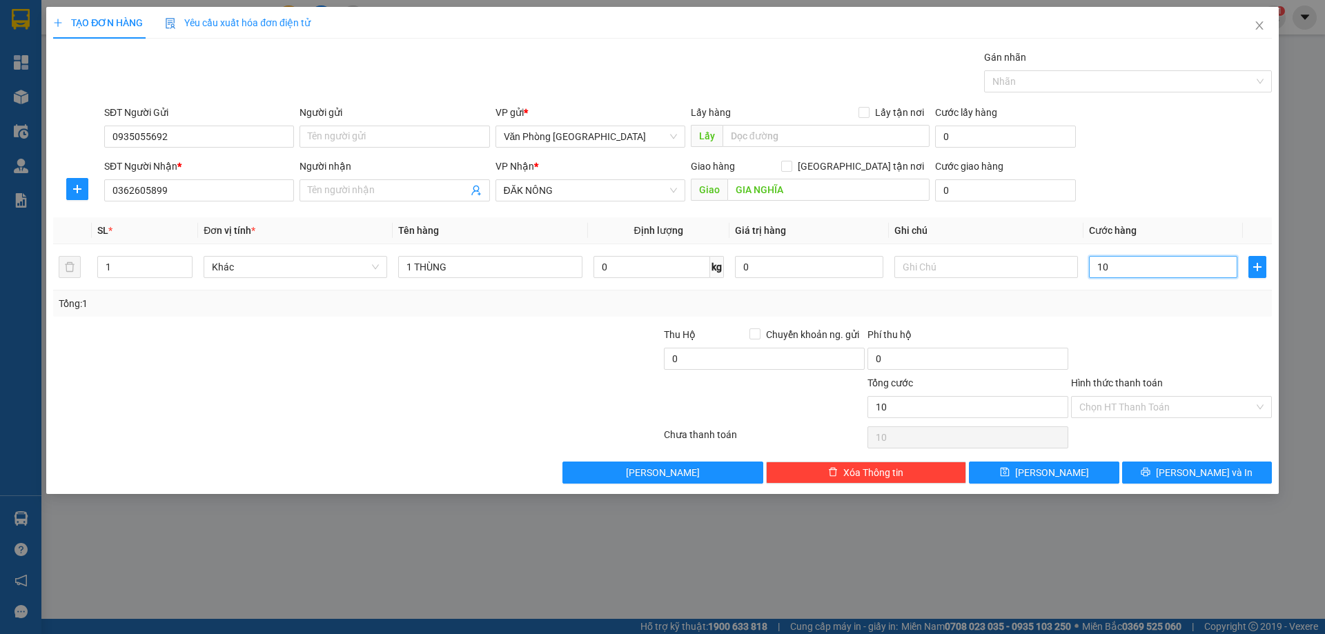
type input "100"
type input "100.000"
click at [1159, 398] on input "Hình thức thanh toán" at bounding box center [1167, 407] width 175 height 21
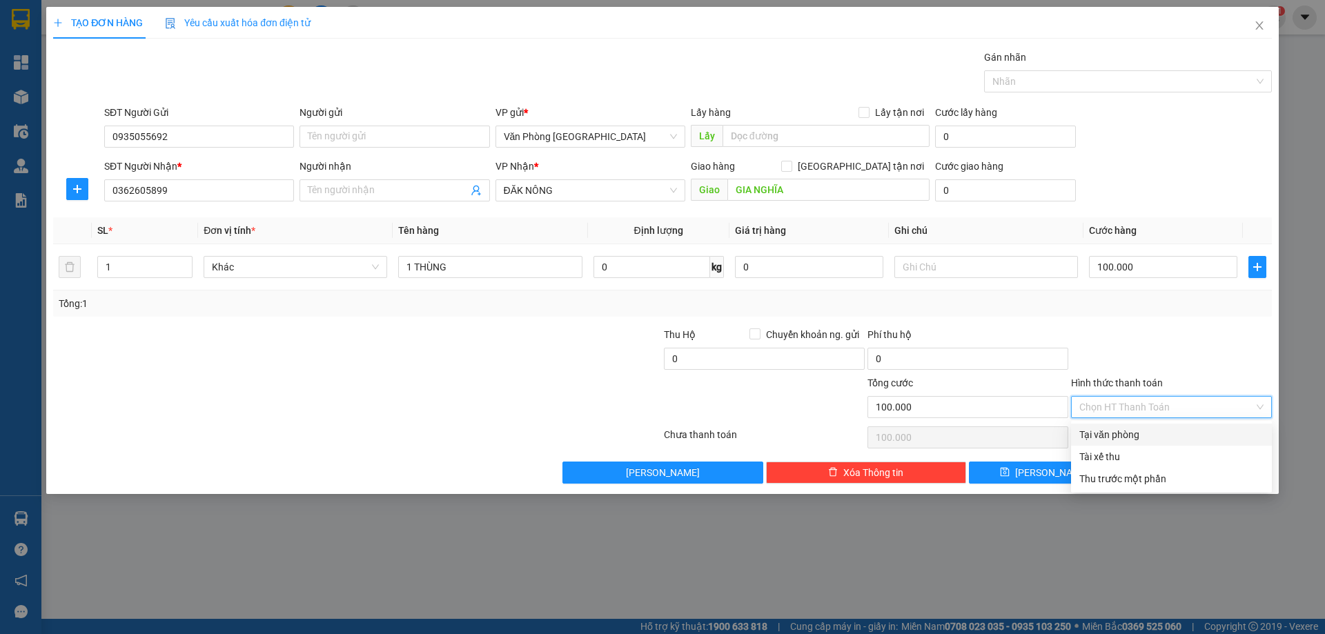
click at [1140, 438] on div "Tại văn phòng" at bounding box center [1172, 434] width 184 height 15
type input "0"
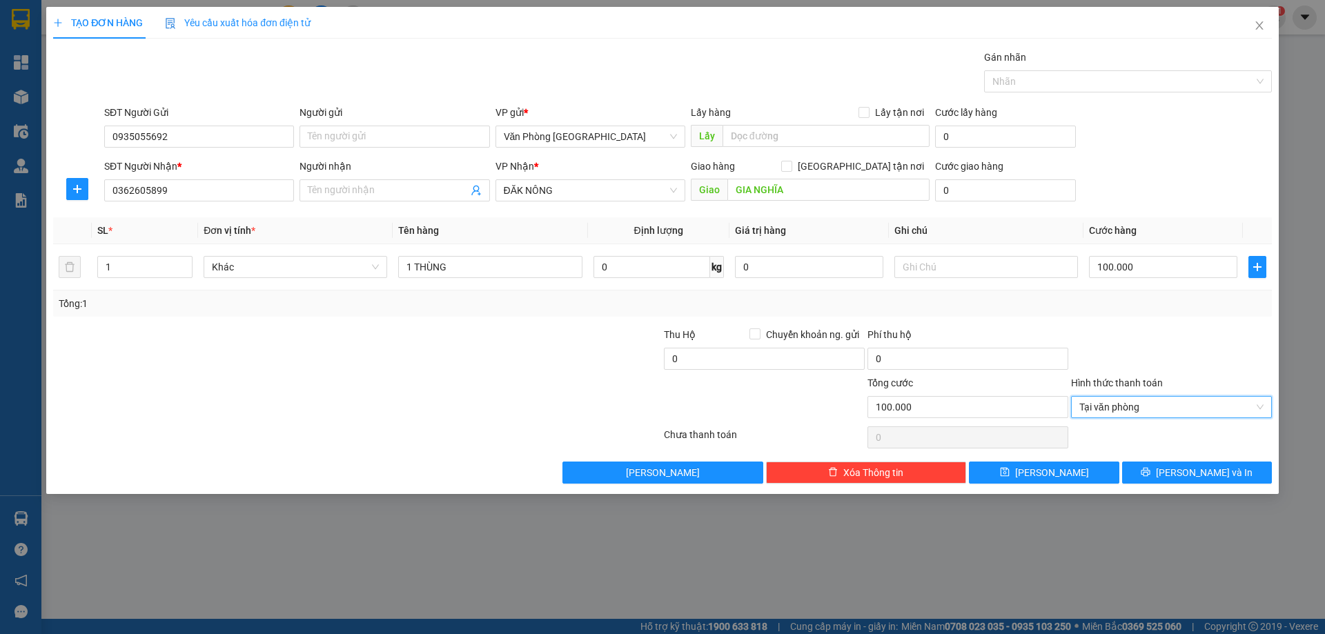
click at [1189, 460] on div "Transit Pickup Surcharge Ids Transit Deliver Surcharge Ids Transit Deliver Surc…" at bounding box center [662, 267] width 1219 height 434
click at [1196, 476] on span "Lưu và In" at bounding box center [1204, 472] width 97 height 15
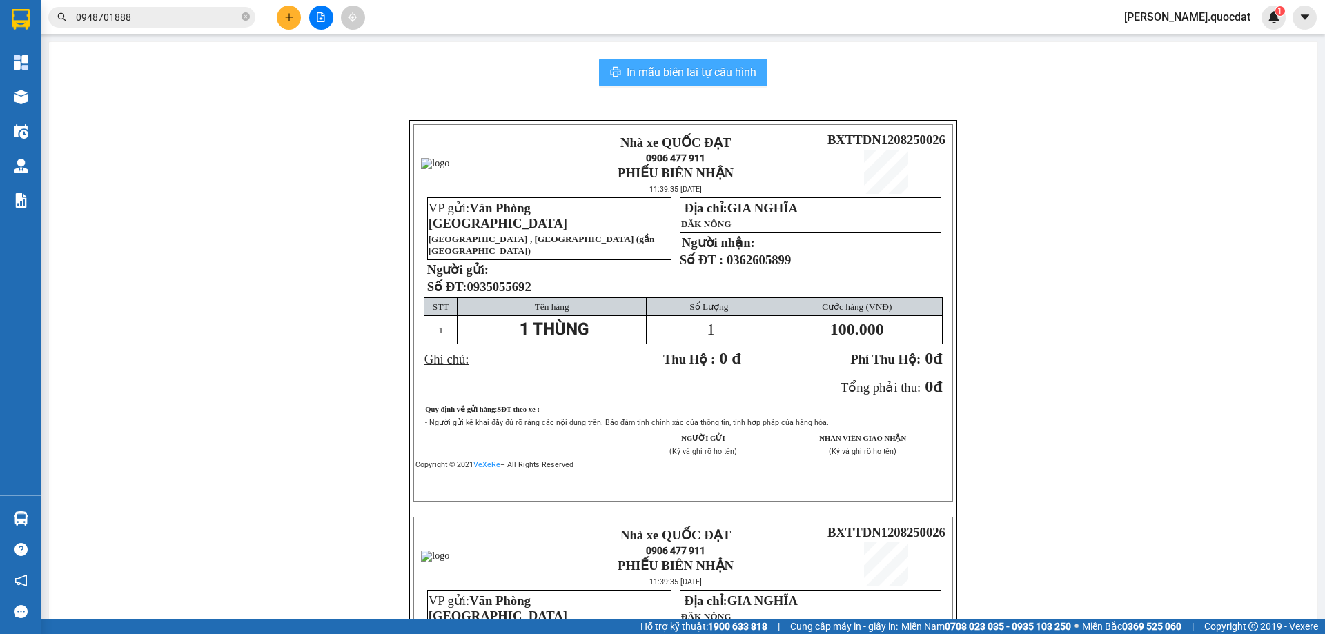
click at [681, 63] on button "In mẫu biên lai tự cấu hình" at bounding box center [683, 73] width 168 height 28
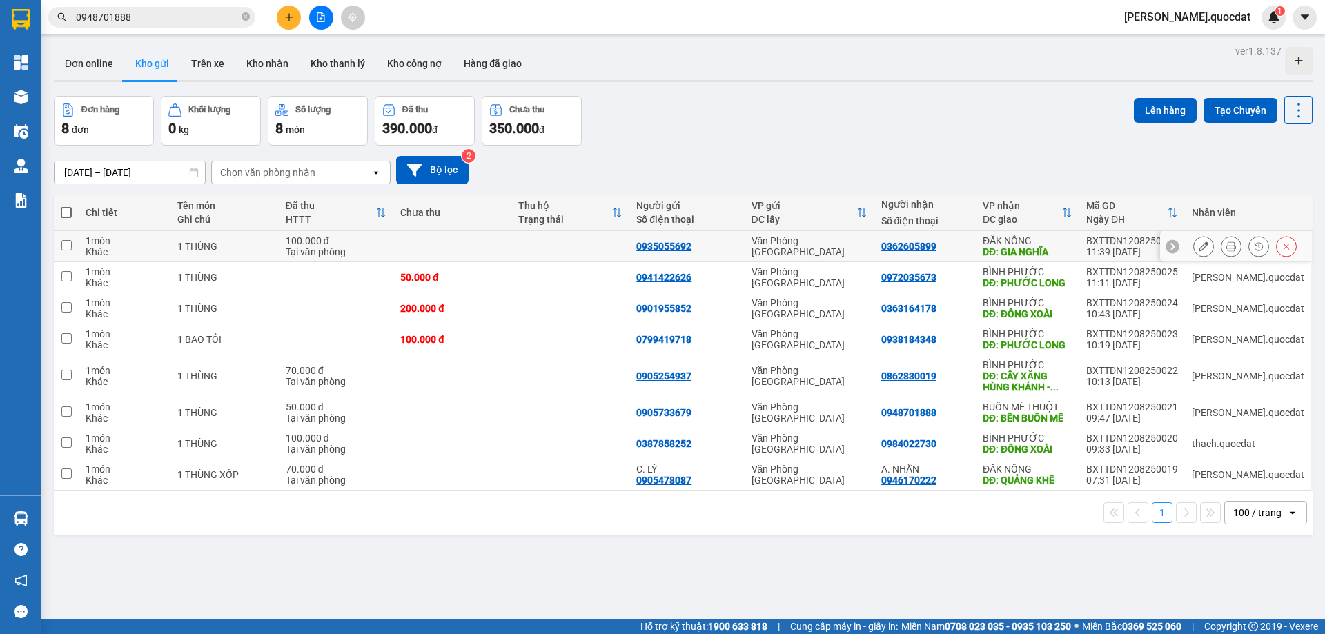
click at [1221, 237] on div at bounding box center [1231, 246] width 21 height 21
click at [1227, 242] on icon at bounding box center [1232, 247] width 10 height 10
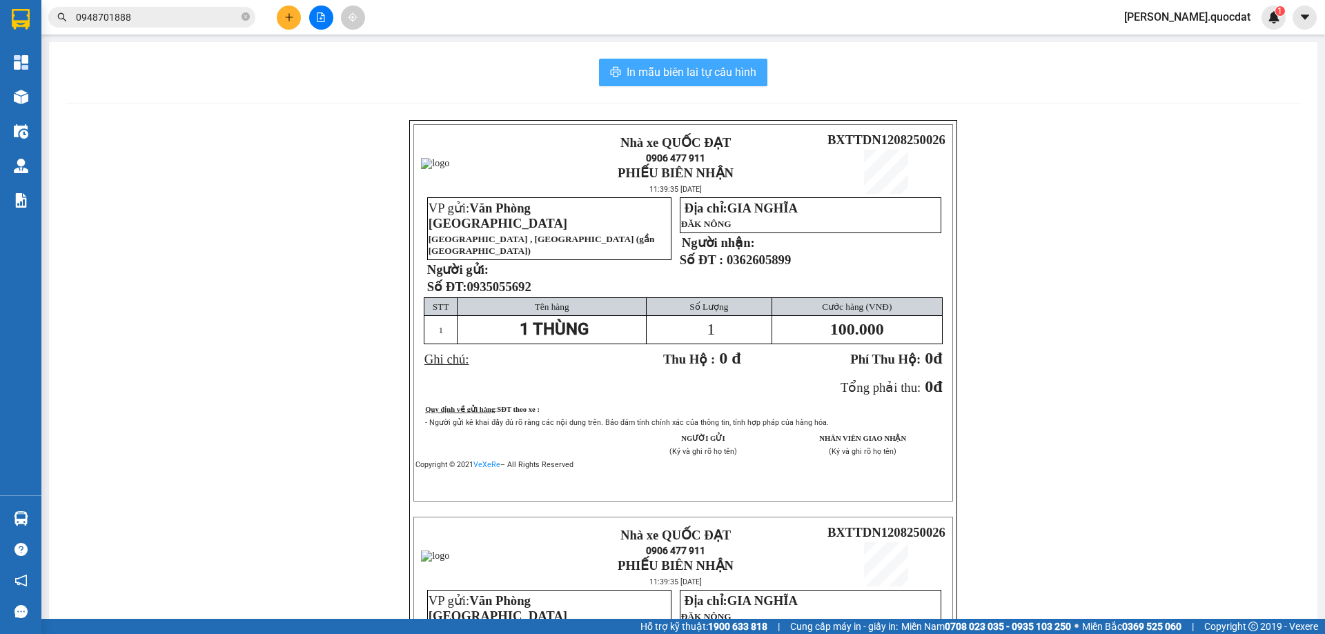
click at [613, 73] on icon "printer" at bounding box center [616, 72] width 10 height 10
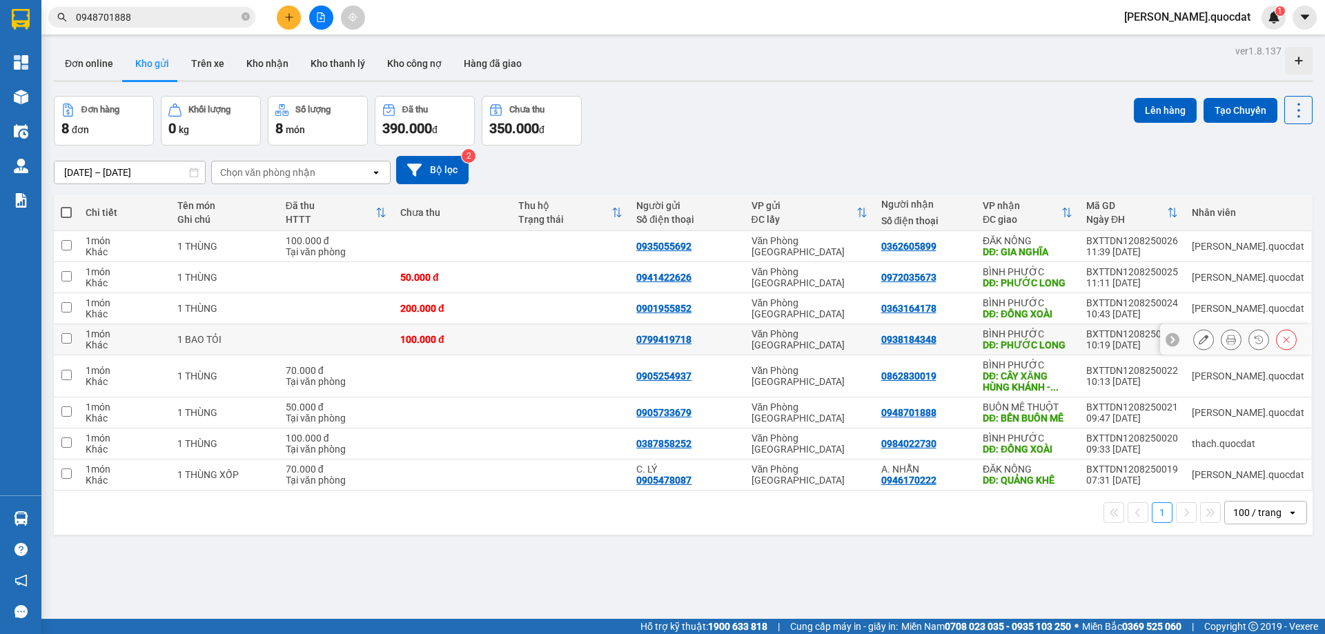
click at [663, 338] on td "0799419718" at bounding box center [687, 339] width 115 height 31
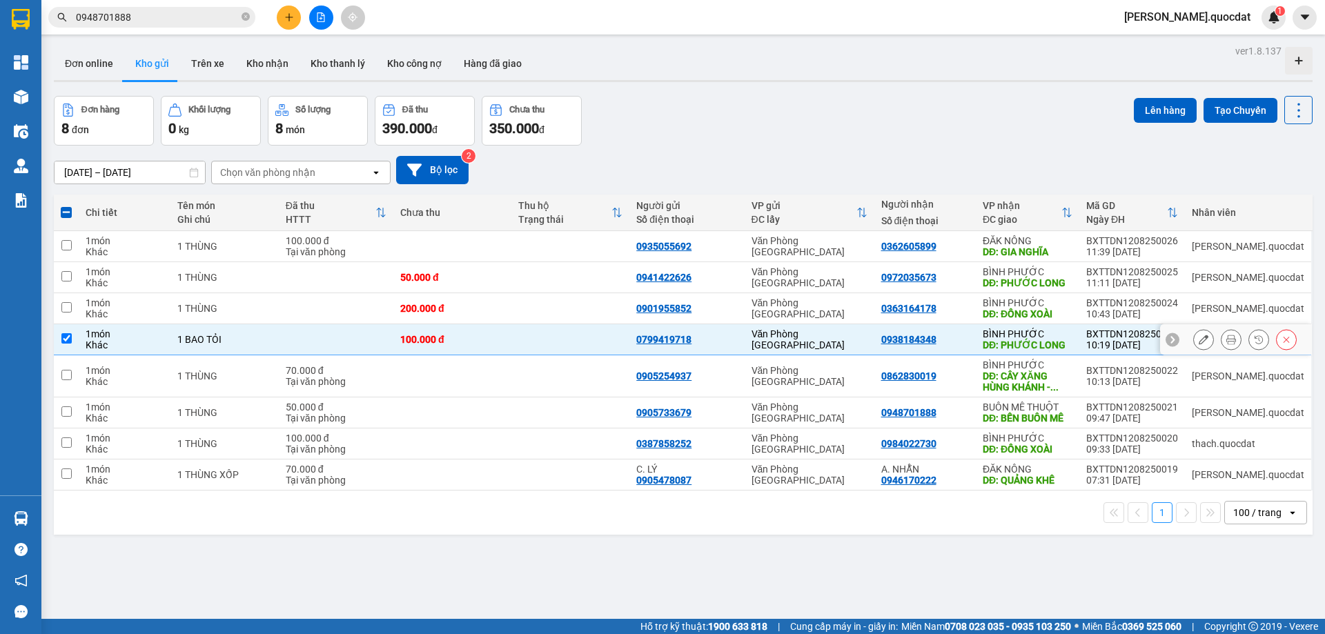
click at [663, 338] on td "0799419718" at bounding box center [687, 339] width 115 height 31
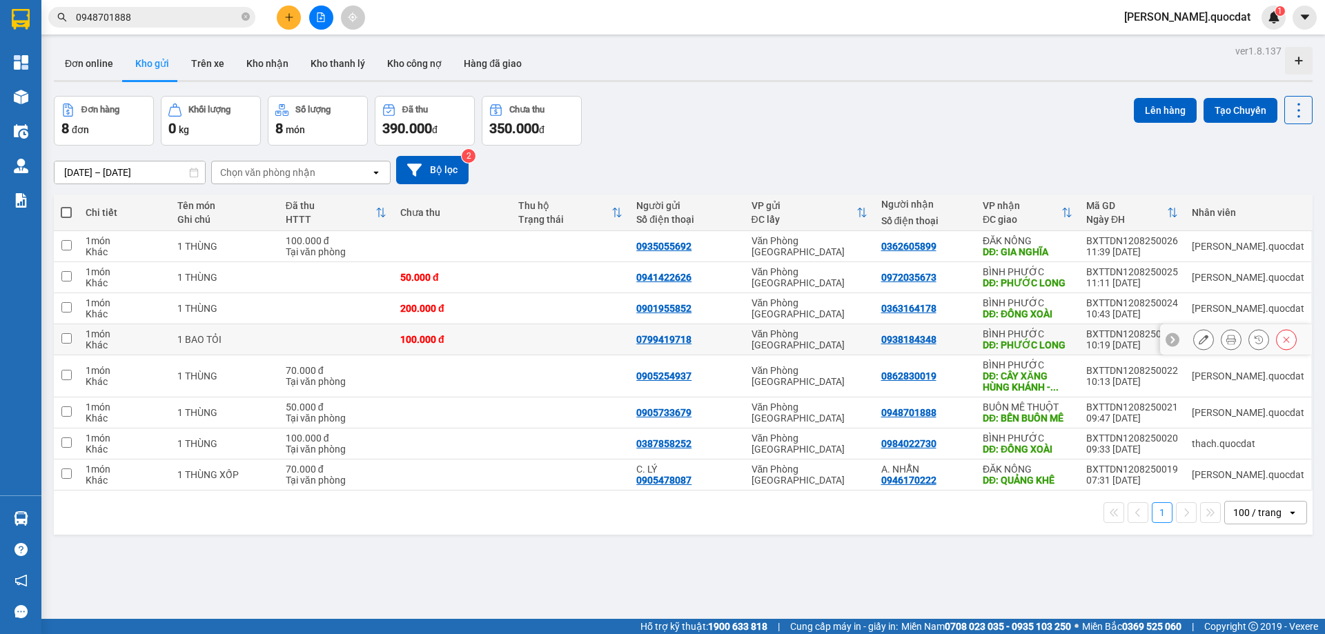
click at [583, 325] on td at bounding box center [570, 339] width 118 height 31
checkbox input "true"
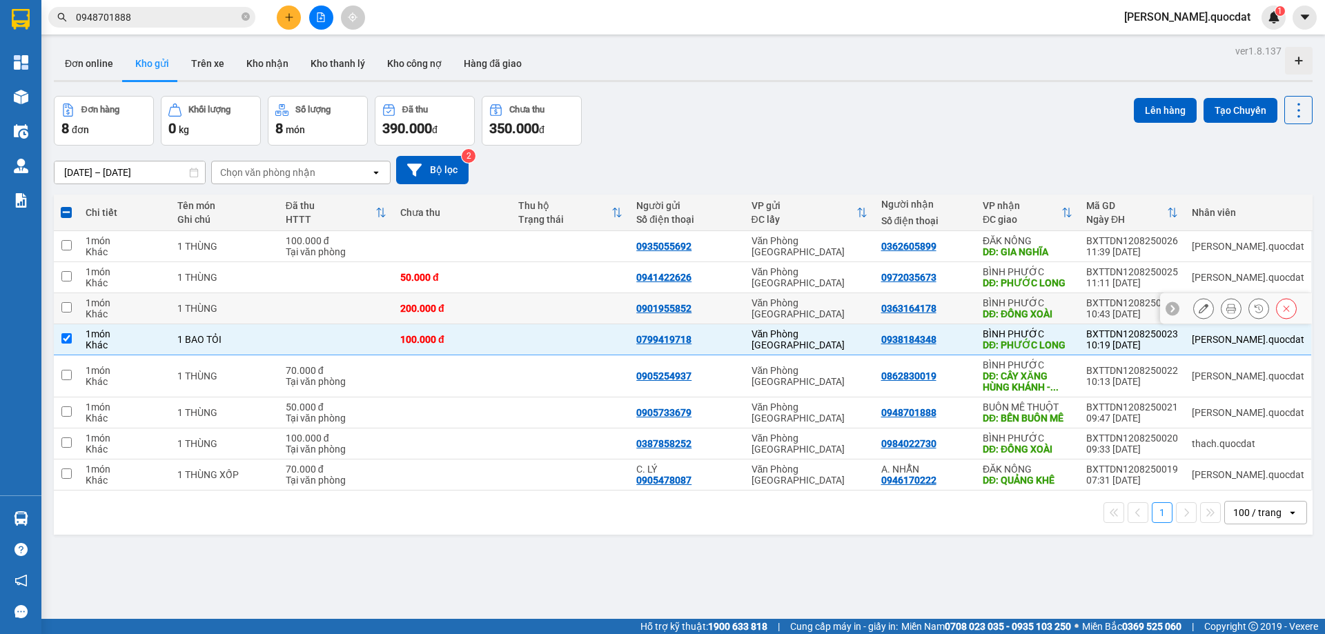
click at [580, 300] on td at bounding box center [570, 308] width 118 height 31
checkbox input "true"
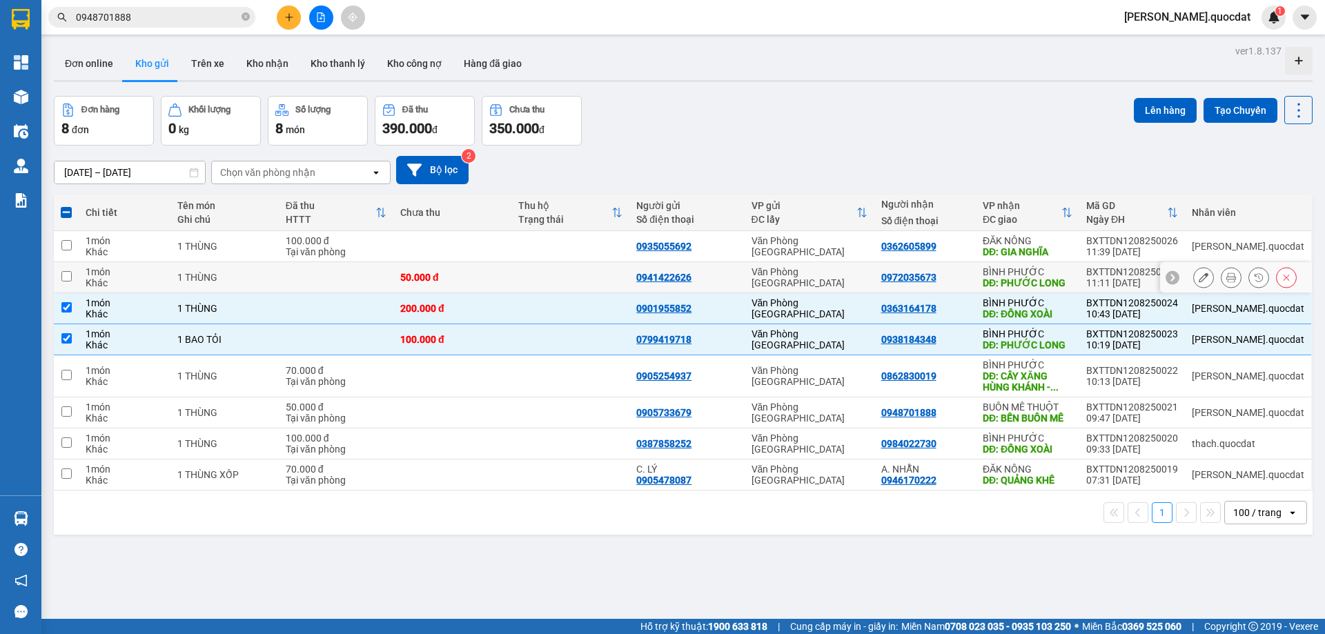
click at [549, 281] on td at bounding box center [570, 277] width 118 height 31
checkbox input "true"
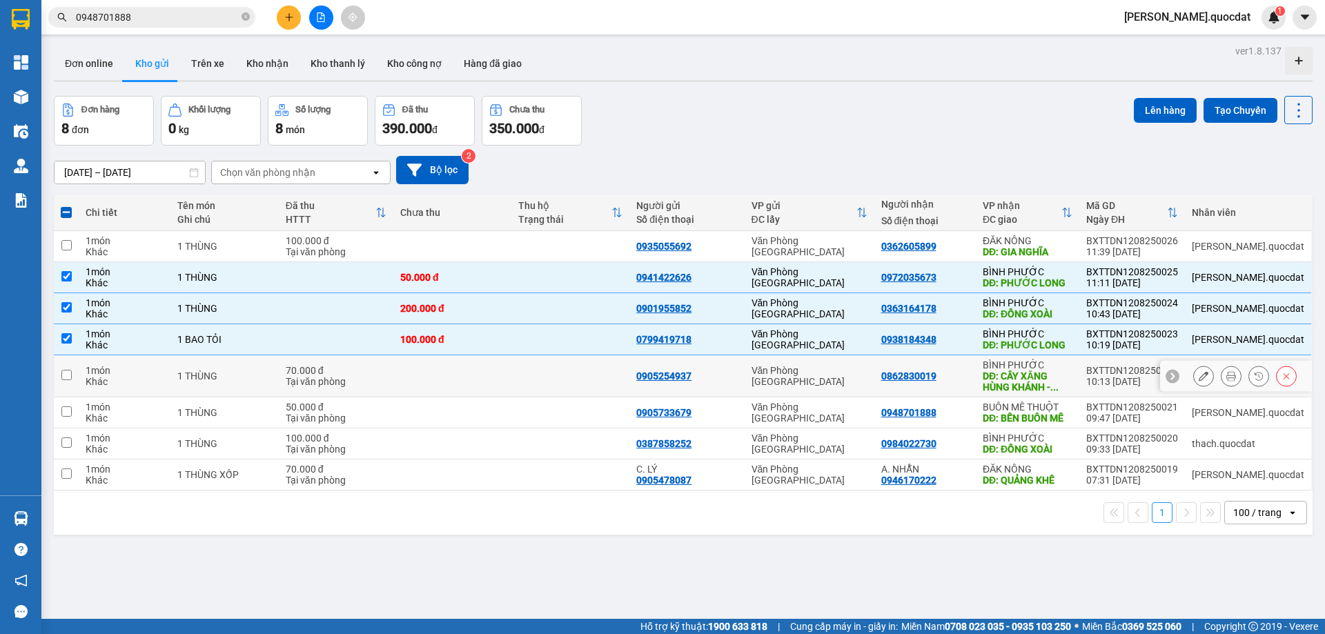
click at [581, 381] on td at bounding box center [570, 376] width 118 height 42
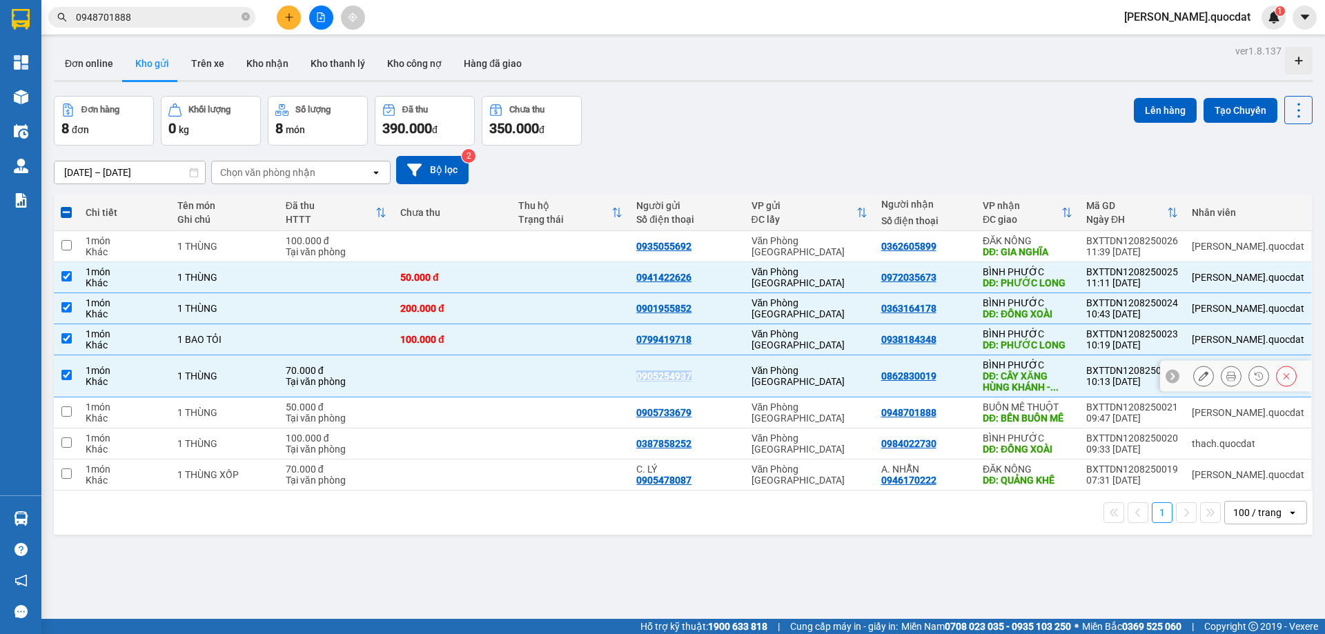
click at [581, 381] on td at bounding box center [570, 376] width 118 height 42
checkbox input "false"
